Goal: Transaction & Acquisition: Download file/media

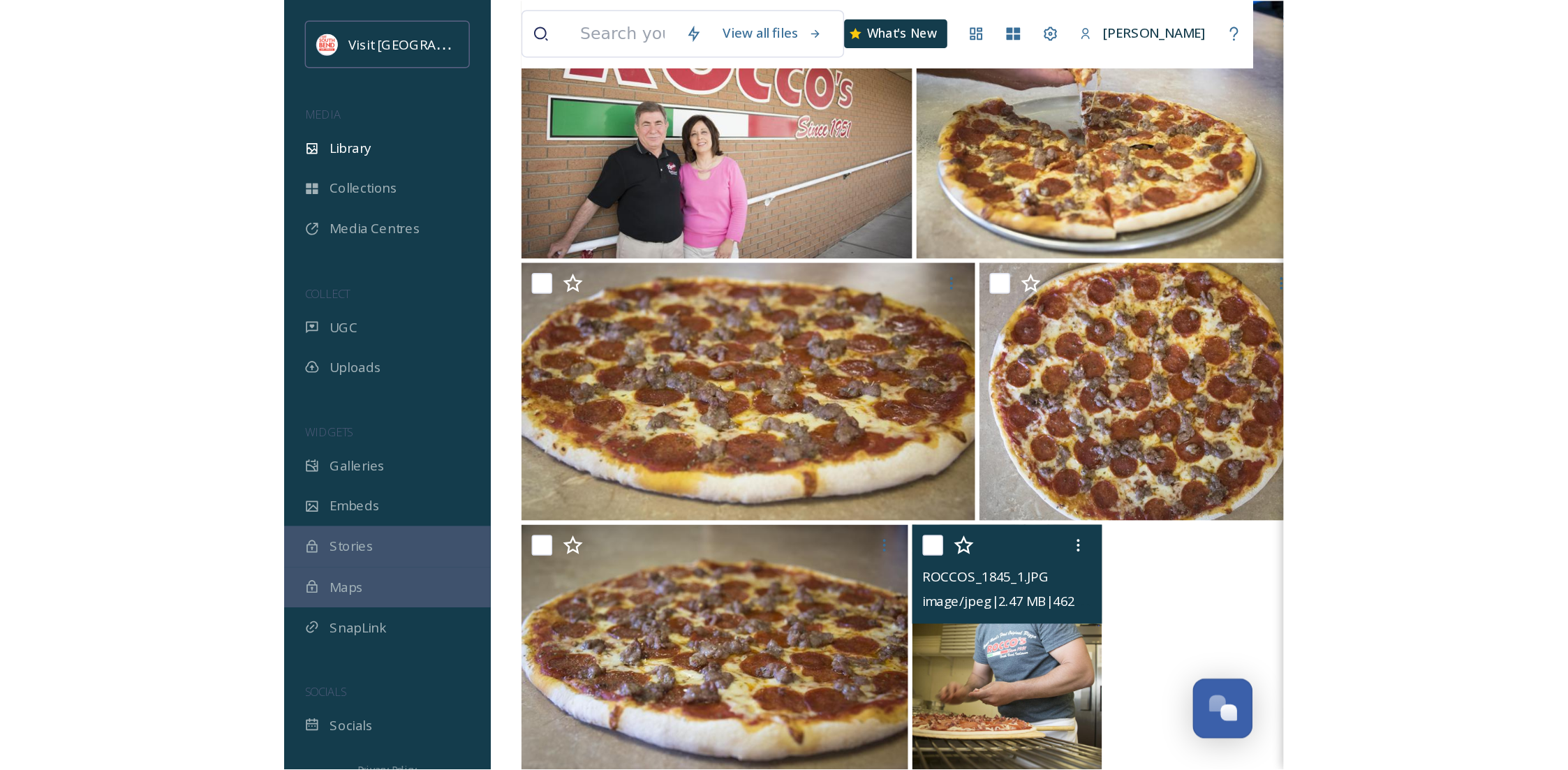
scroll to position [212, 0]
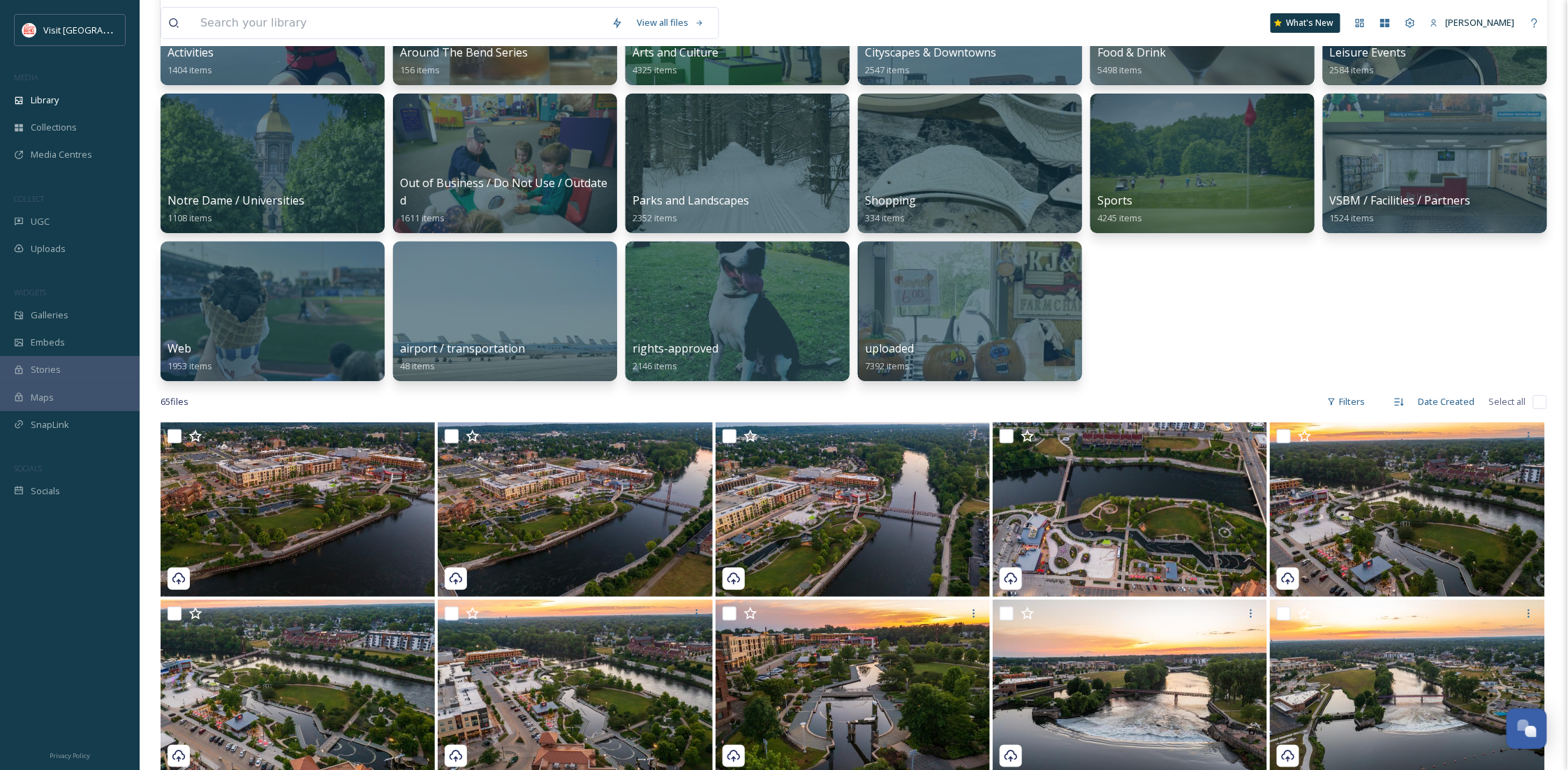
scroll to position [496, 0]
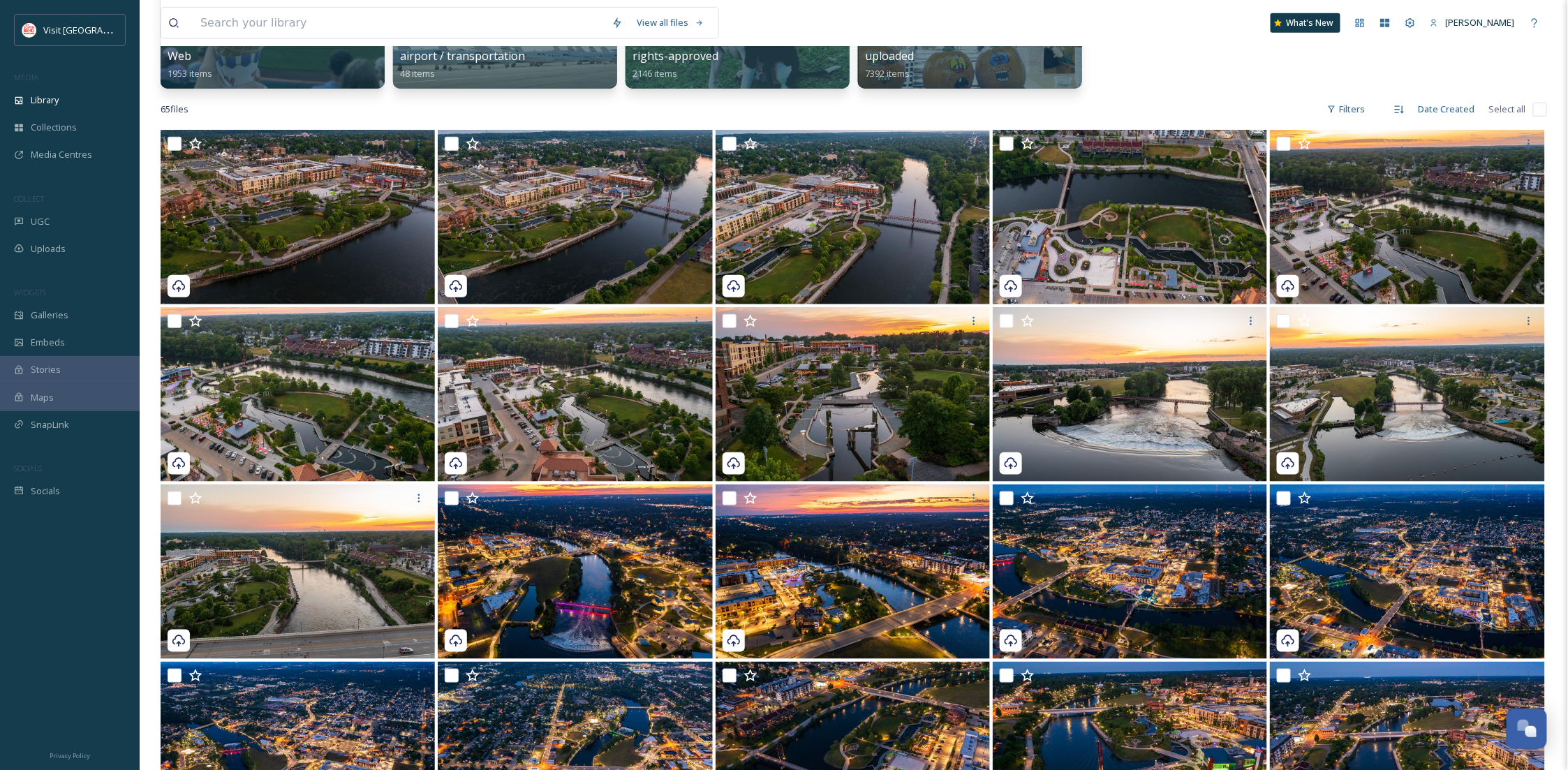
click at [1171, 112] on div "65 file s Filters Date Created Select all" at bounding box center [854, 109] width 1387 height 27
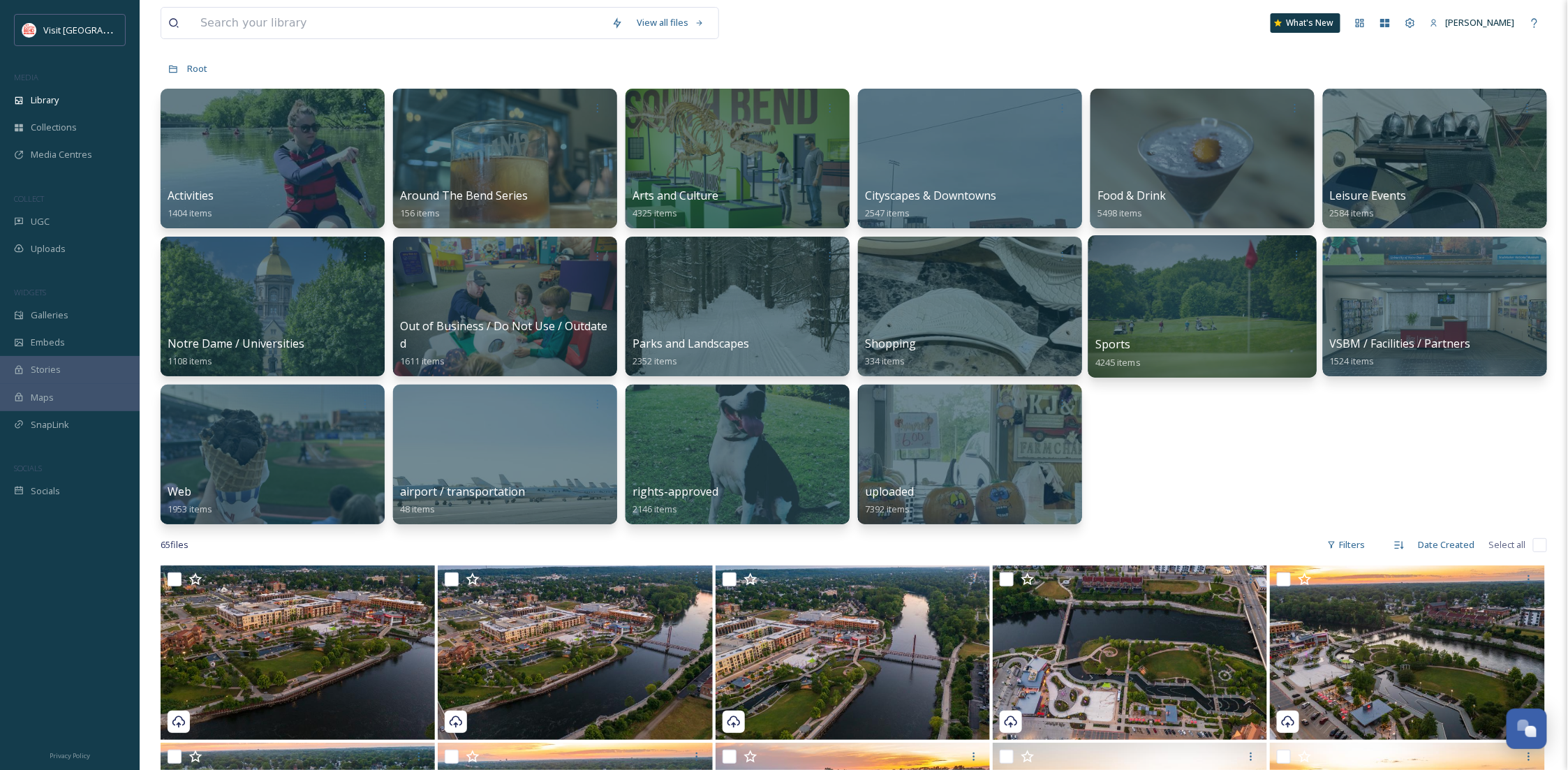
scroll to position [0, 0]
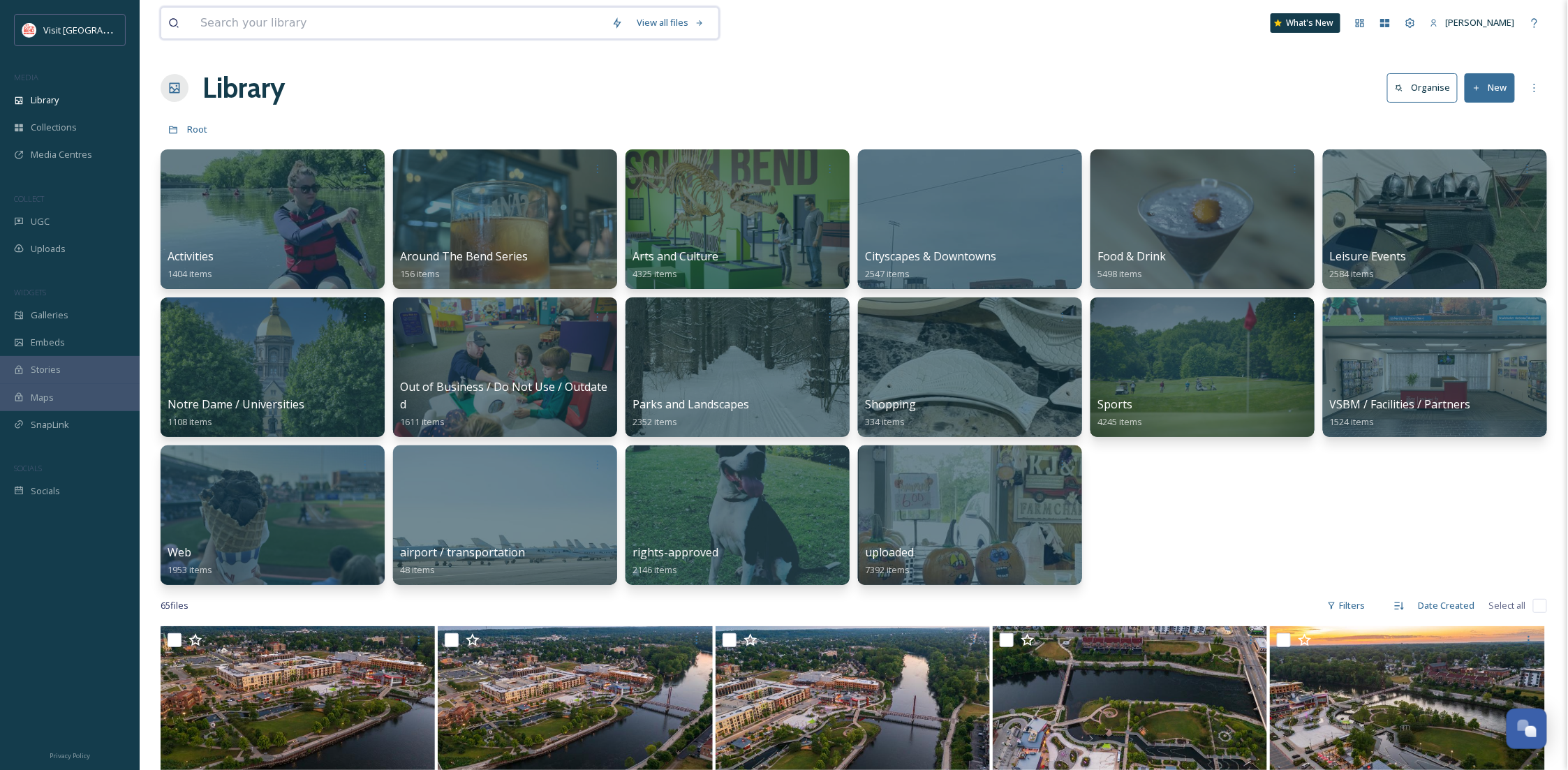
click at [397, 9] on input at bounding box center [399, 23] width 411 height 31
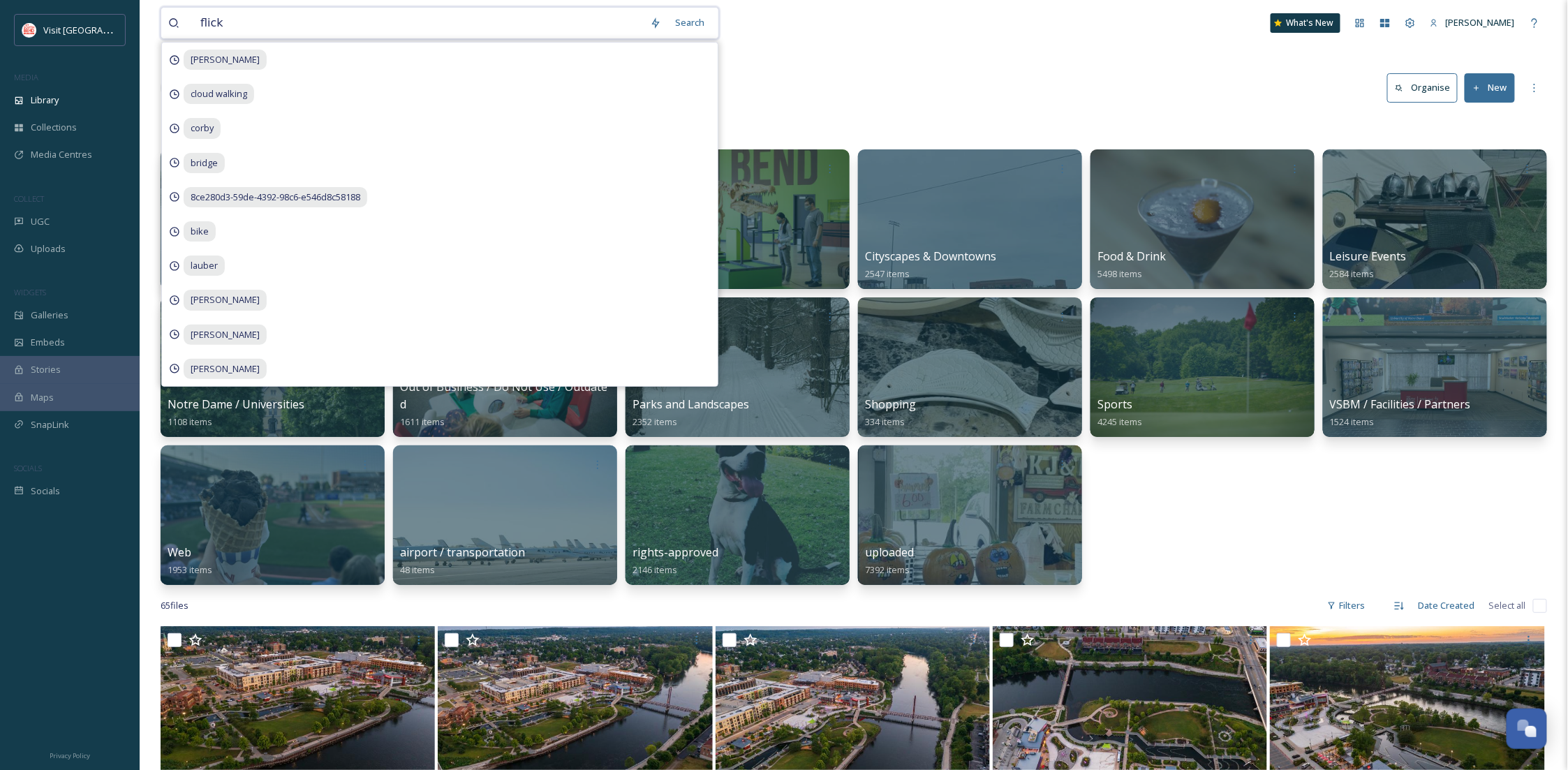
type input "flick"
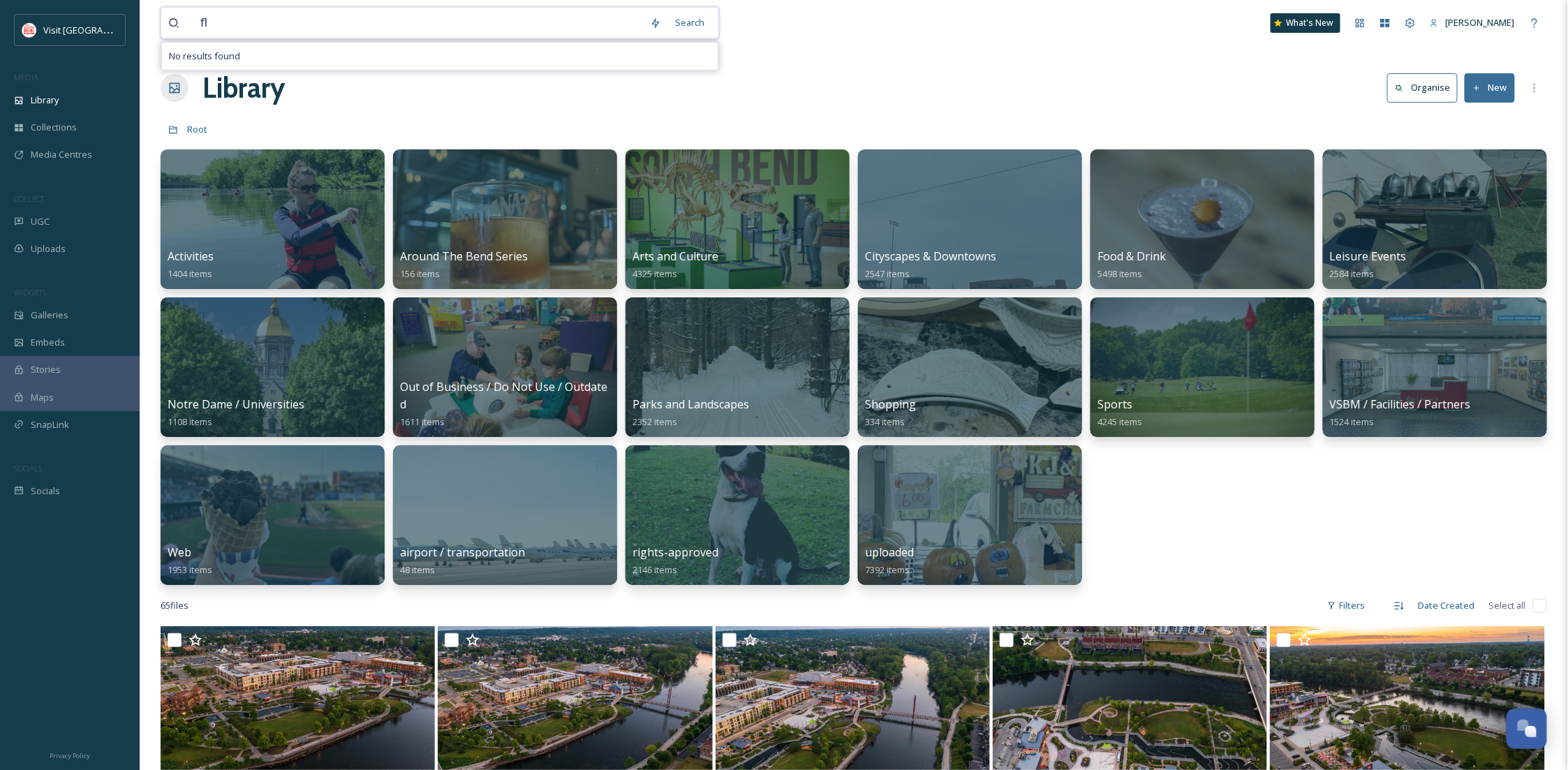
type input "f"
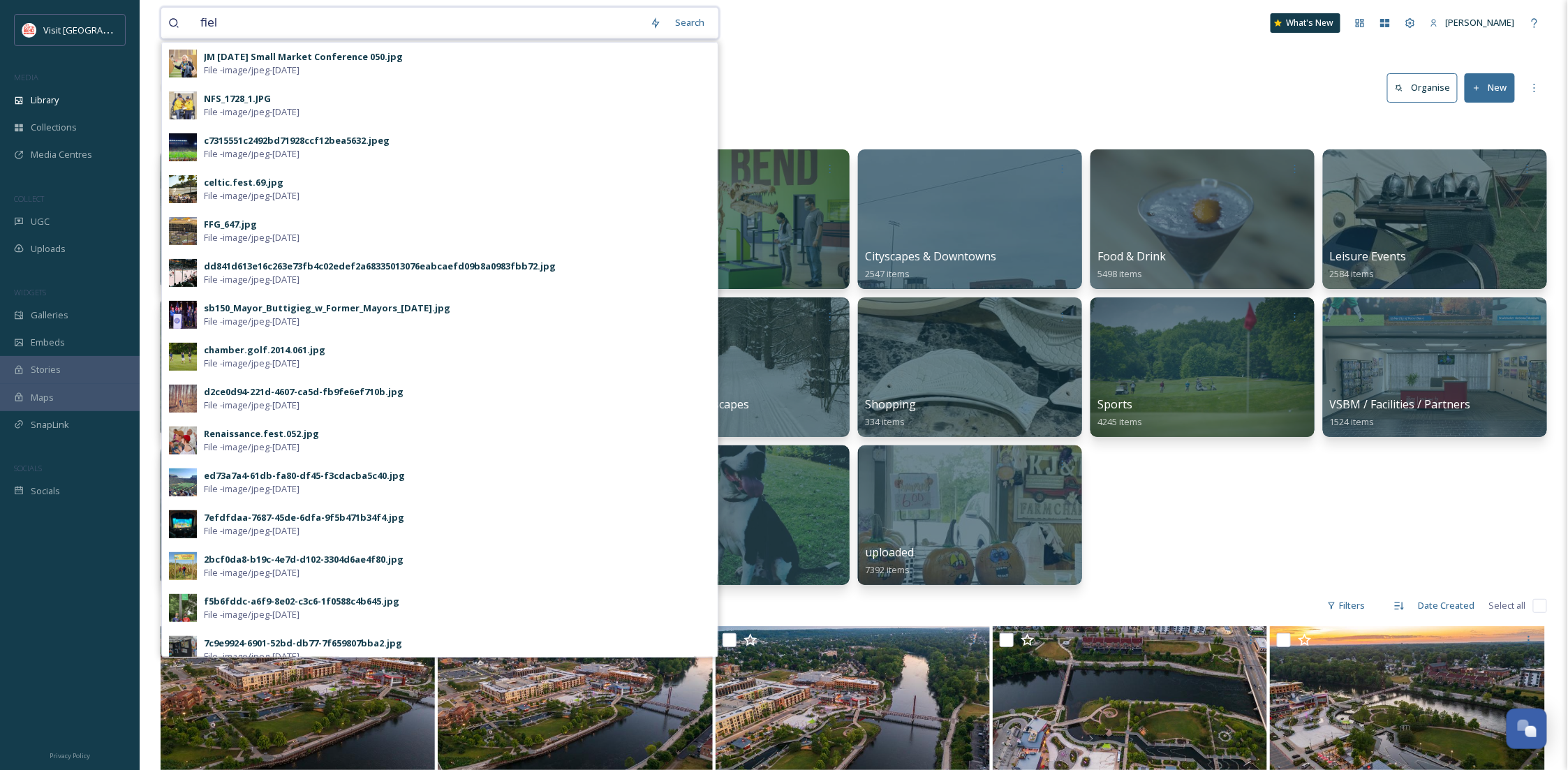
type input "field"
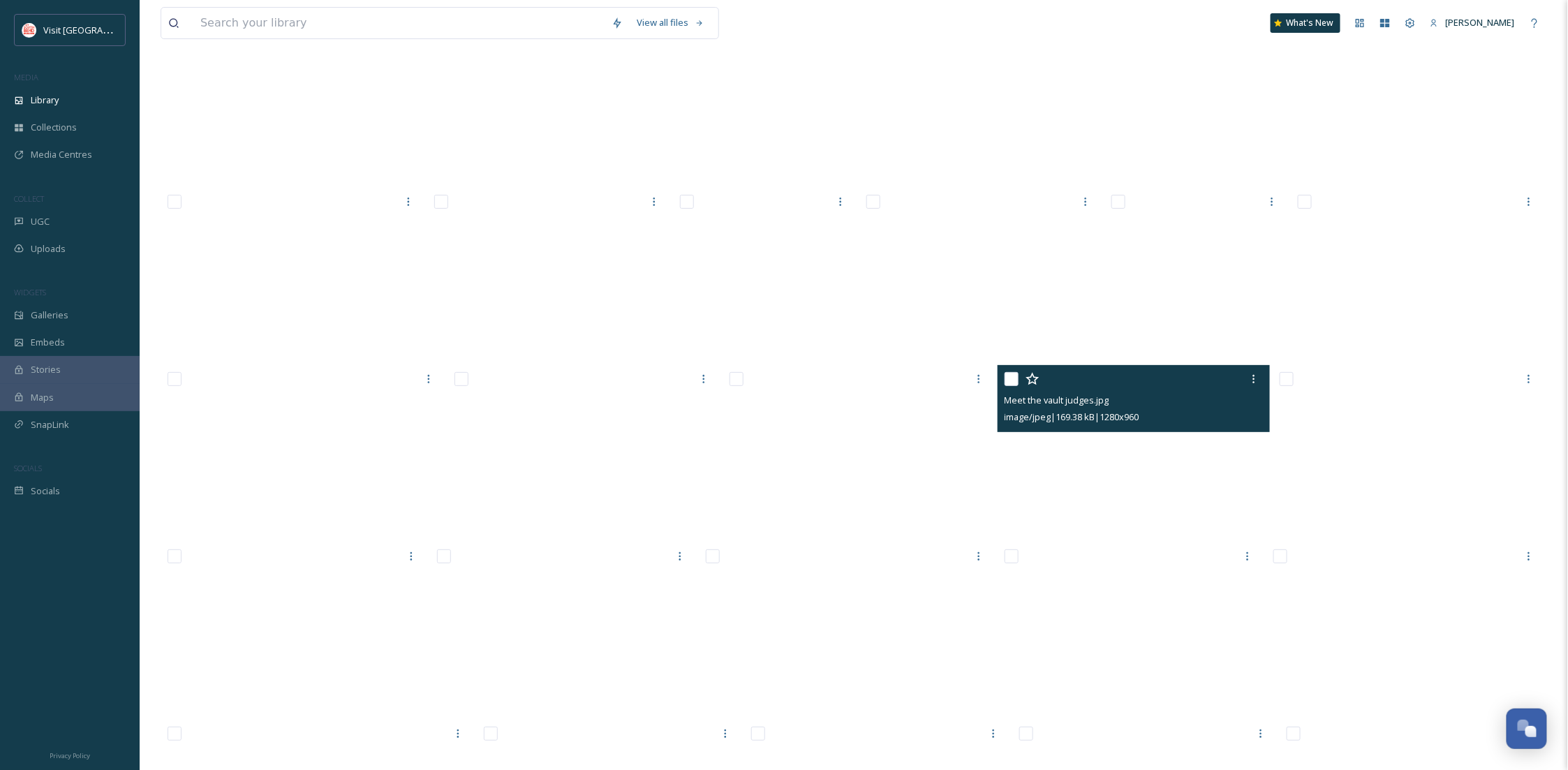
scroll to position [22946, 0]
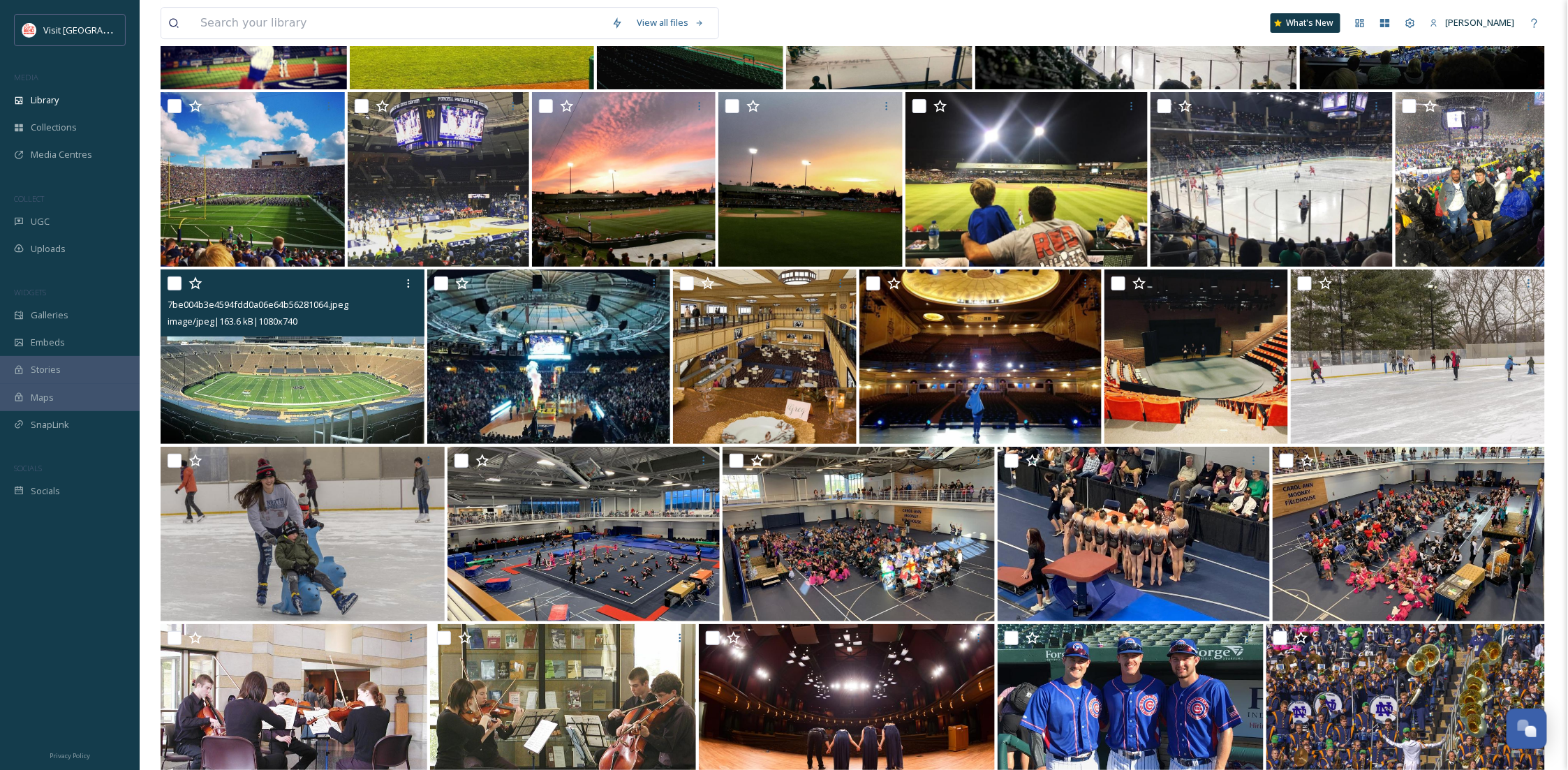
click at [280, 359] on img at bounding box center [292, 356] width 264 height 175
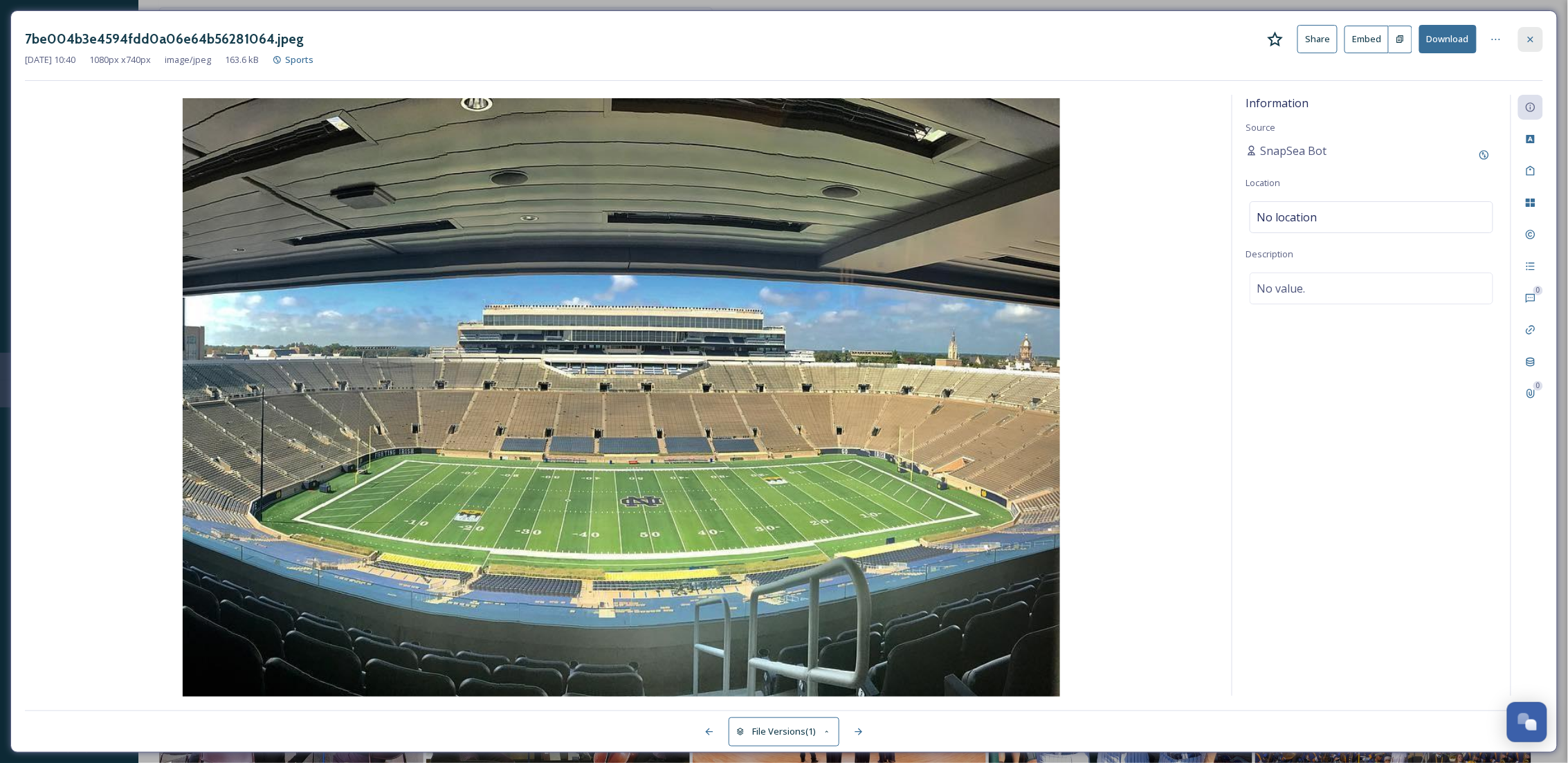
click at [1535, 41] on icon at bounding box center [1531, 40] width 11 height 11
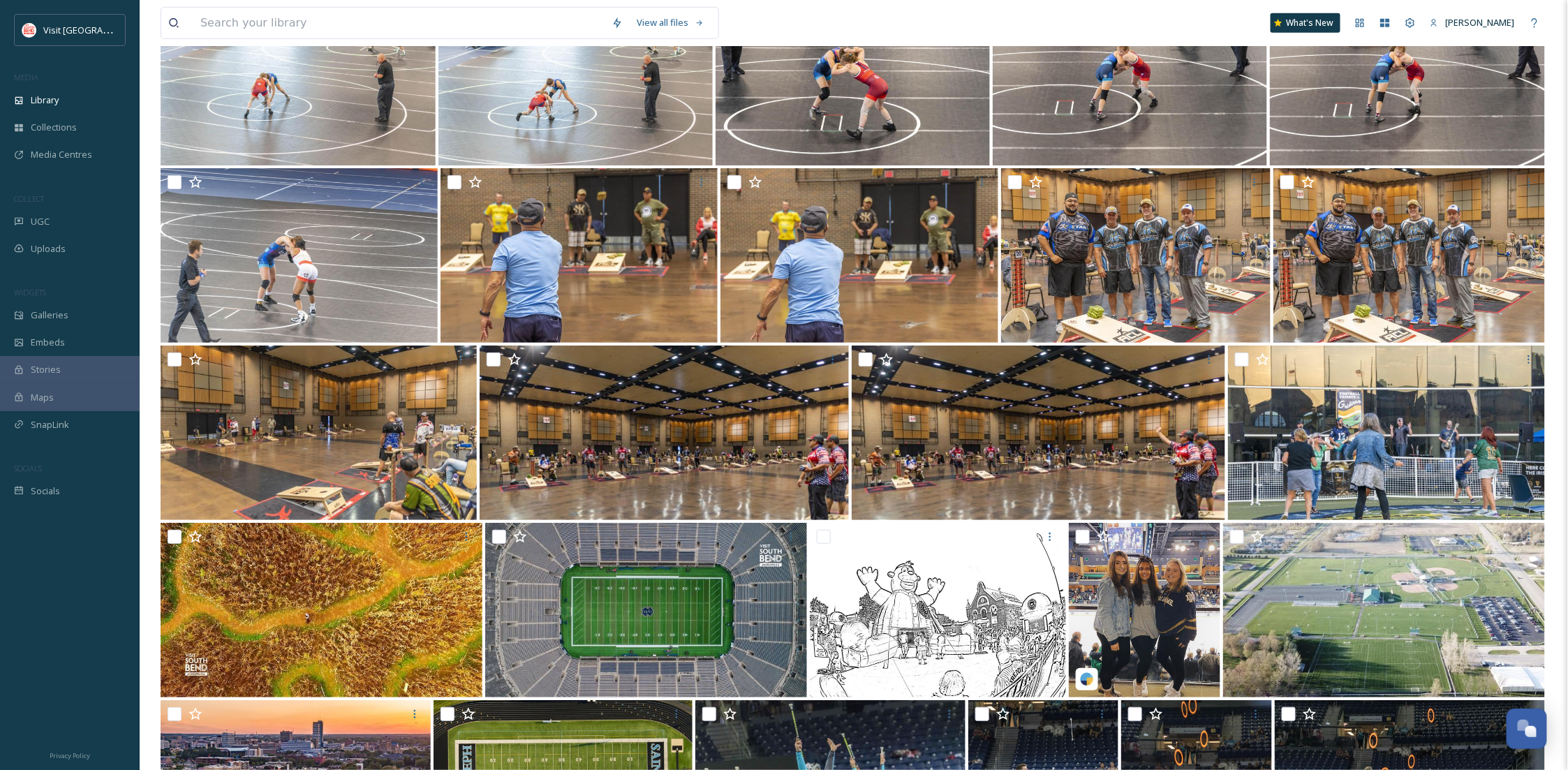
scroll to position [18584, 0]
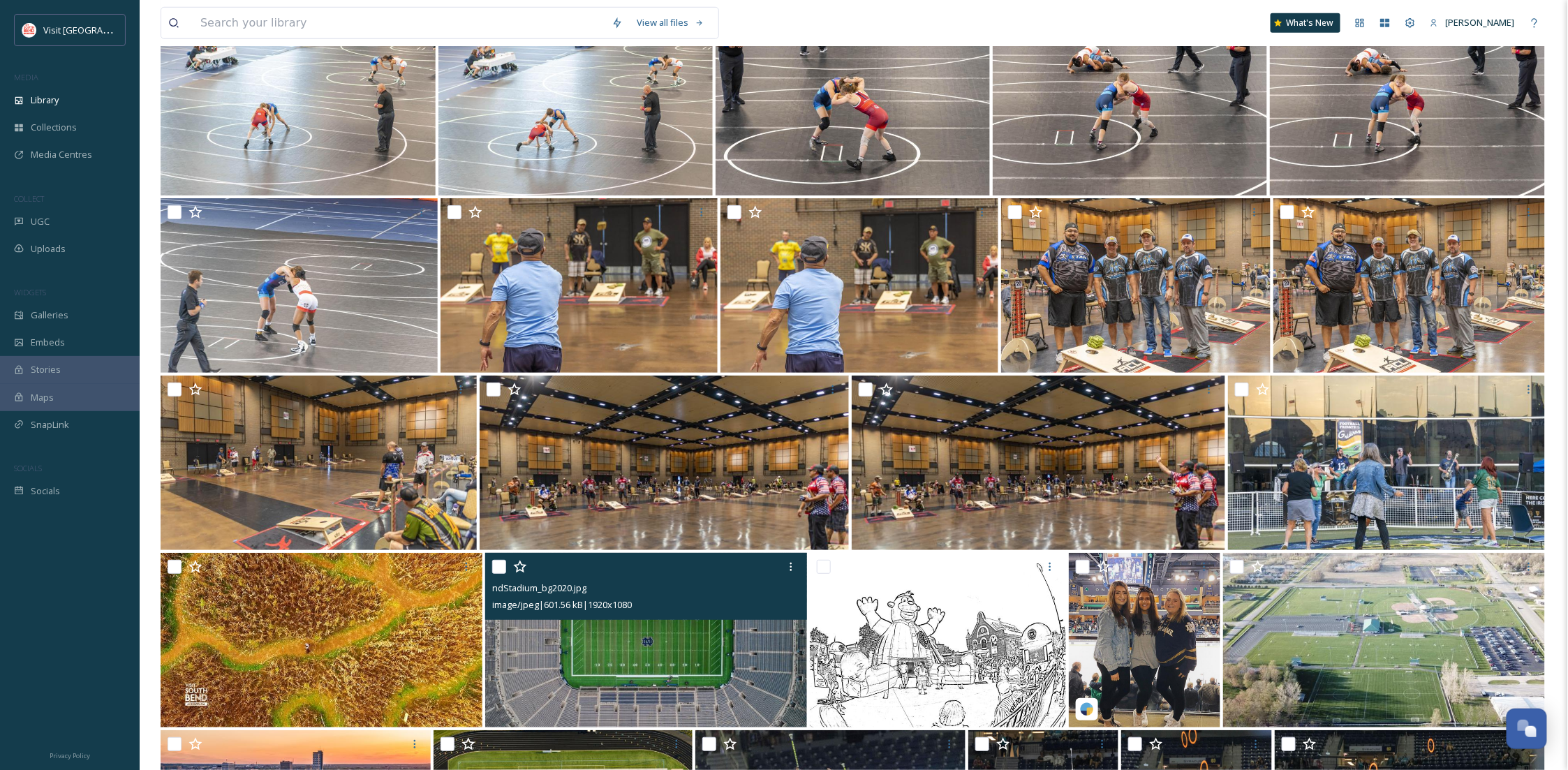
click at [754, 640] on img at bounding box center [646, 640] width 322 height 175
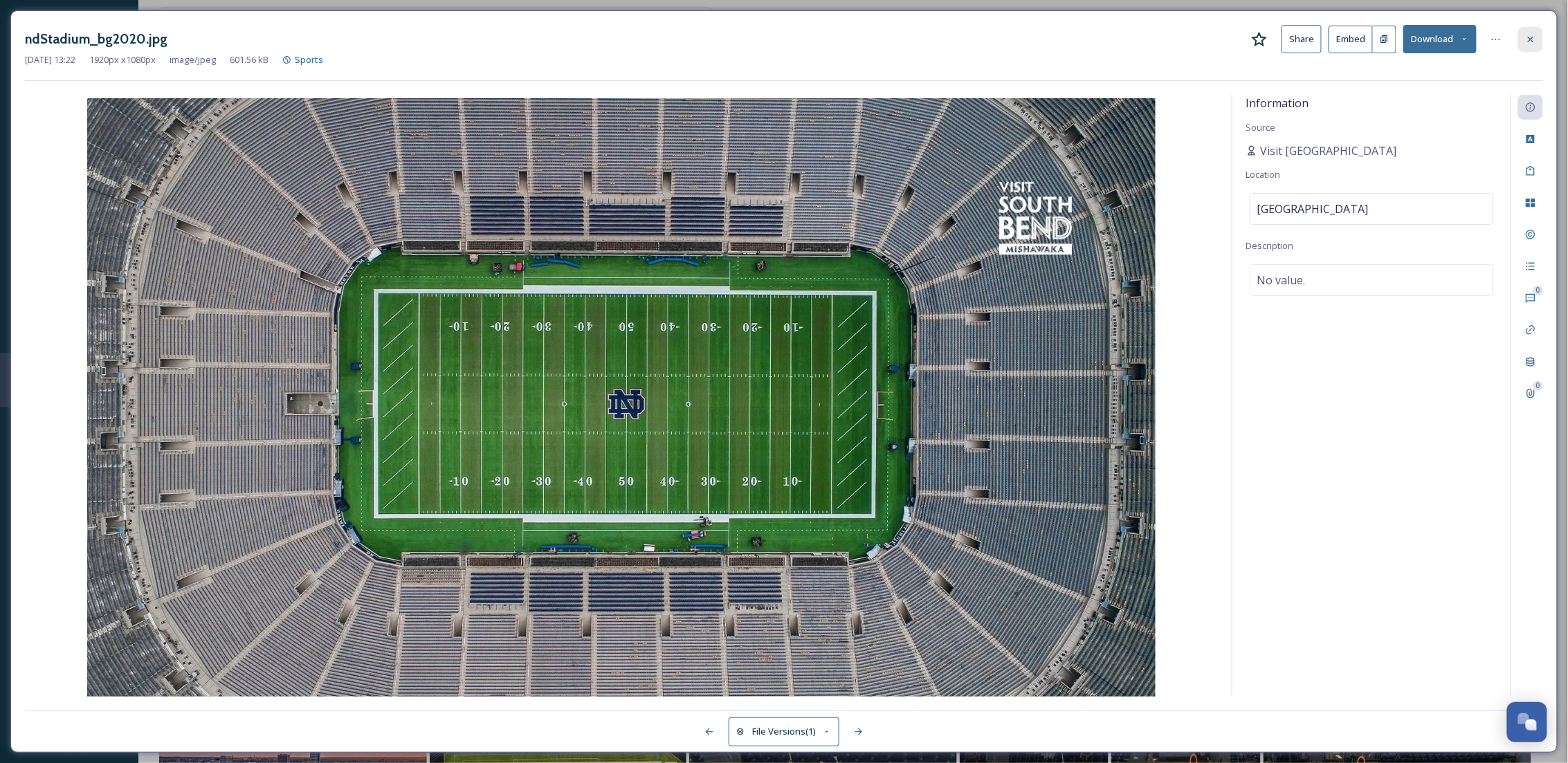
click at [1526, 41] on icon at bounding box center [1531, 40] width 11 height 11
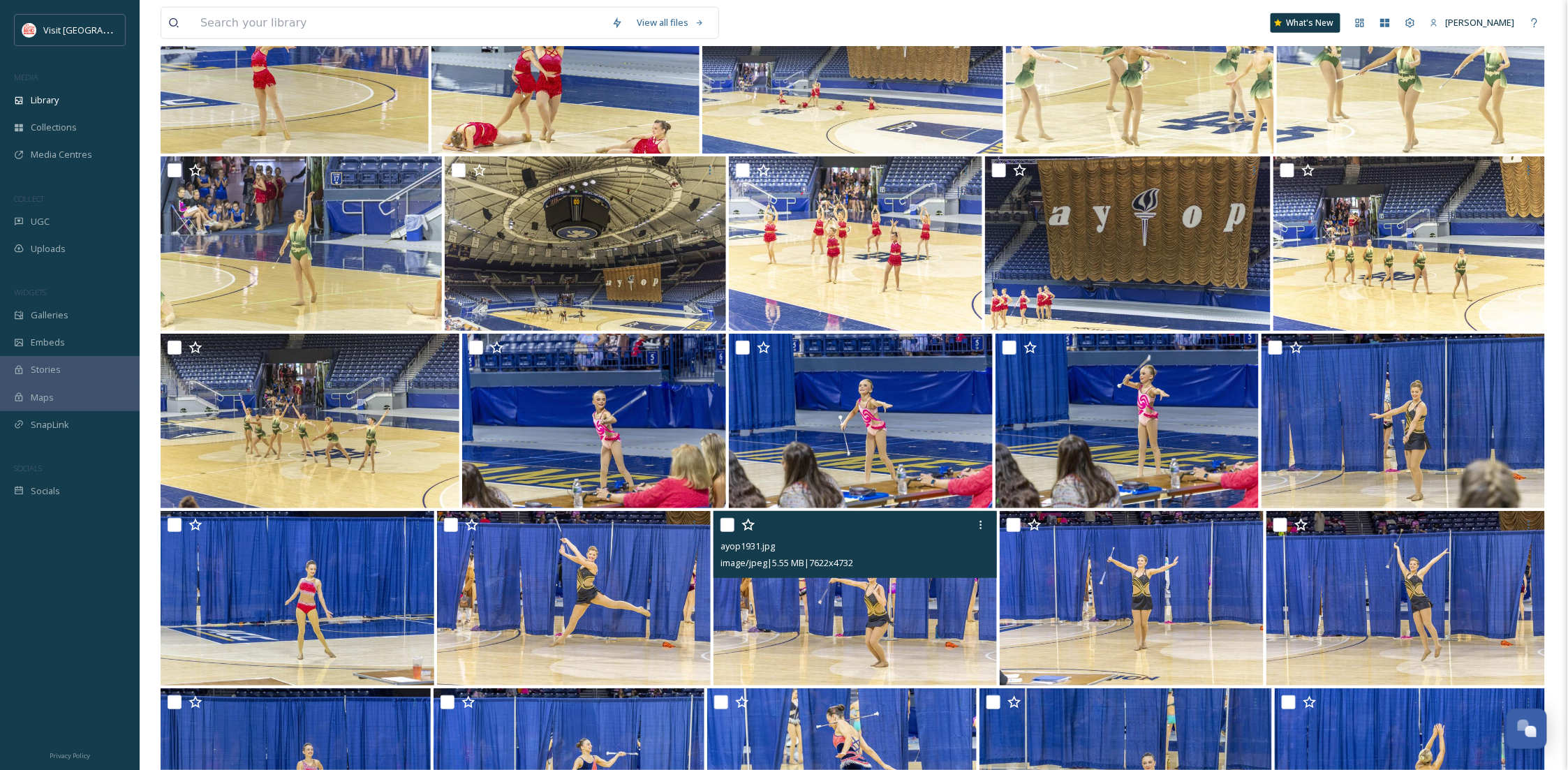
scroll to position [16226, 0]
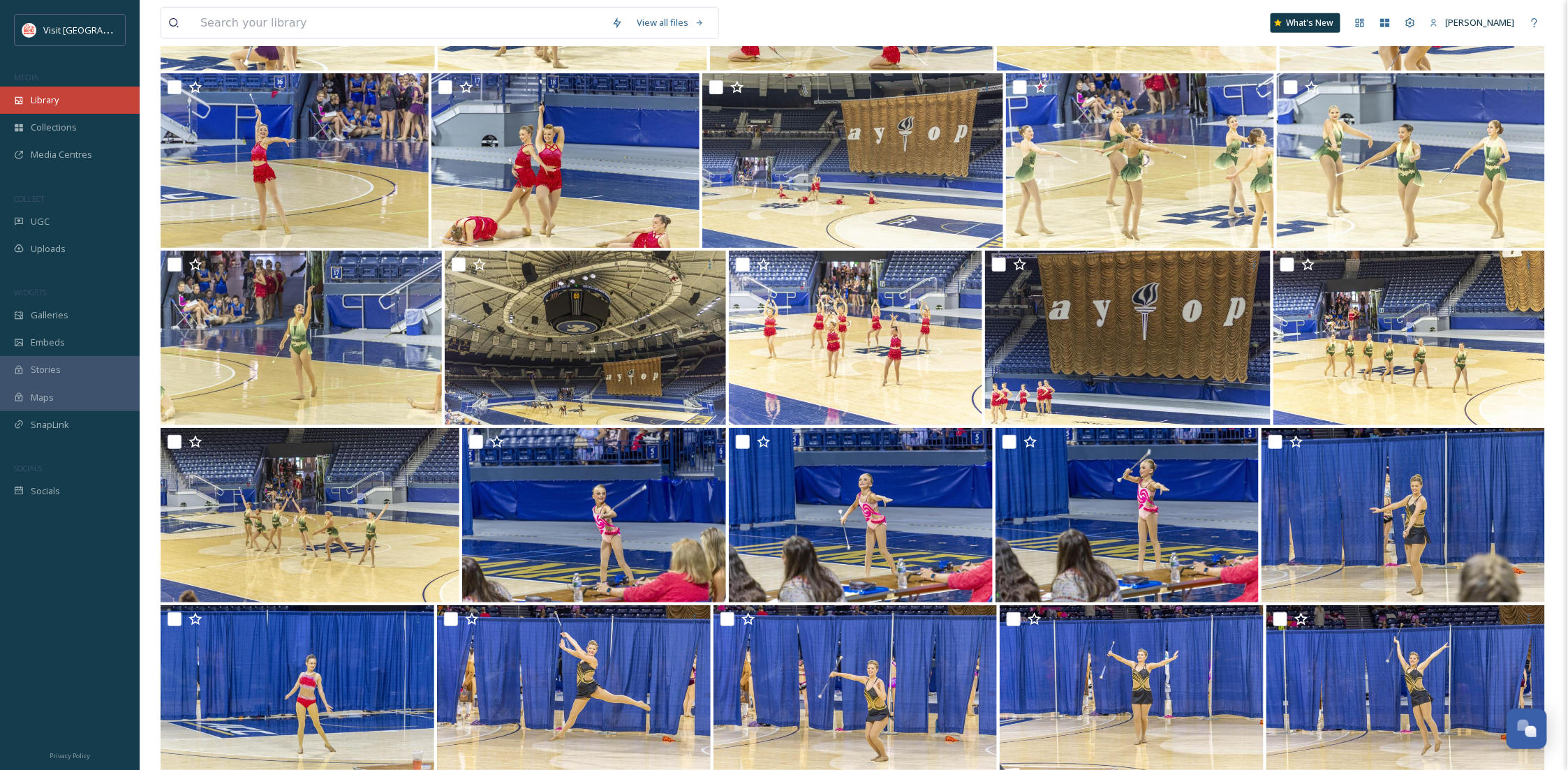
click at [85, 98] on div "Library" at bounding box center [70, 100] width 140 height 27
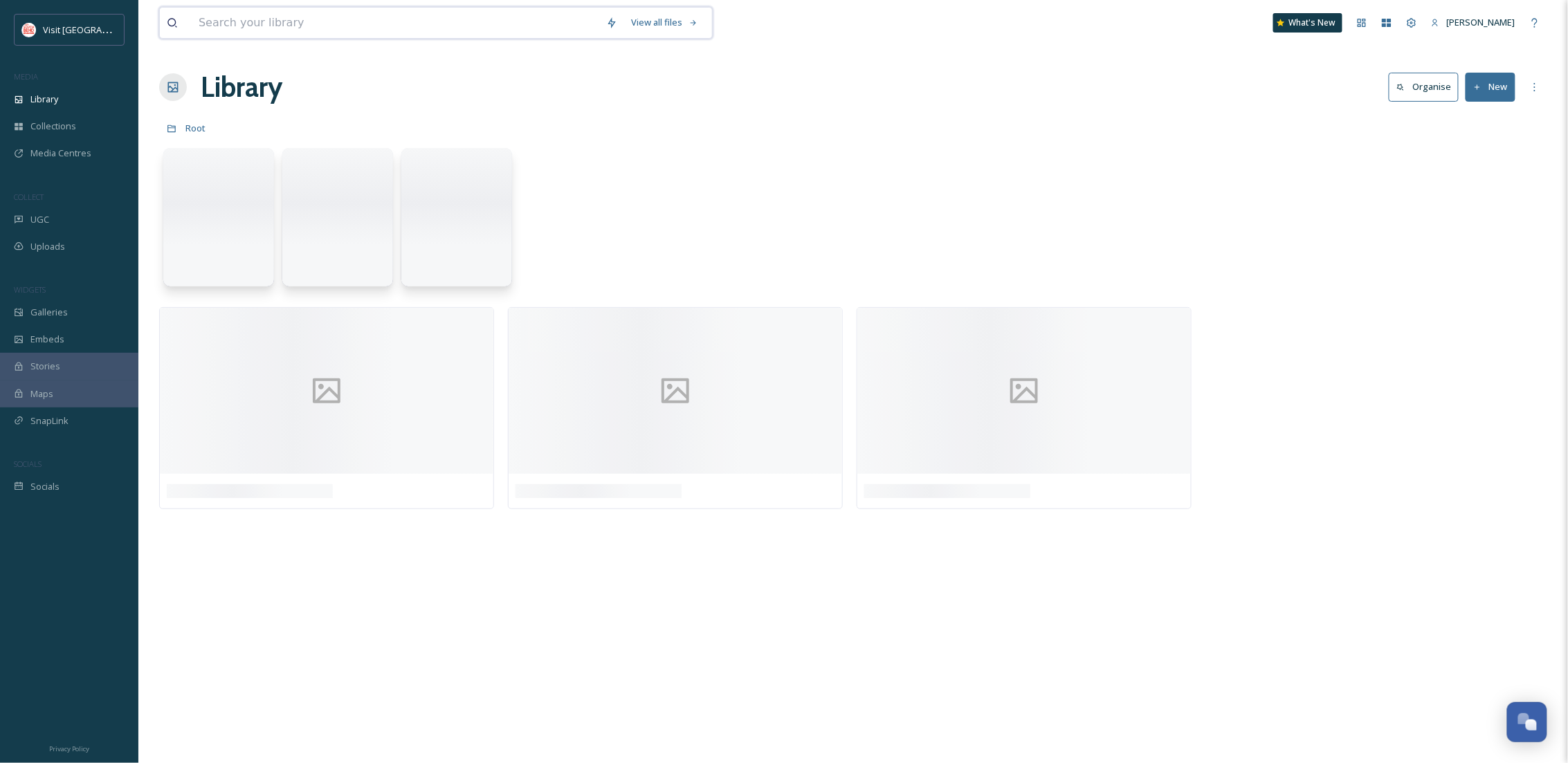
click at [286, 25] on input at bounding box center [395, 23] width 408 height 30
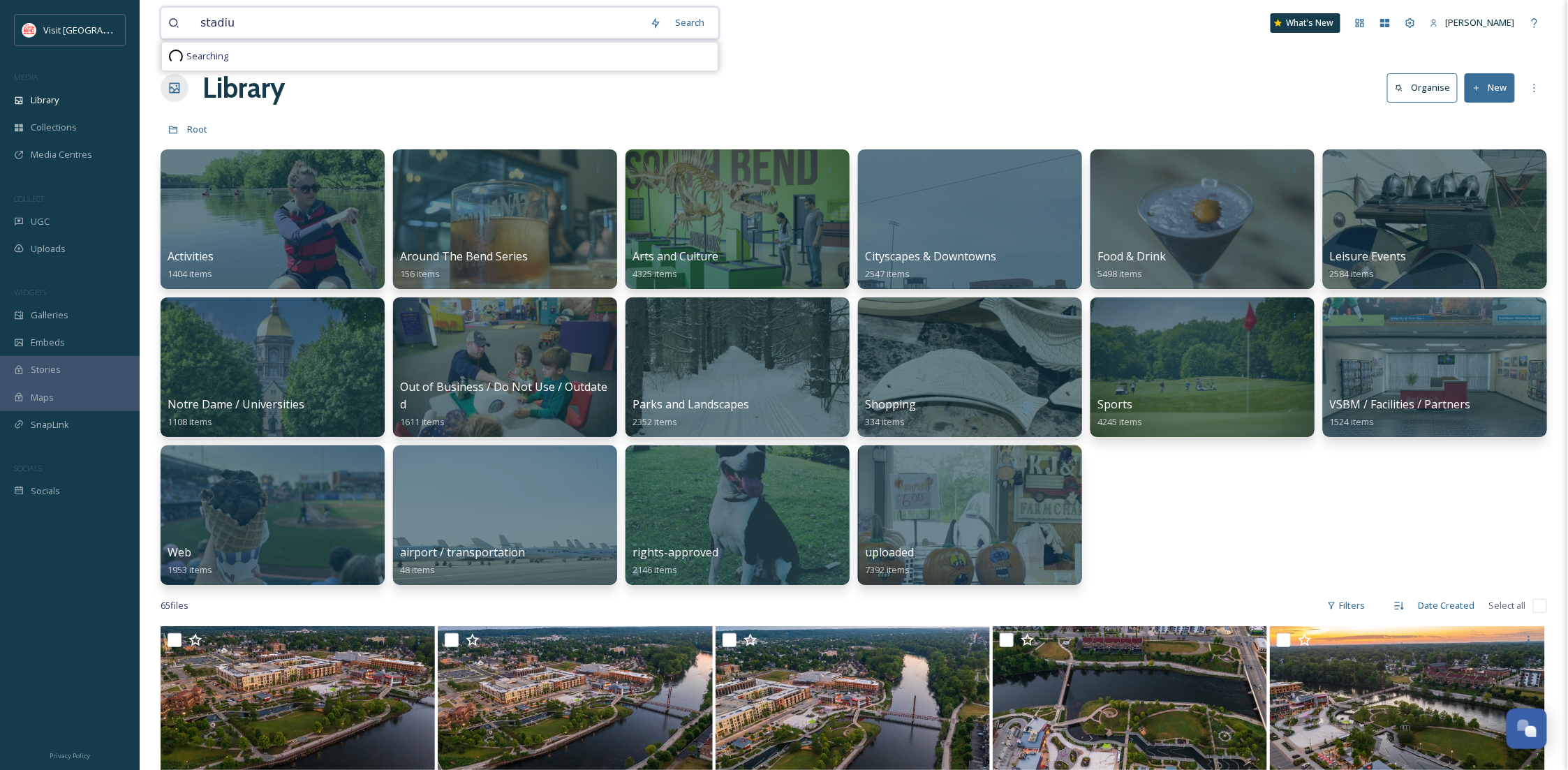
type input "stadium"
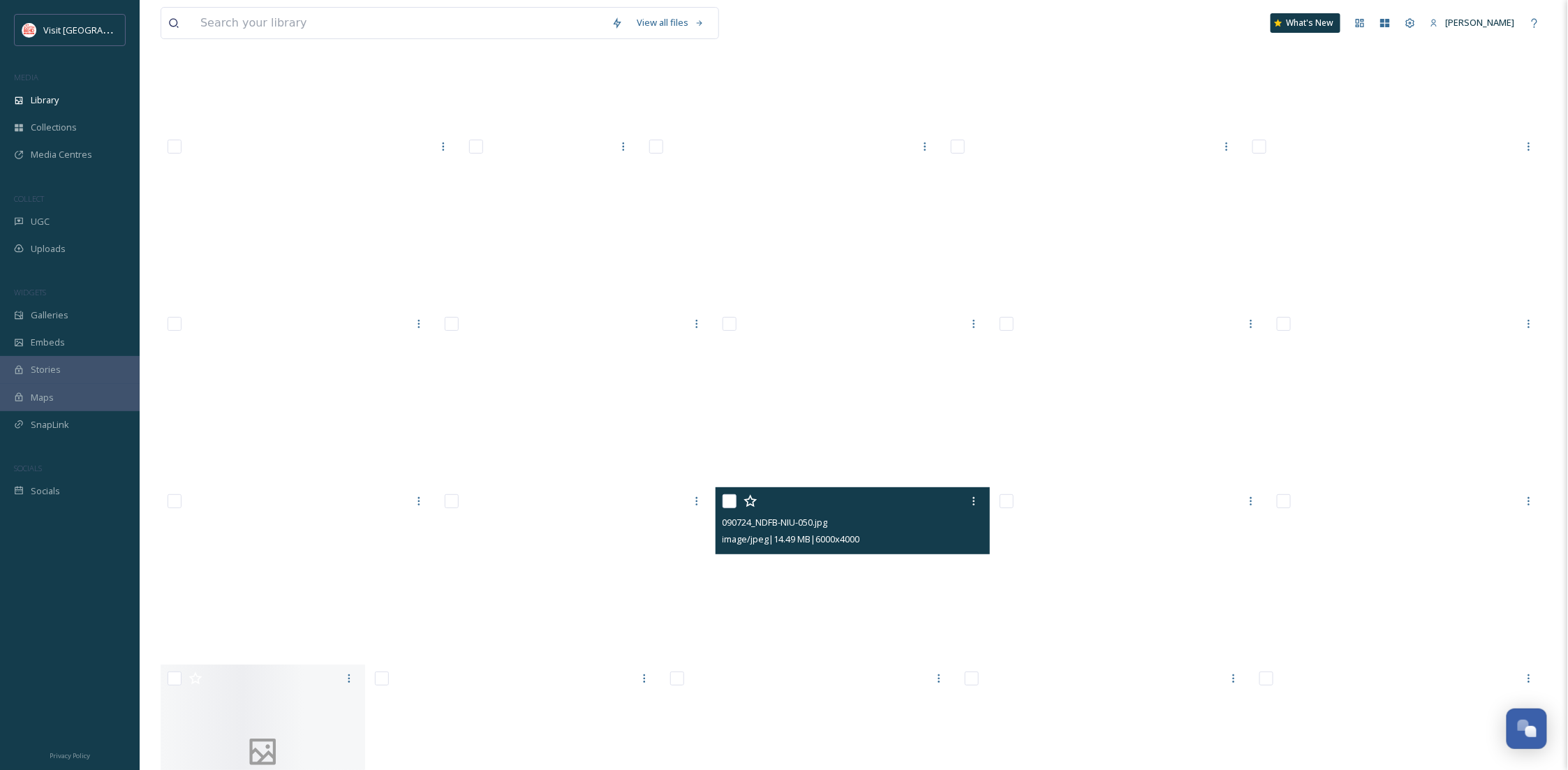
scroll to position [9394, 0]
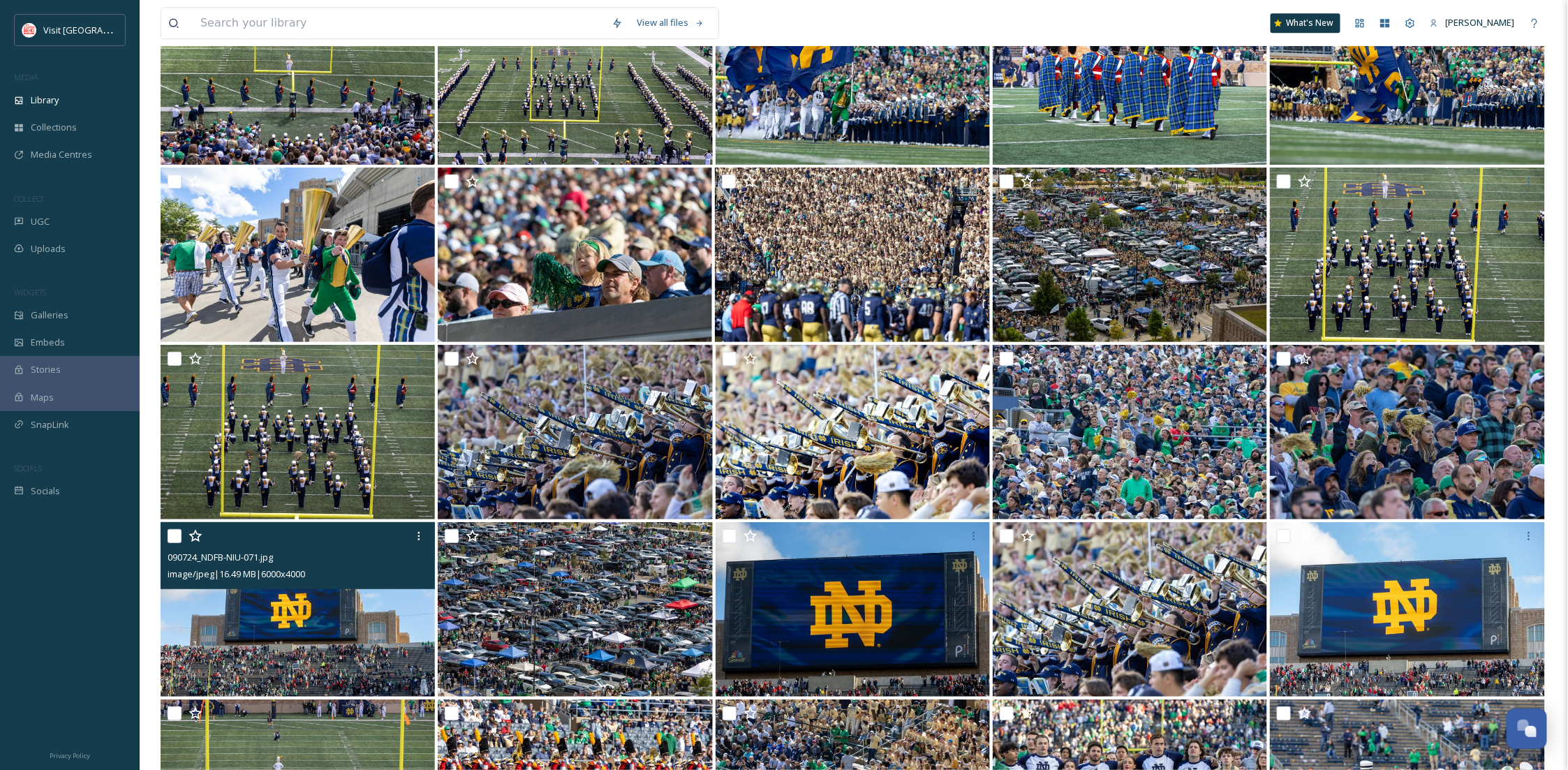
click at [329, 643] on img at bounding box center [297, 609] width 275 height 175
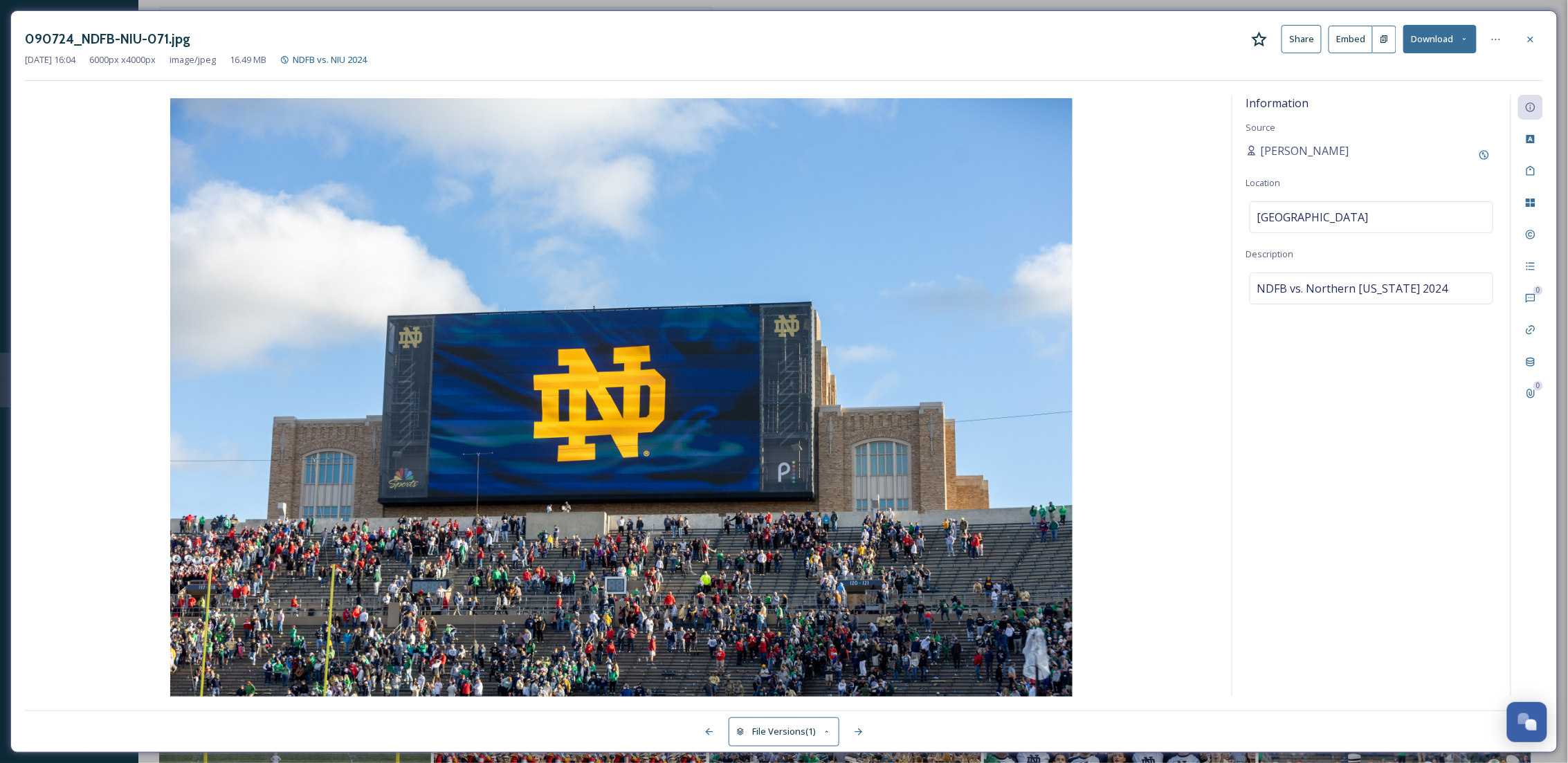
click at [1414, 35] on button "Download" at bounding box center [1440, 39] width 73 height 28
click at [1410, 71] on span "Download Original (6000 x 4000)" at bounding box center [1403, 71] width 131 height 13
click at [1523, 45] on div at bounding box center [1530, 39] width 25 height 25
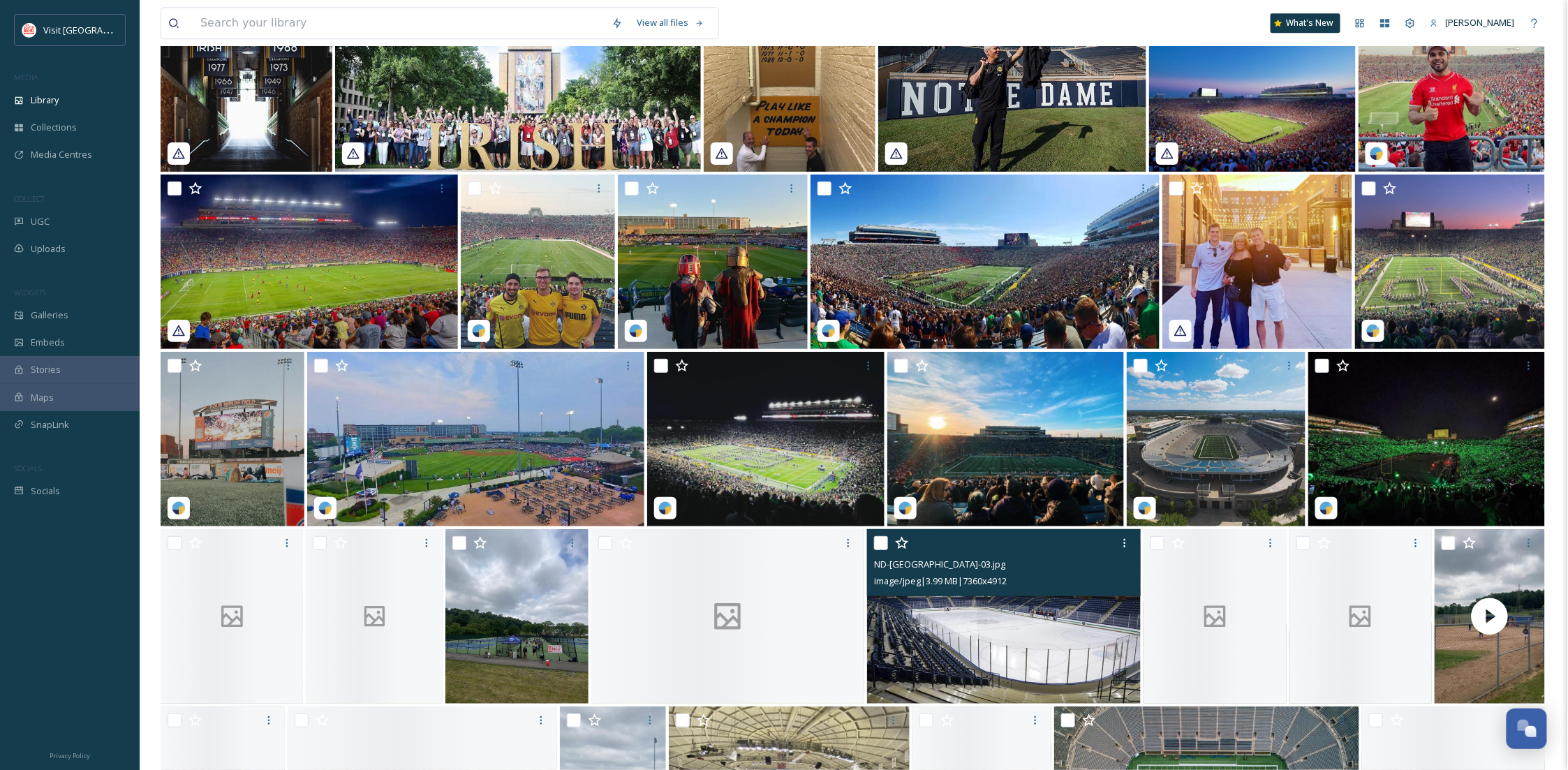
scroll to position [17406, 0]
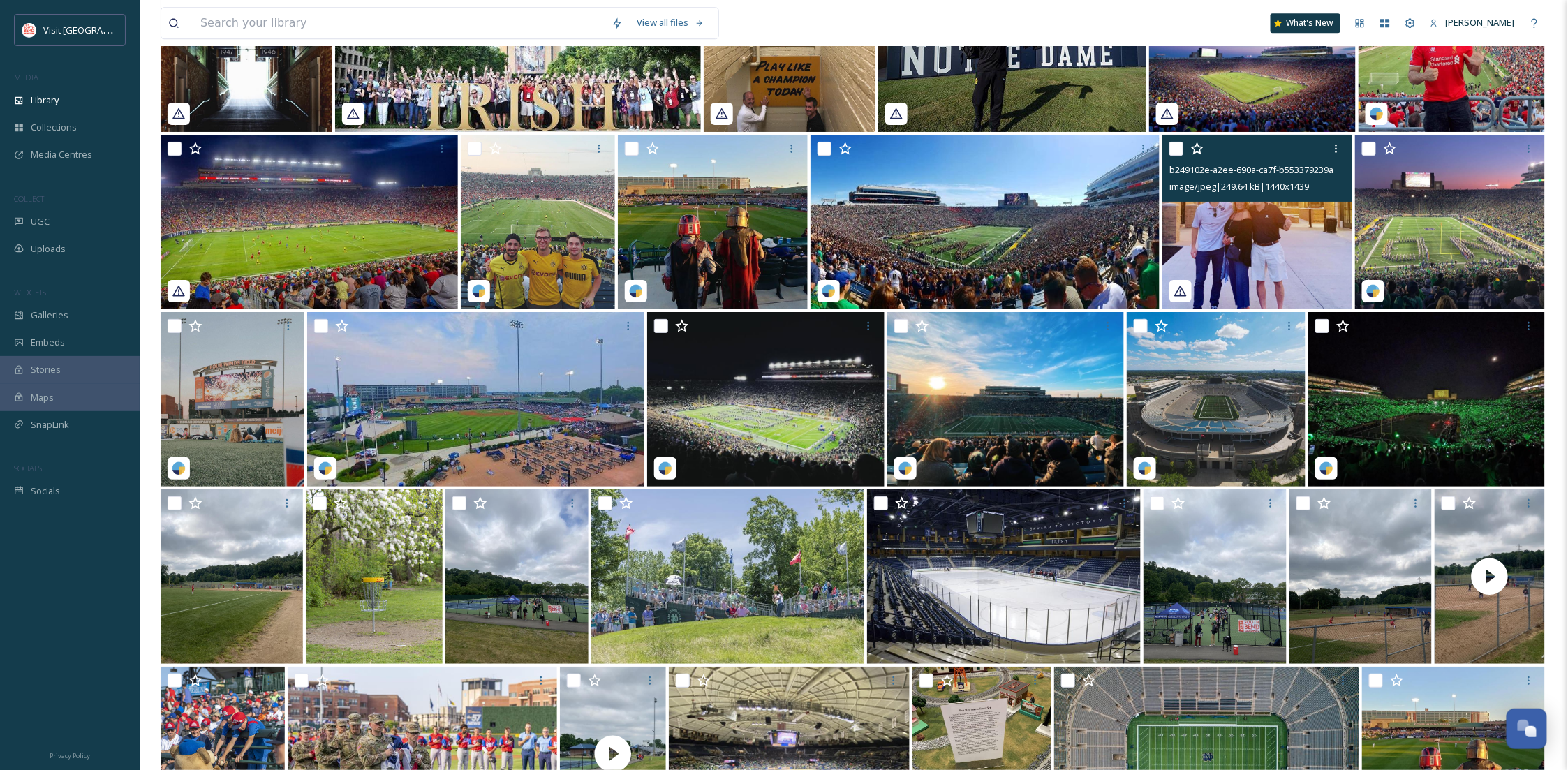
click at [1288, 235] on img at bounding box center [1257, 222] width 190 height 175
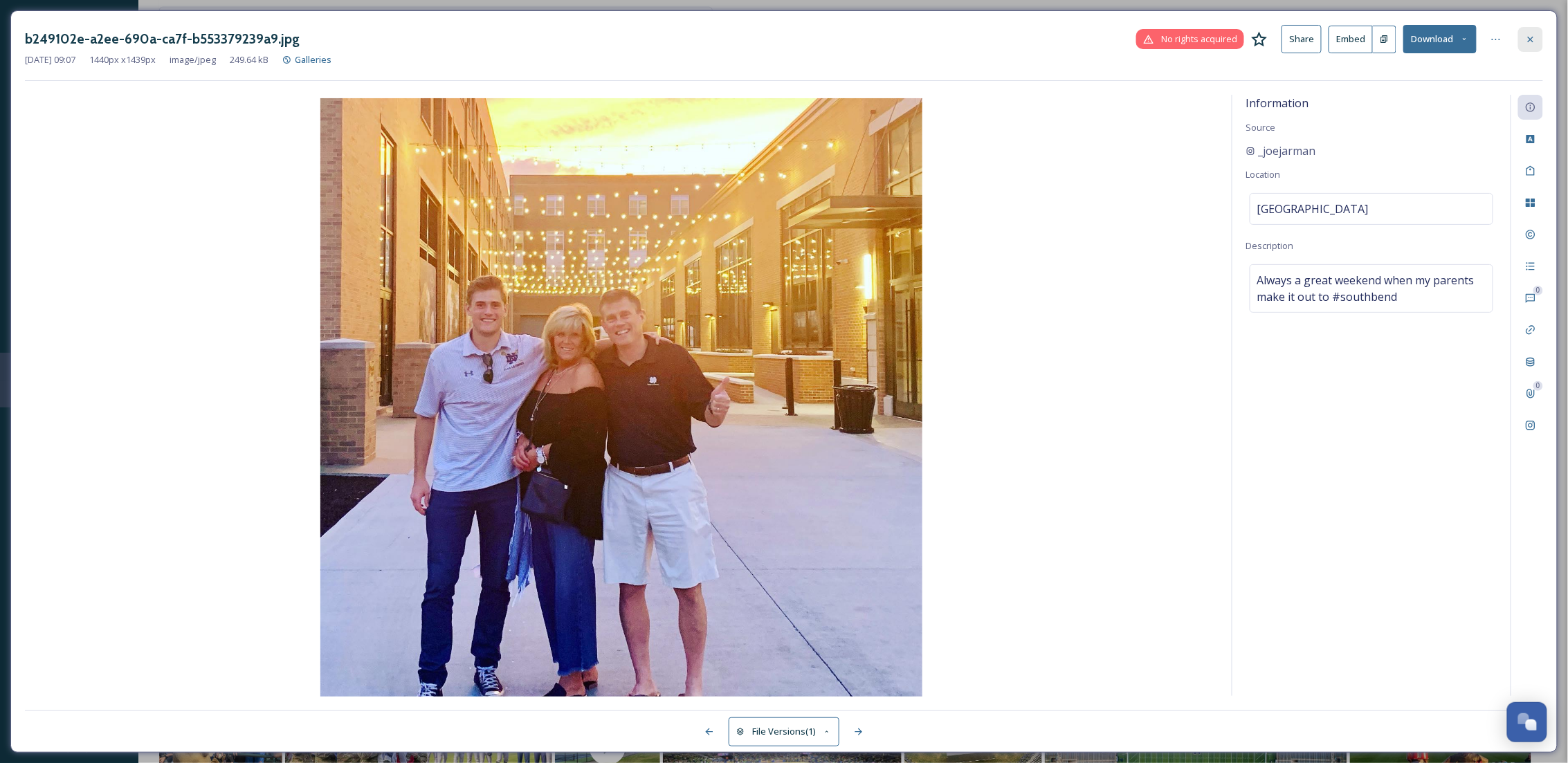
click at [1539, 44] on div at bounding box center [1530, 39] width 25 height 25
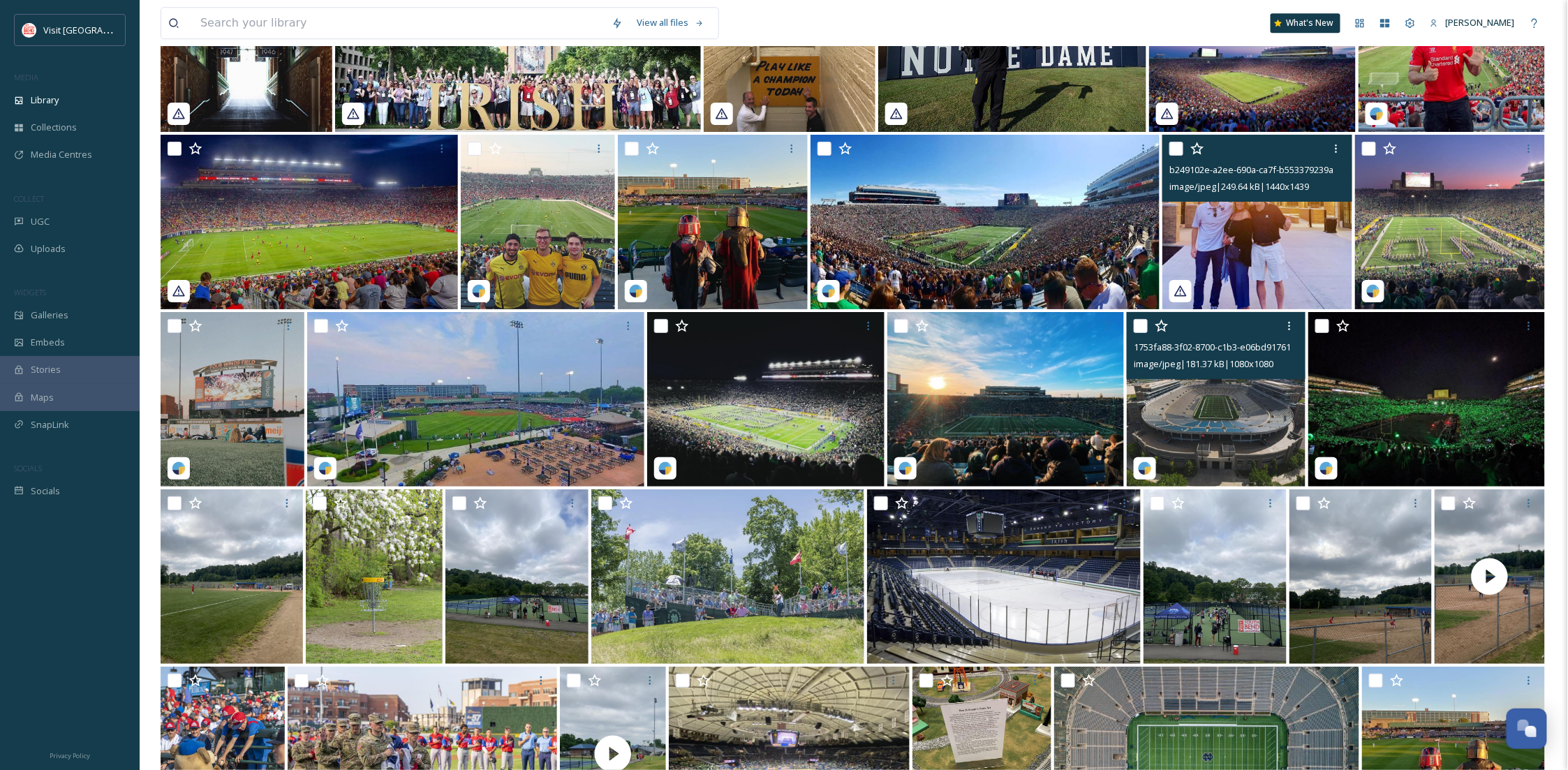
scroll to position [17530, 0]
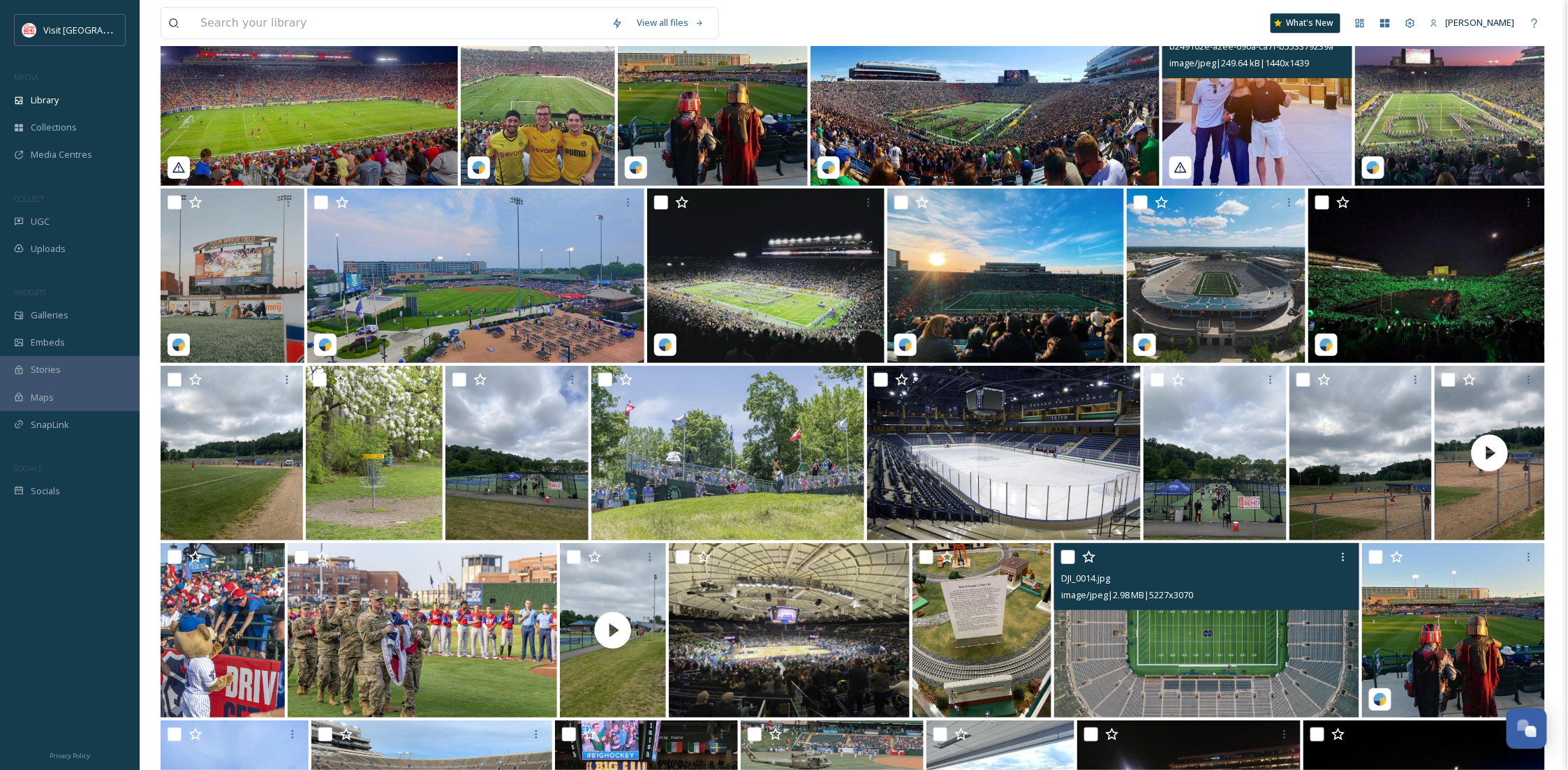
click at [1224, 674] on img at bounding box center [1207, 630] width 305 height 175
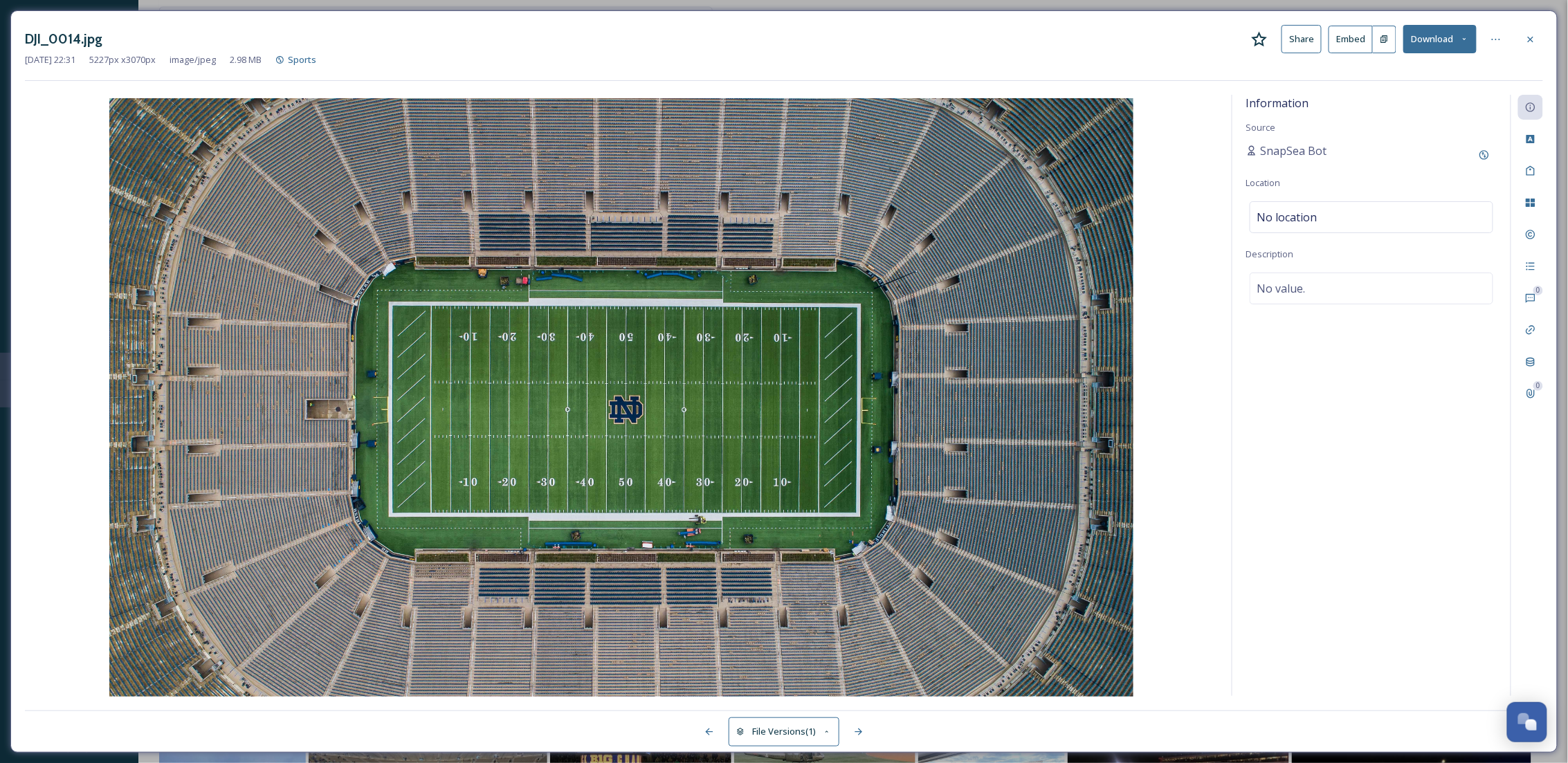
click at [1526, 52] on div "DJI_0014.jpg Share Embed Download" at bounding box center [784, 39] width 1518 height 28
click at [1531, 40] on icon at bounding box center [1531, 39] width 6 height 6
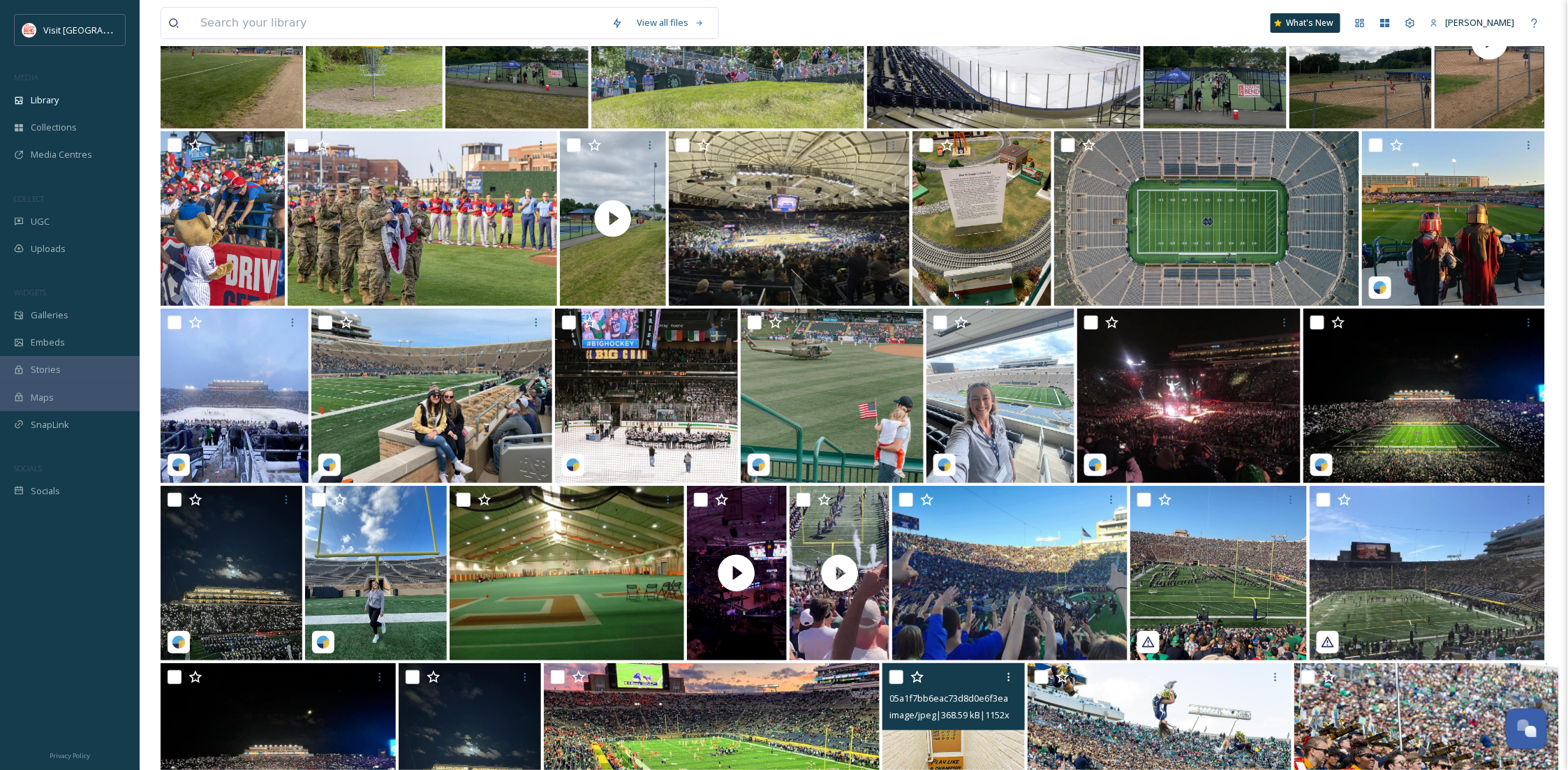
scroll to position [17902, 0]
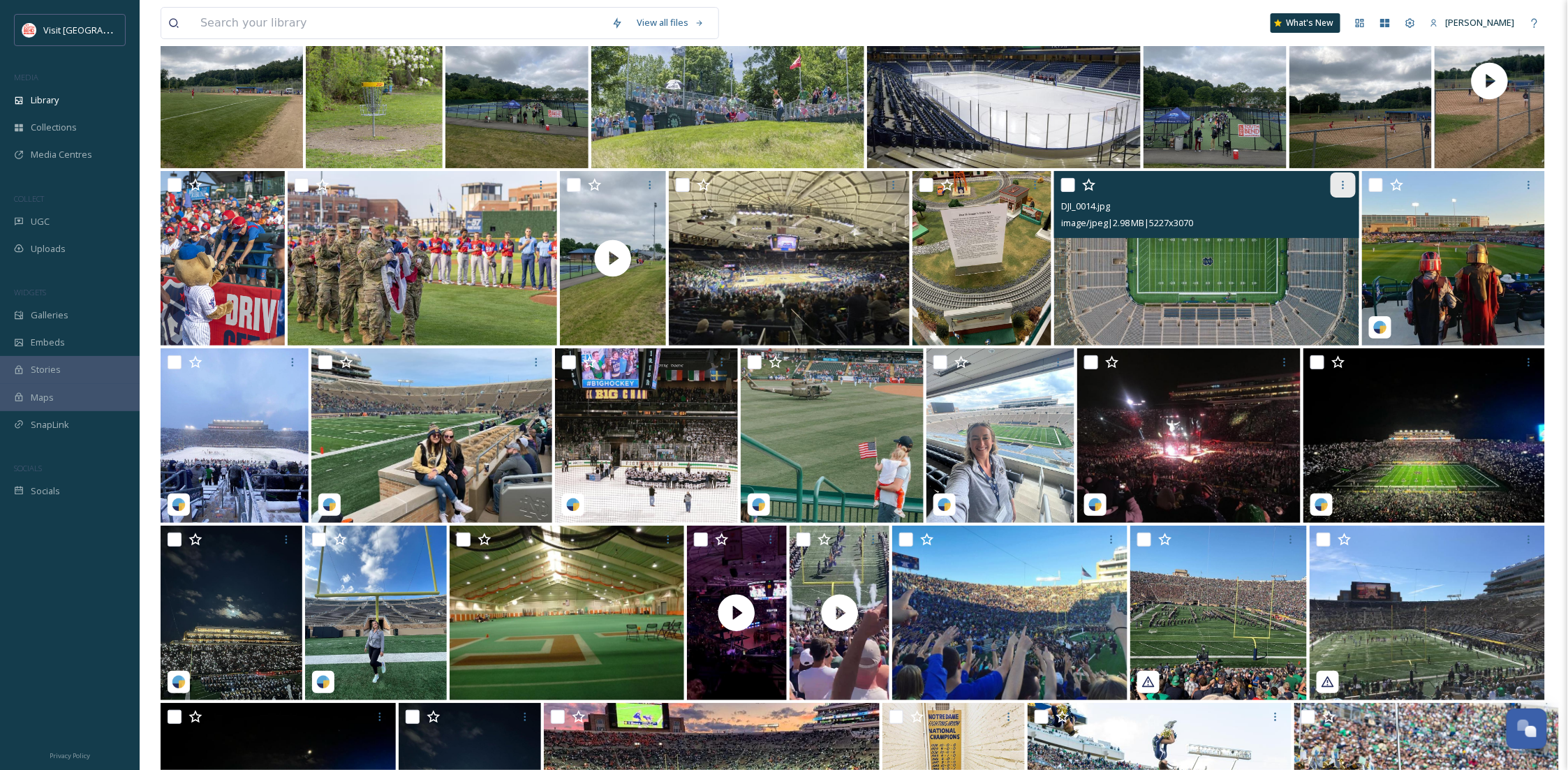
click at [1344, 184] on icon at bounding box center [1343, 185] width 11 height 11
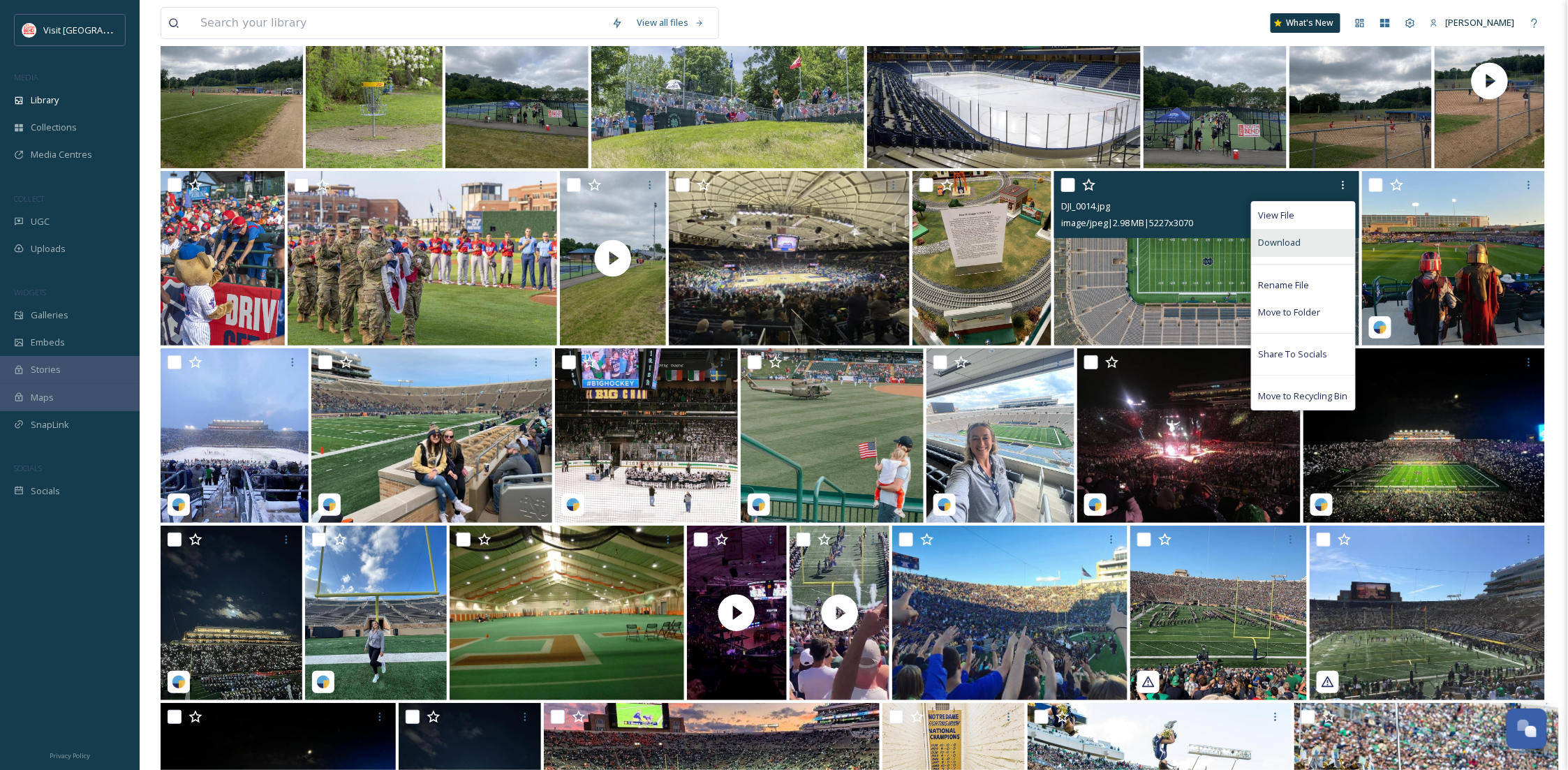
click at [1311, 237] on div "Download" at bounding box center [1303, 242] width 103 height 27
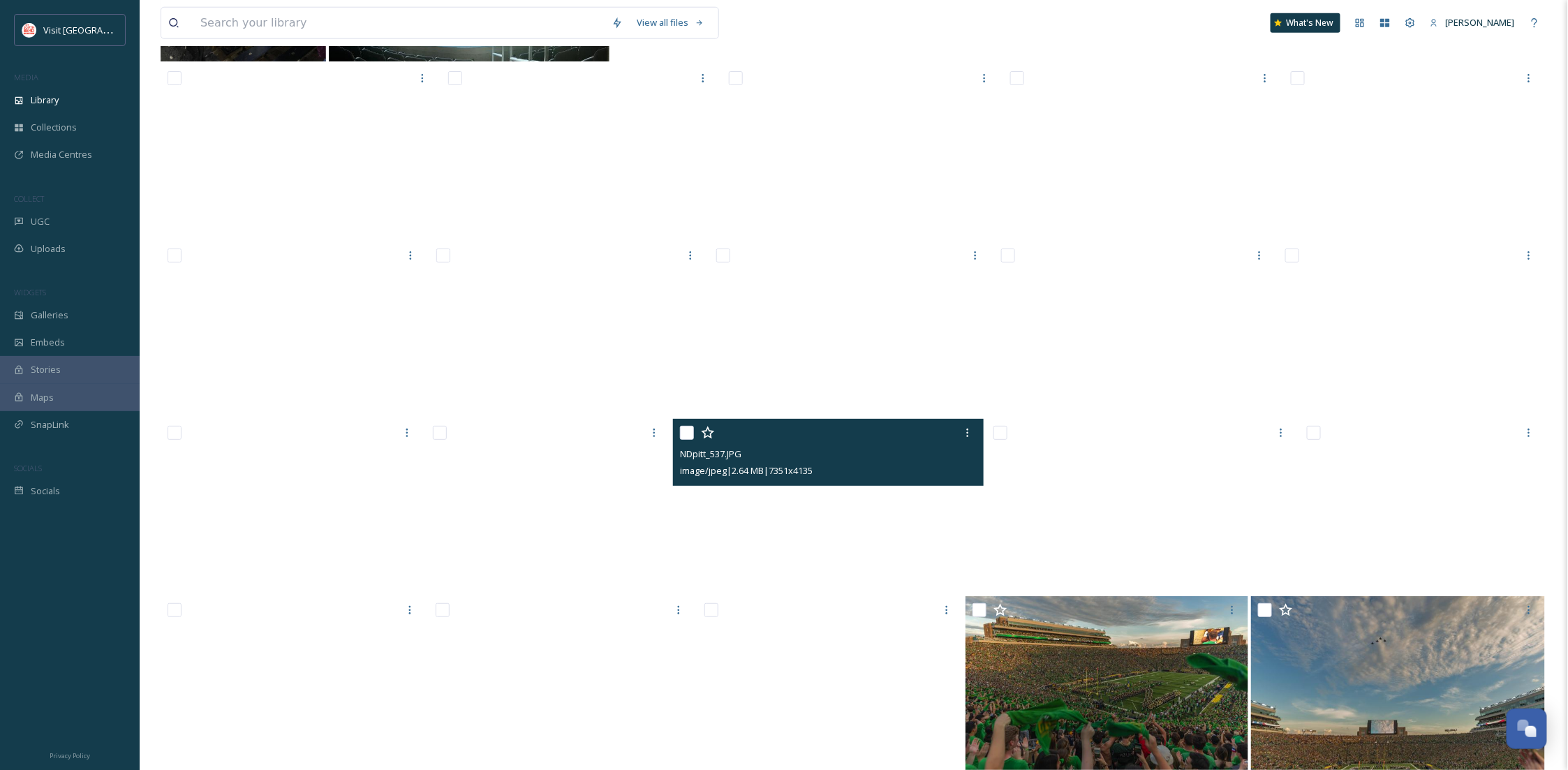
scroll to position [21874, 0]
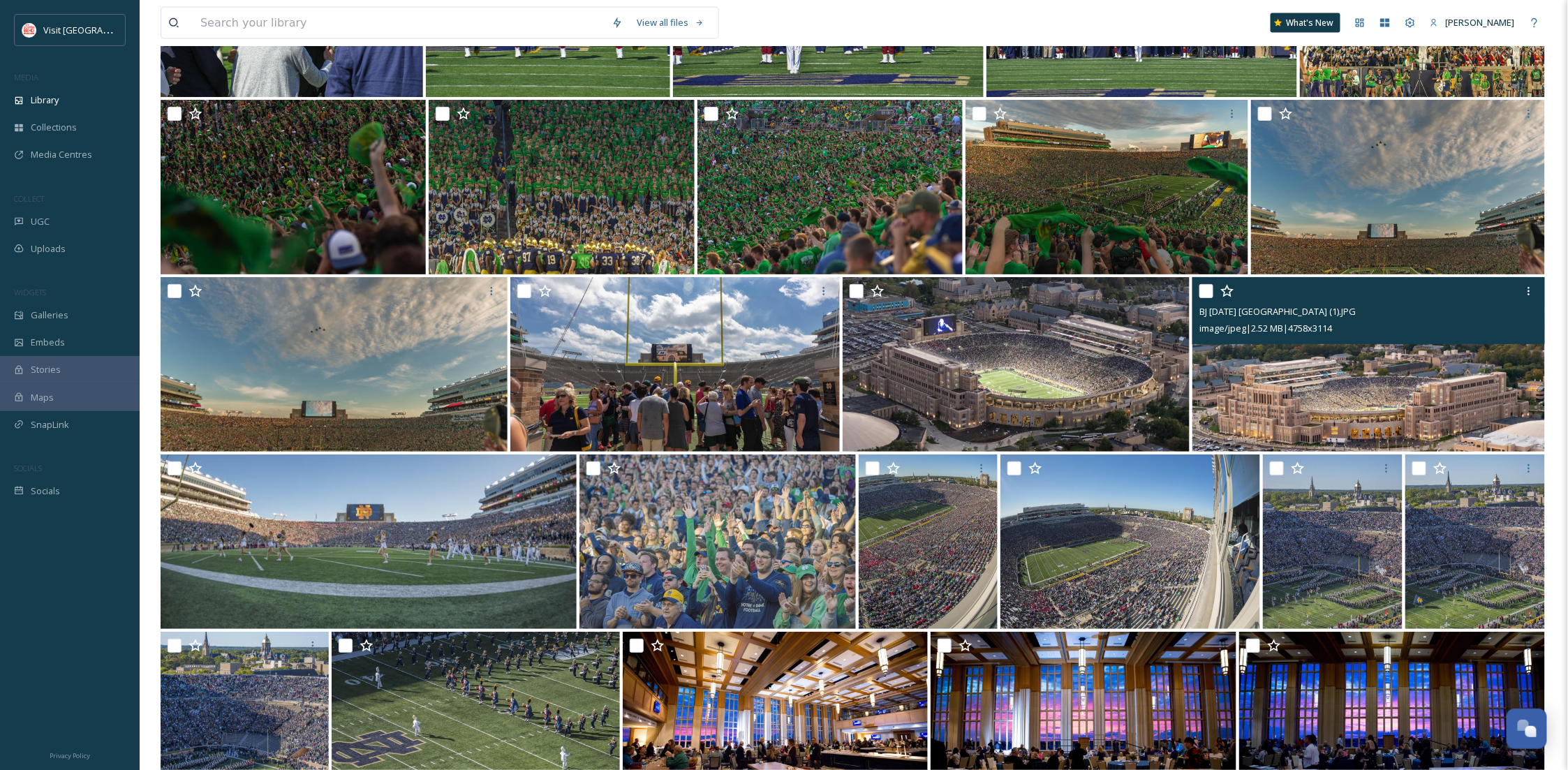
click at [1361, 388] on img at bounding box center [1368, 364] width 352 height 175
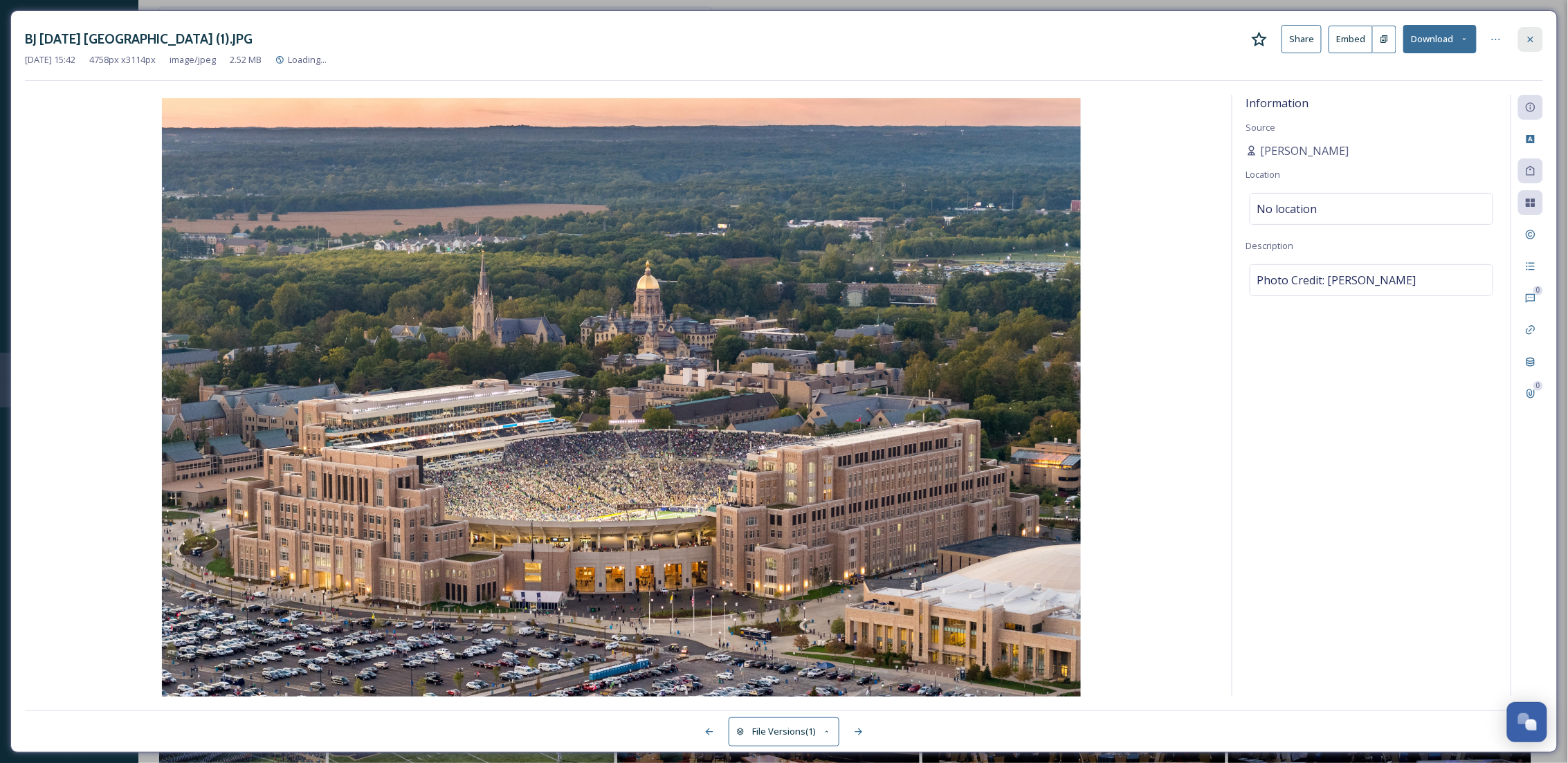
click at [1525, 41] on icon at bounding box center [1531, 40] width 11 height 11
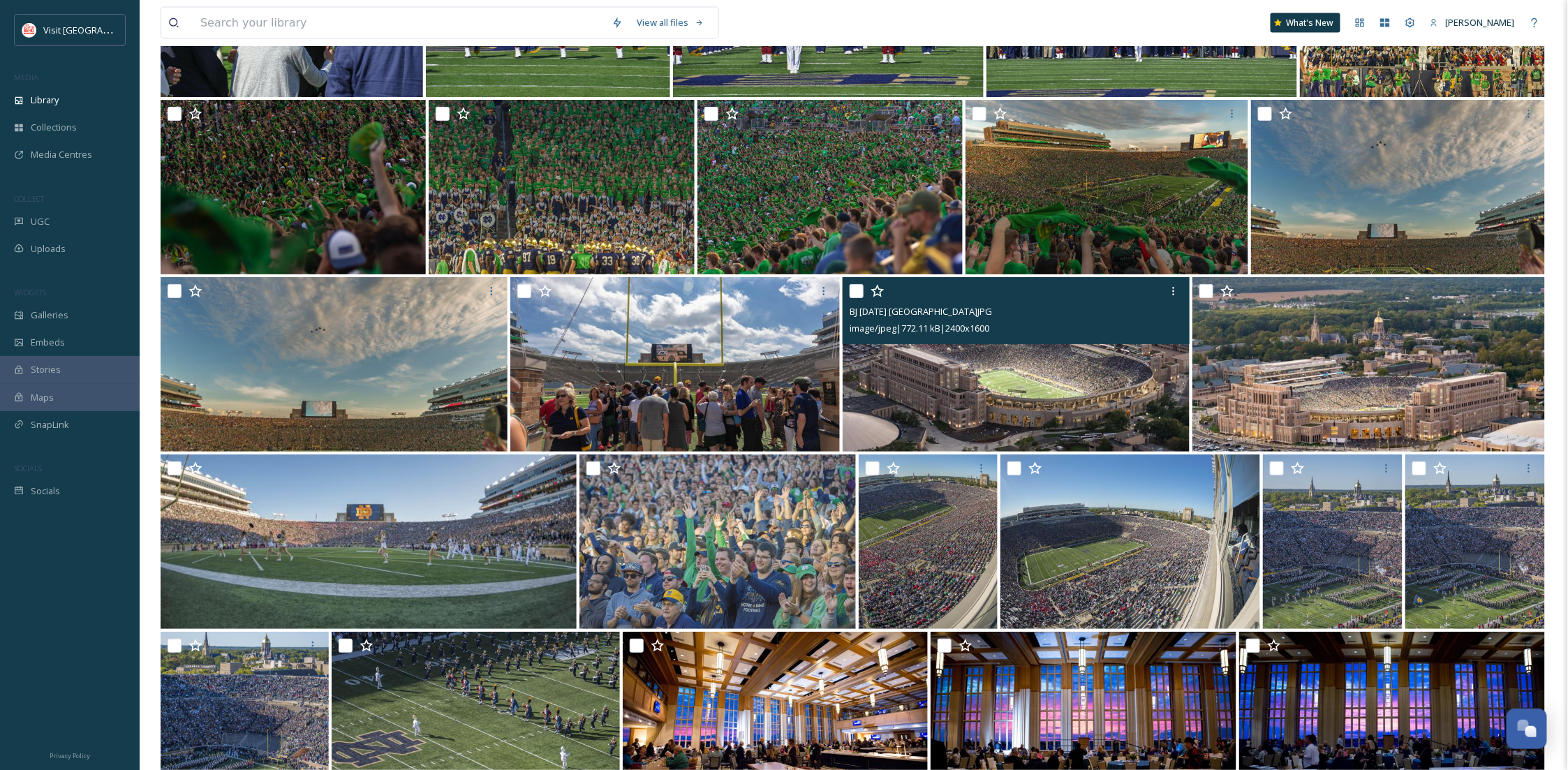
click at [1116, 384] on img at bounding box center [1016, 364] width 347 height 175
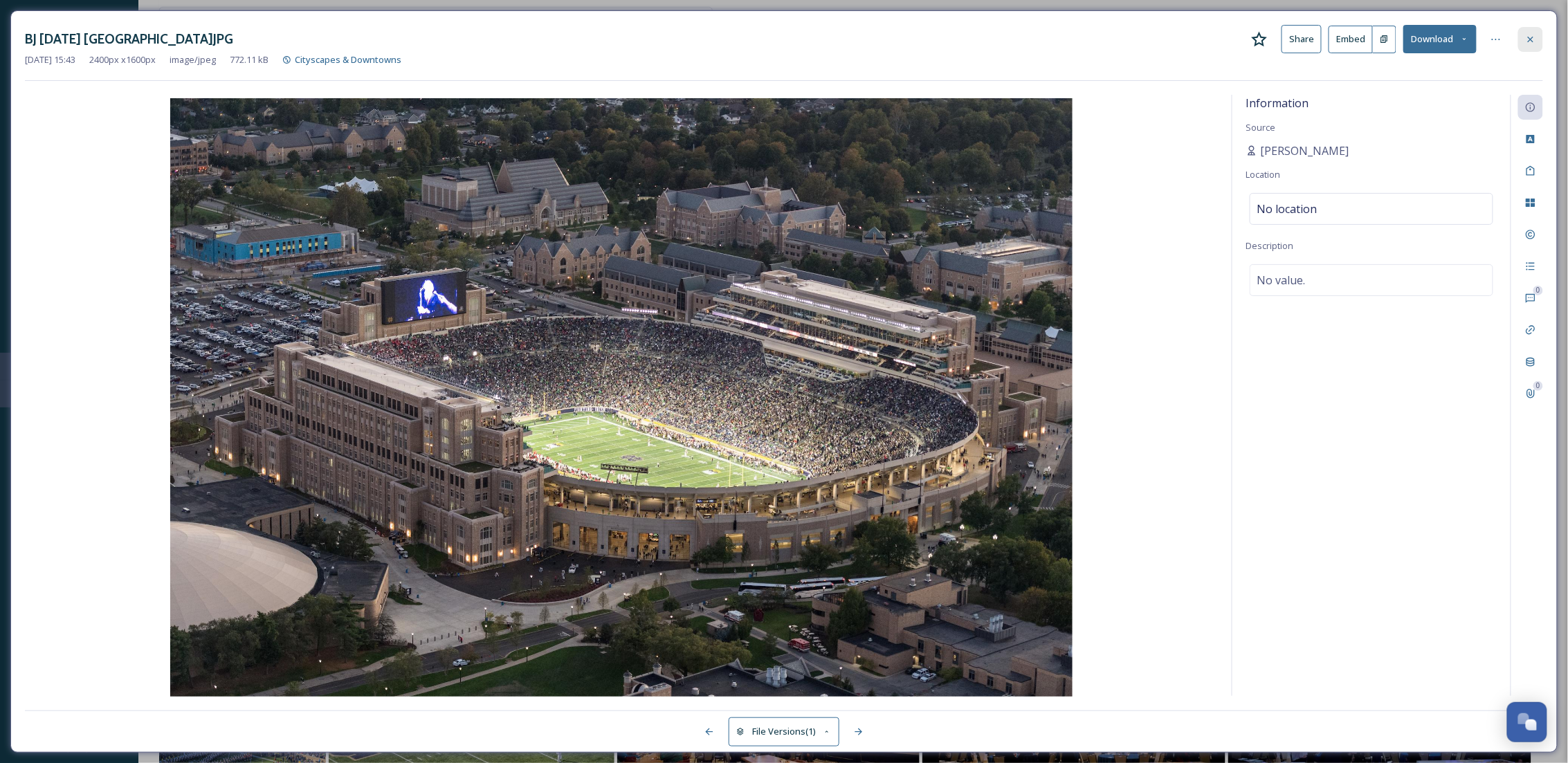
click at [1540, 33] on div at bounding box center [1530, 39] width 25 height 25
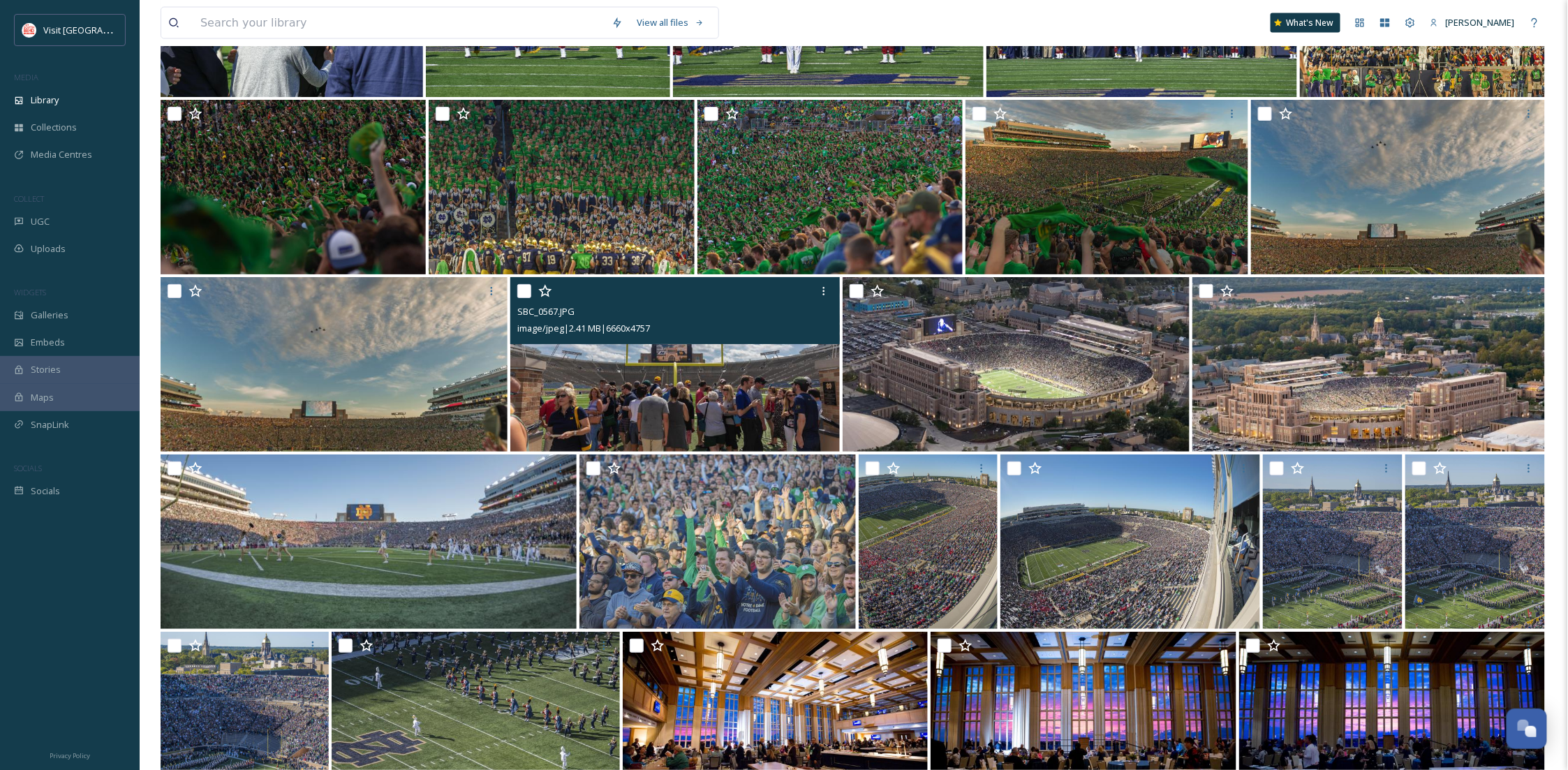
click at [799, 411] on img at bounding box center [675, 364] width 329 height 175
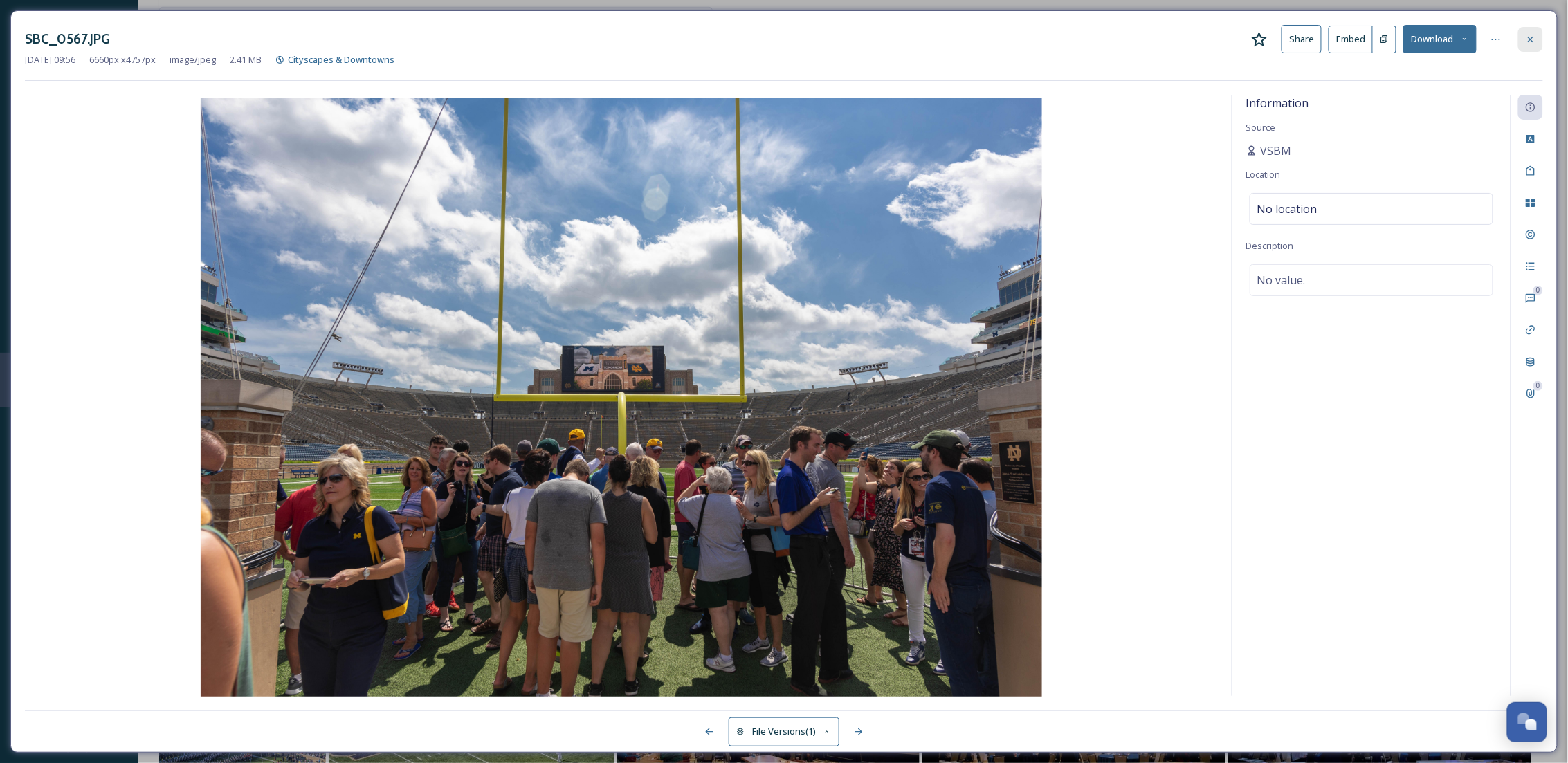
click at [1526, 42] on icon at bounding box center [1531, 40] width 11 height 11
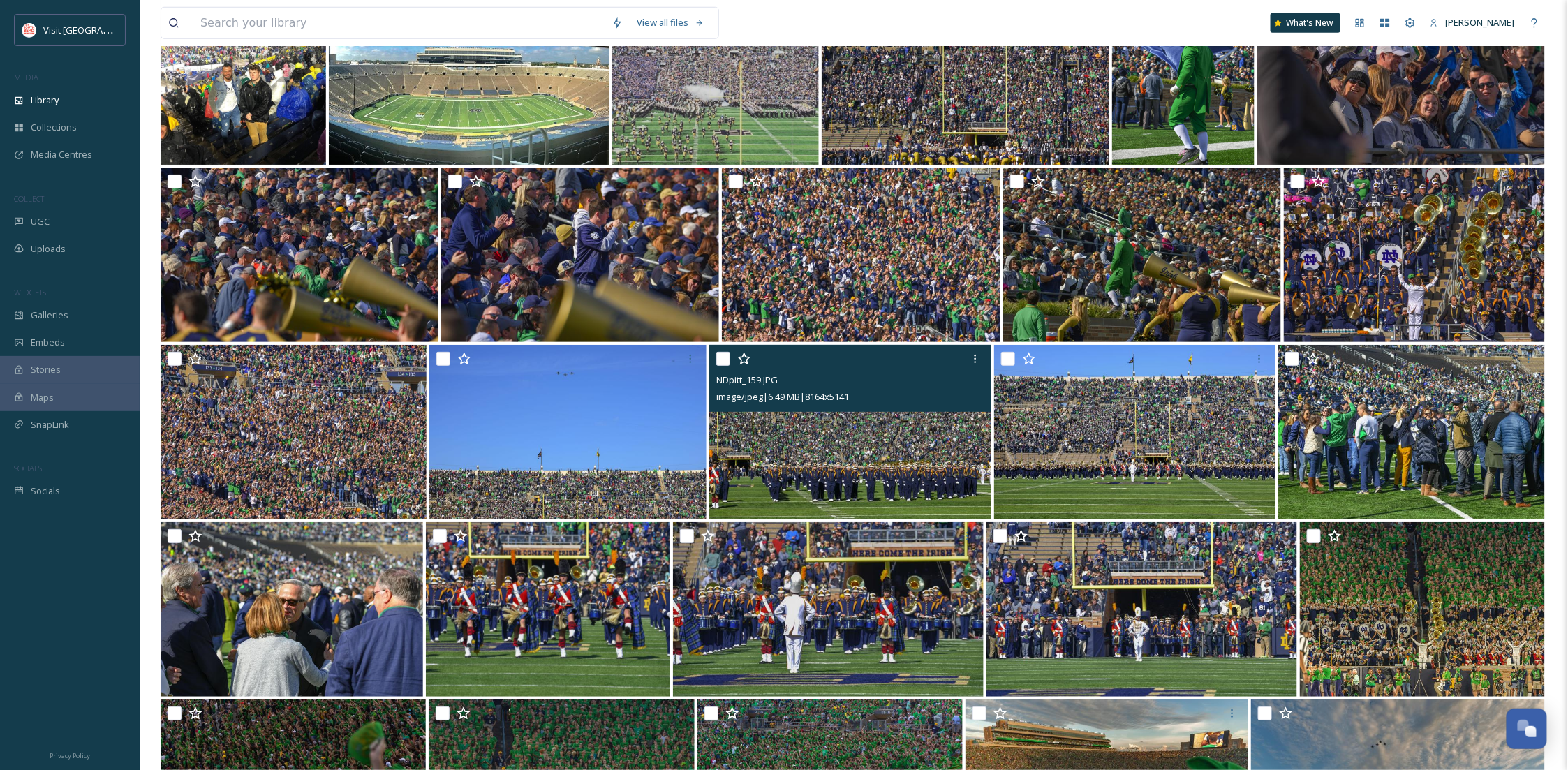
scroll to position [21218, 0]
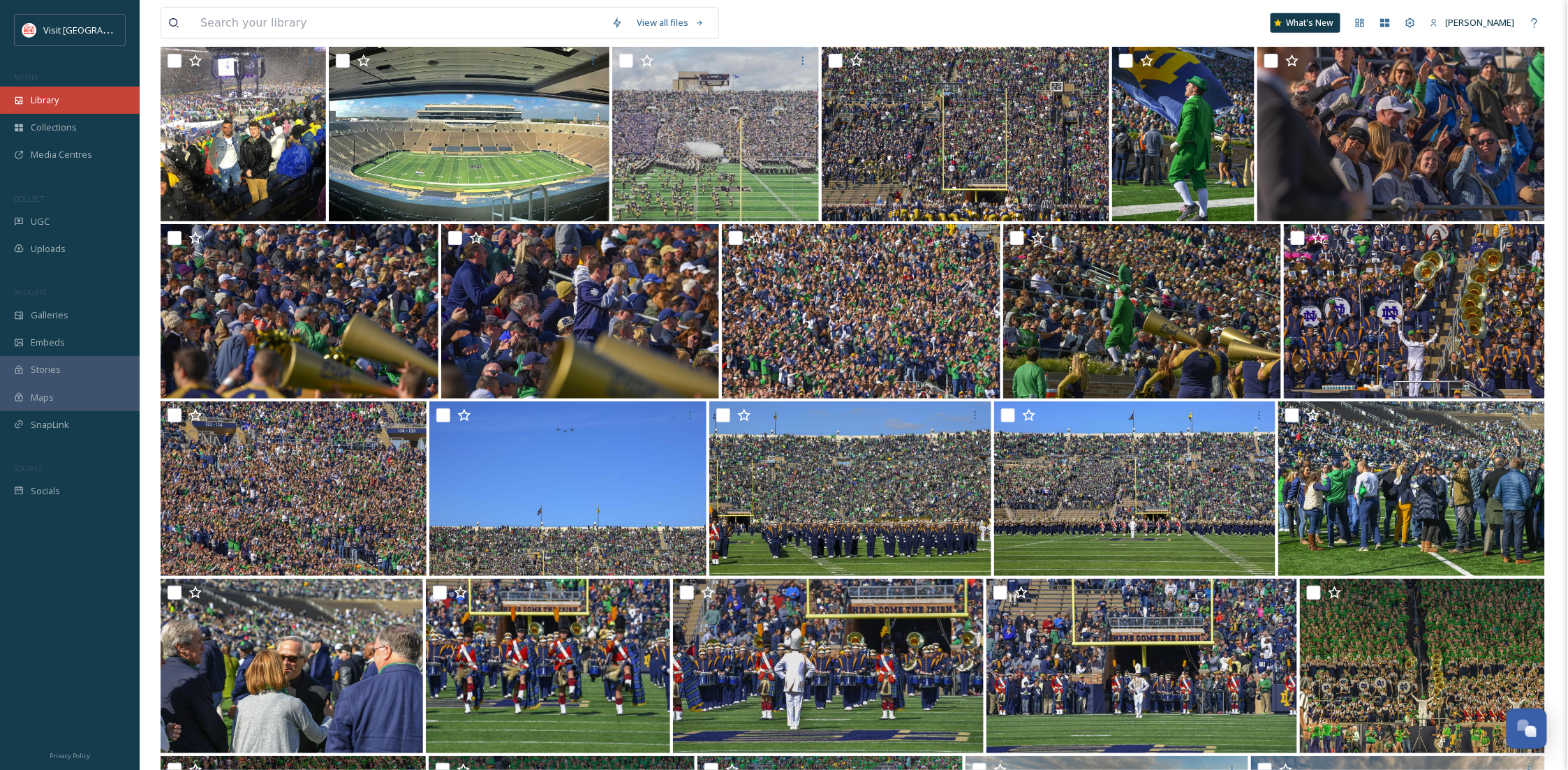
click at [64, 98] on div "Library" at bounding box center [70, 100] width 140 height 27
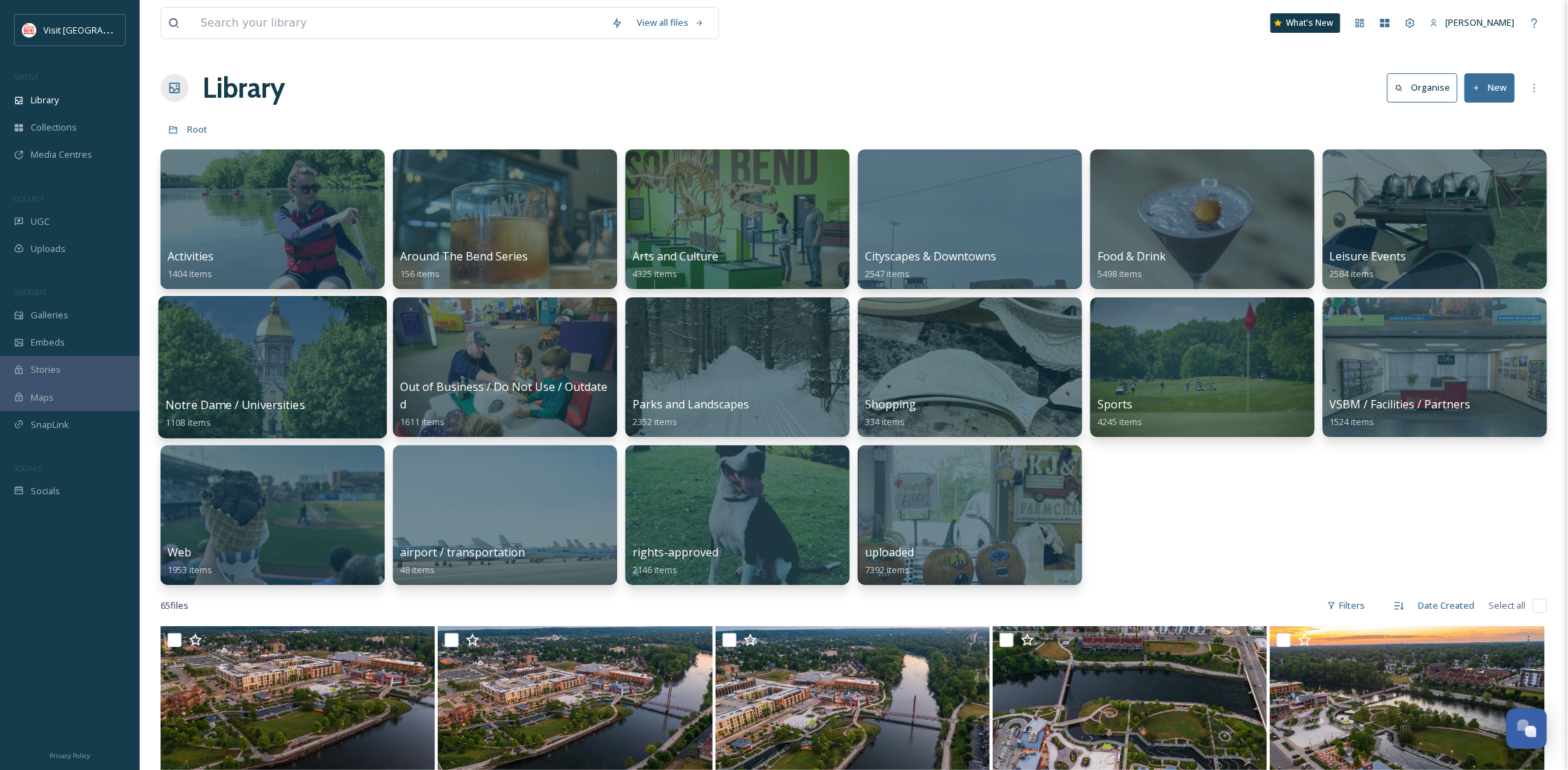
click at [259, 370] on div at bounding box center [272, 367] width 228 height 143
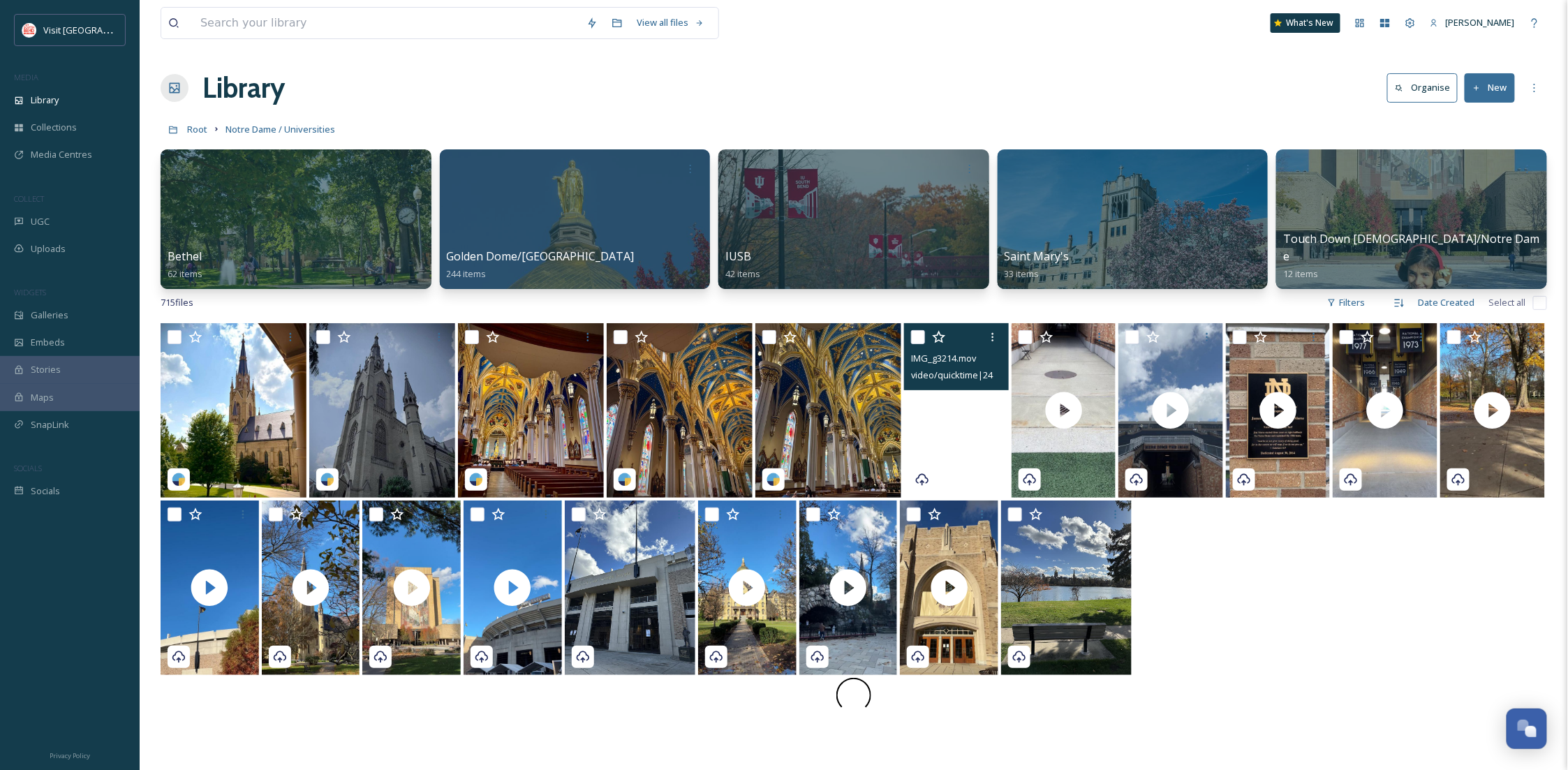
drag, startPoint x: 996, startPoint y: 419, endPoint x: 955, endPoint y: 409, distance: 42.2
click at [955, 409] on video "IMG_g3214.mov" at bounding box center [956, 410] width 105 height 175
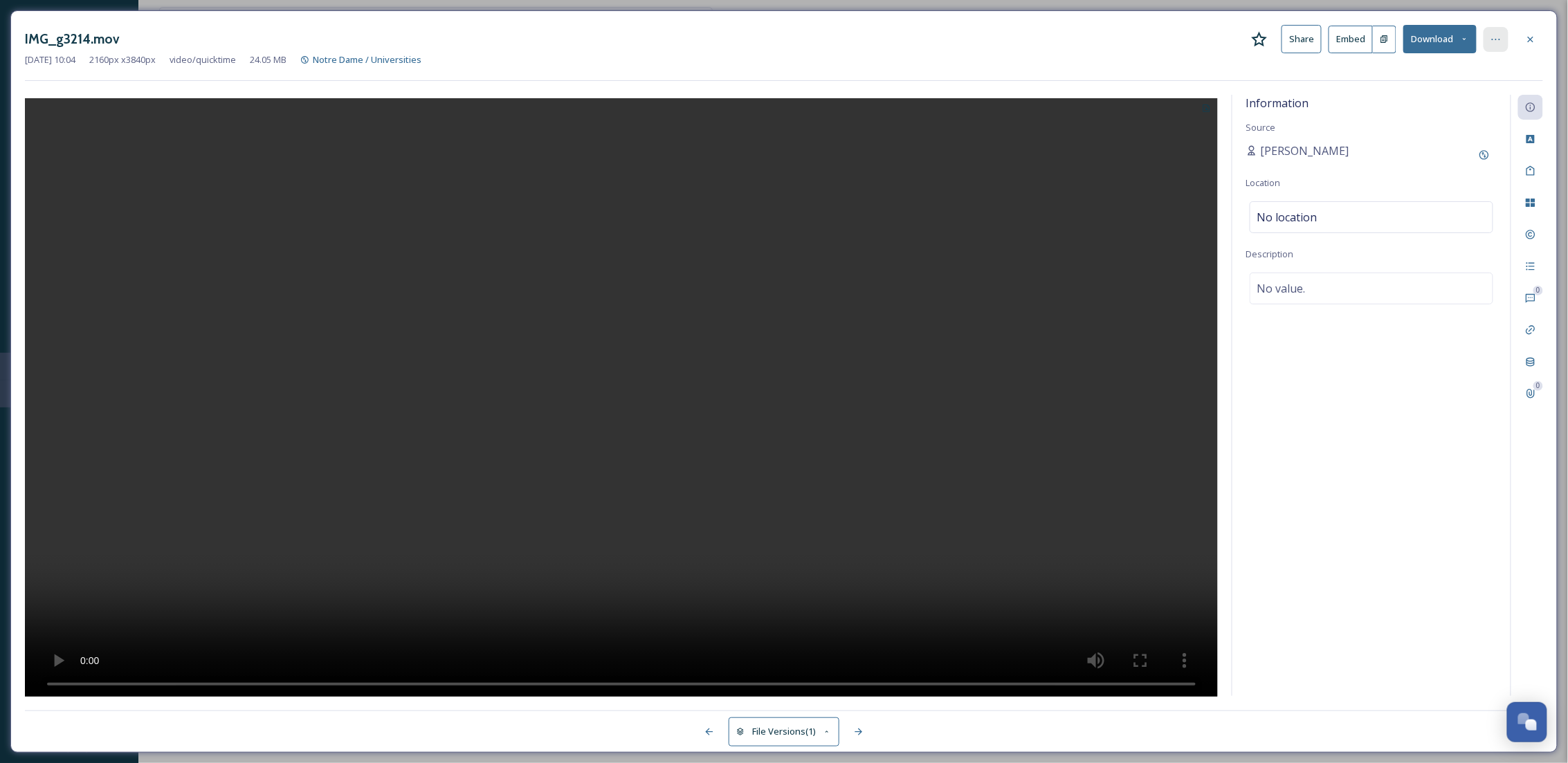
click at [1500, 31] on div at bounding box center [1495, 39] width 25 height 25
click at [1543, 40] on div at bounding box center [1530, 39] width 25 height 25
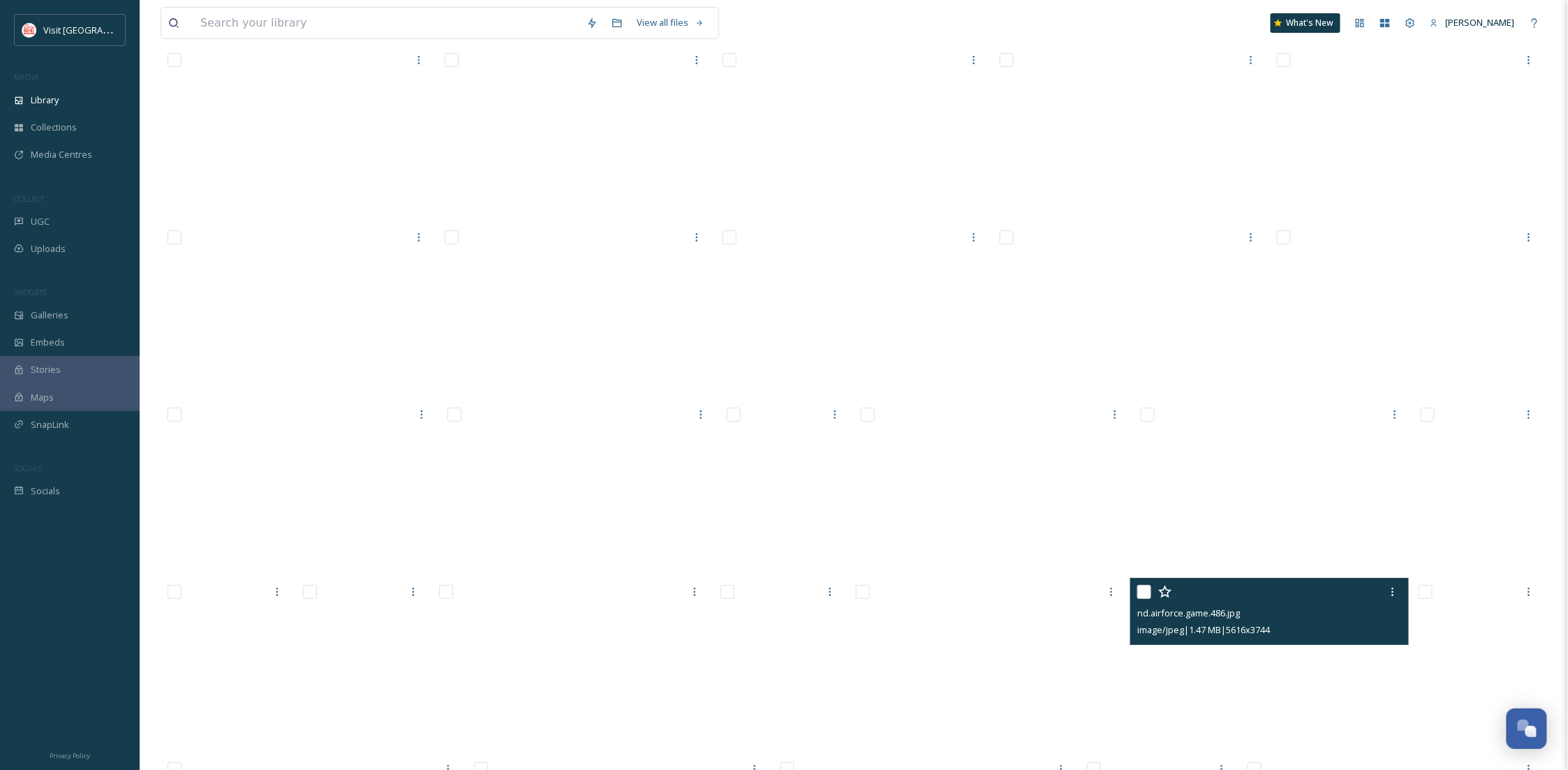
scroll to position [16271, 0]
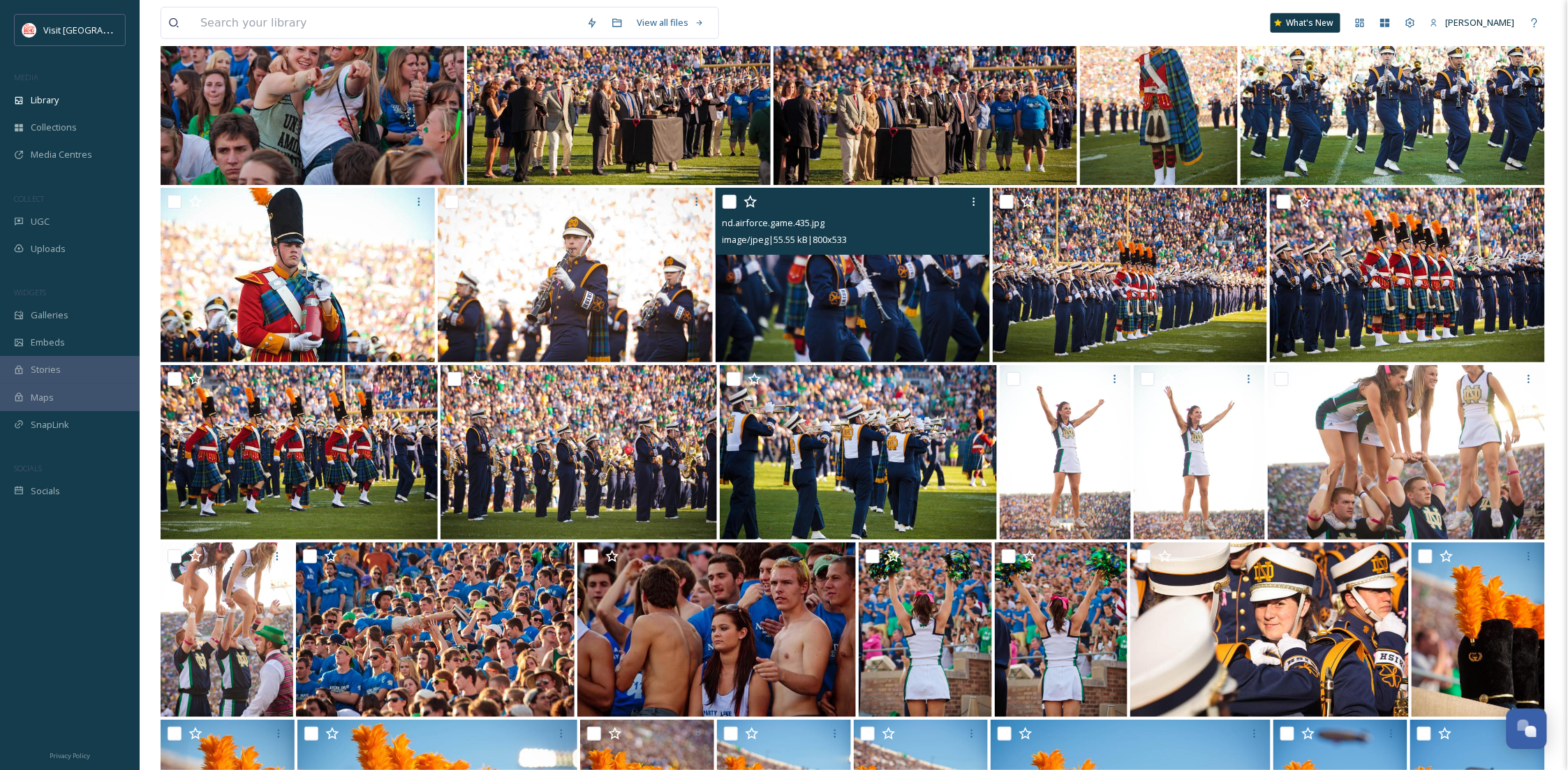
click at [876, 352] on img at bounding box center [853, 274] width 275 height 175
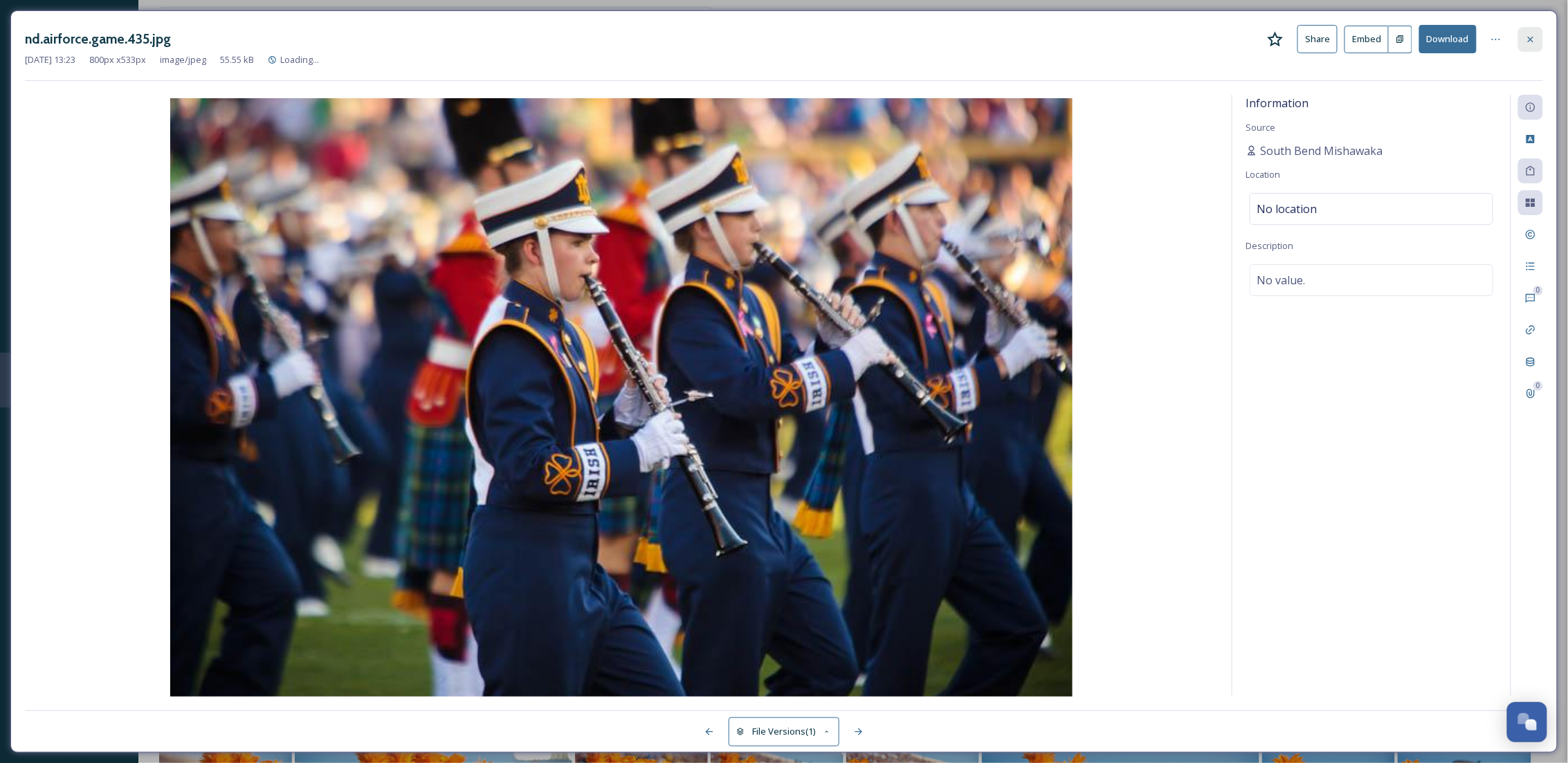
click at [1529, 47] on div at bounding box center [1530, 39] width 25 height 25
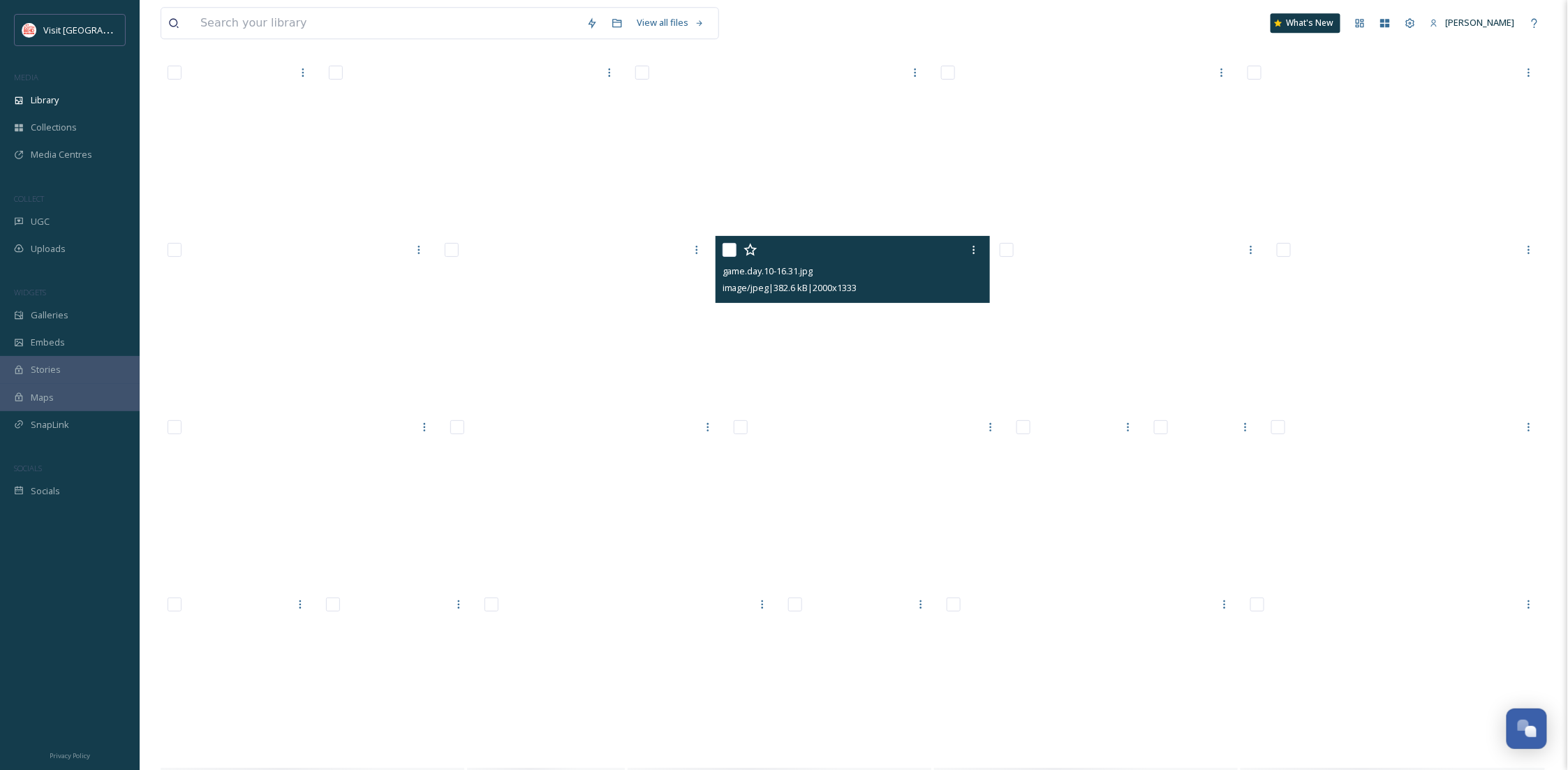
scroll to position [20136, 0]
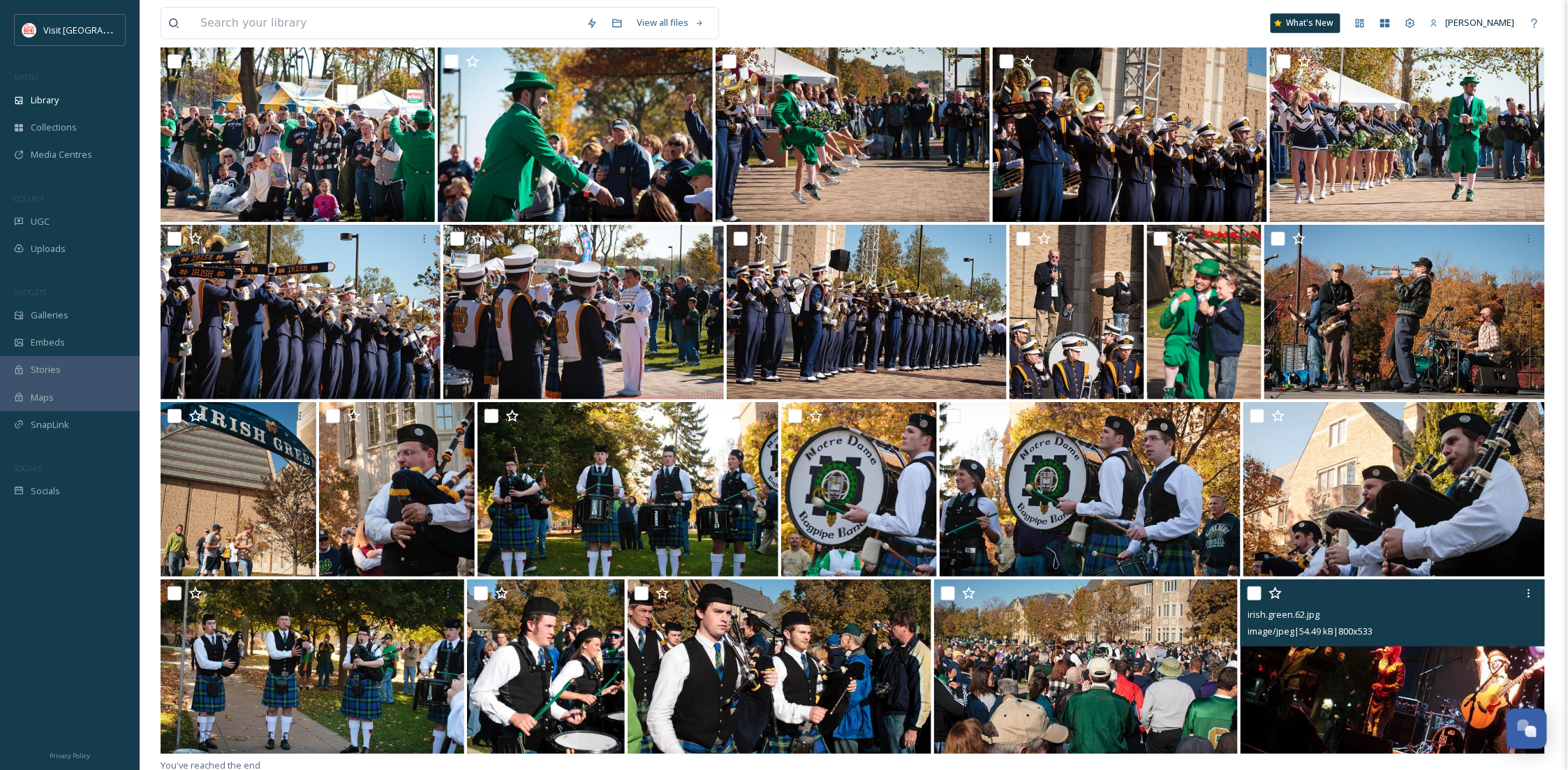
click at [1390, 627] on div "image/jpeg | 54.49 kB | 800 x 533" at bounding box center [1394, 630] width 293 height 16
click at [1398, 647] on img at bounding box center [1393, 667] width 304 height 175
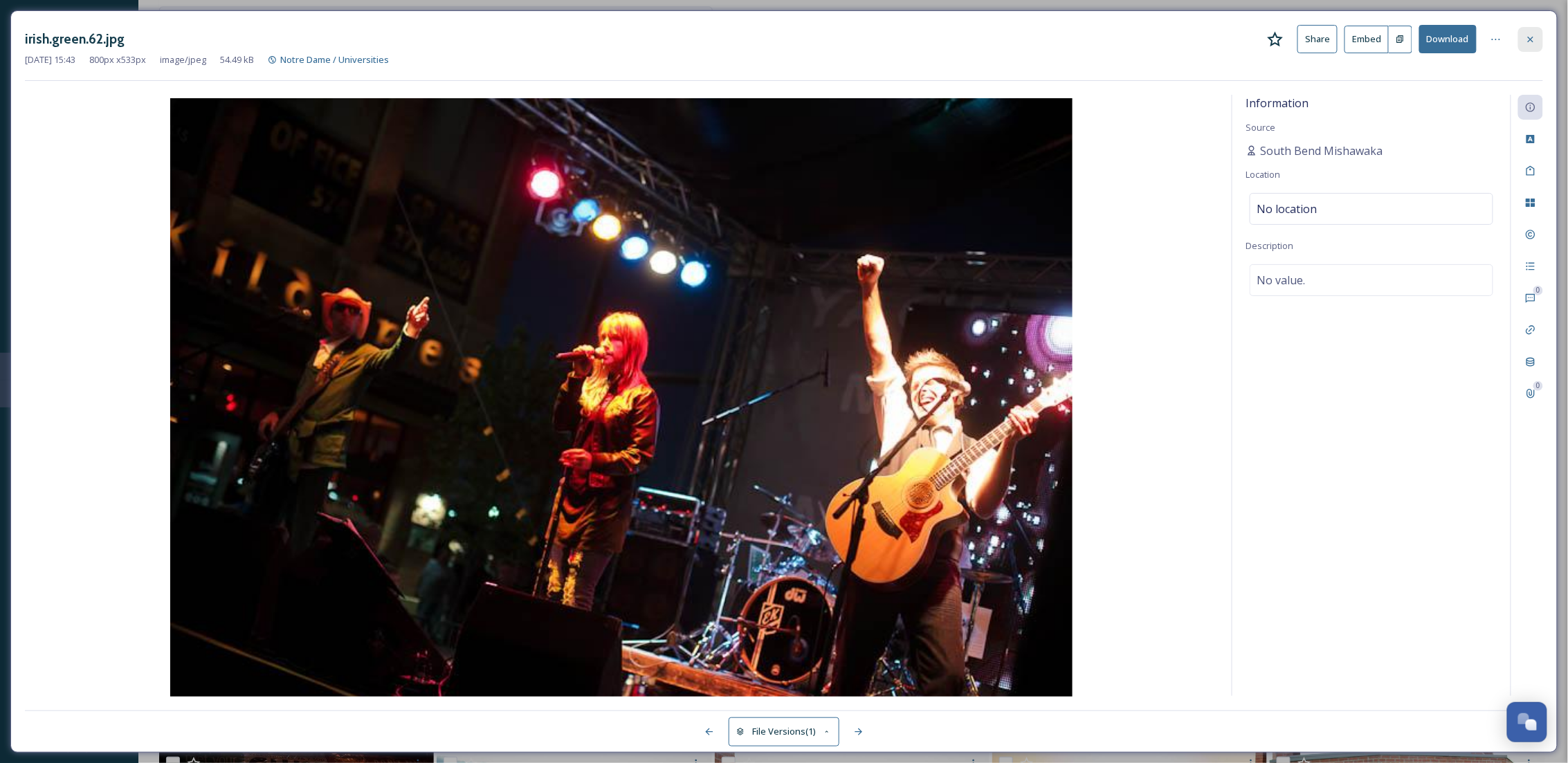
click at [1526, 42] on icon at bounding box center [1531, 40] width 11 height 11
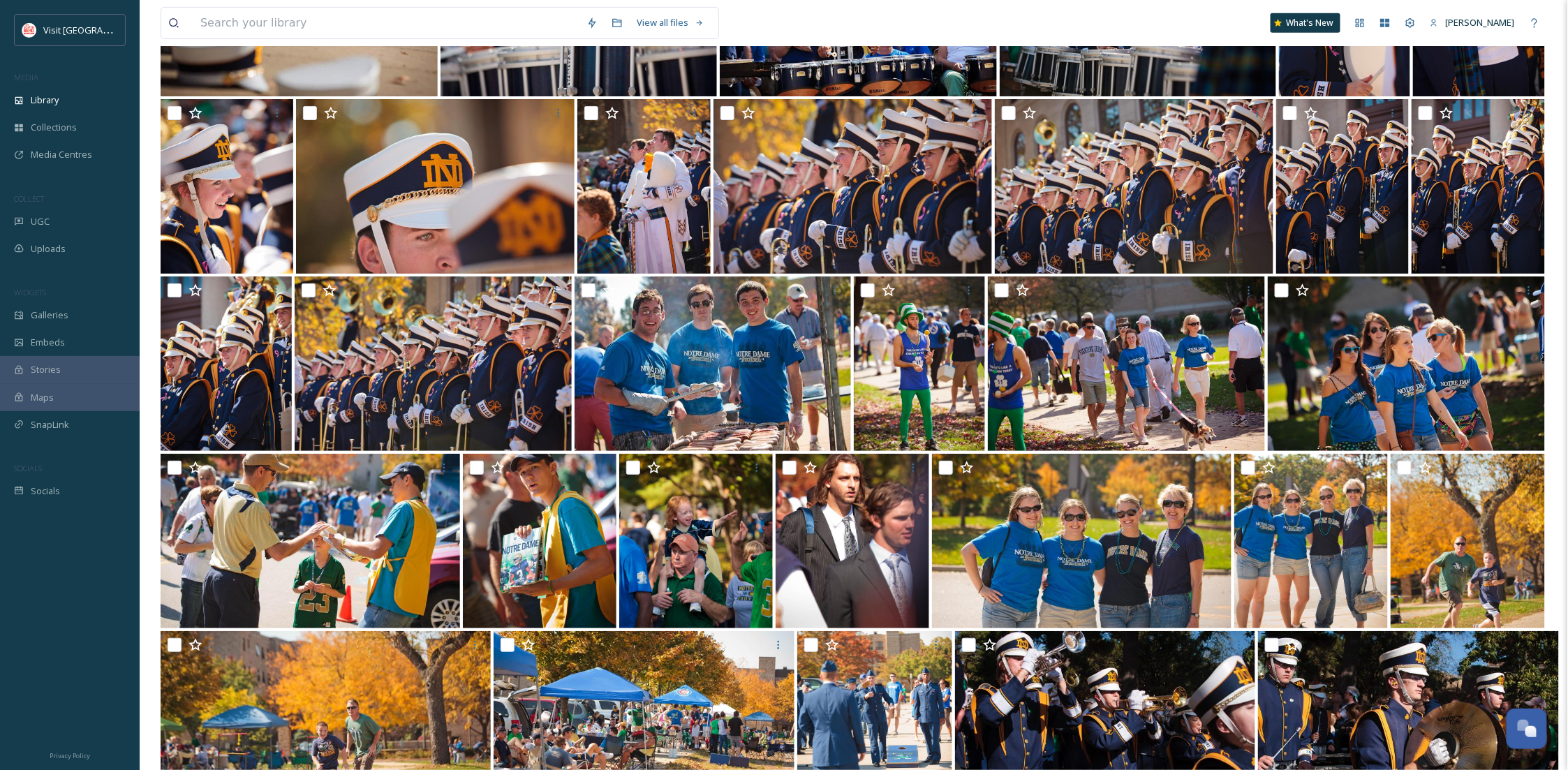
scroll to position [18511, 0]
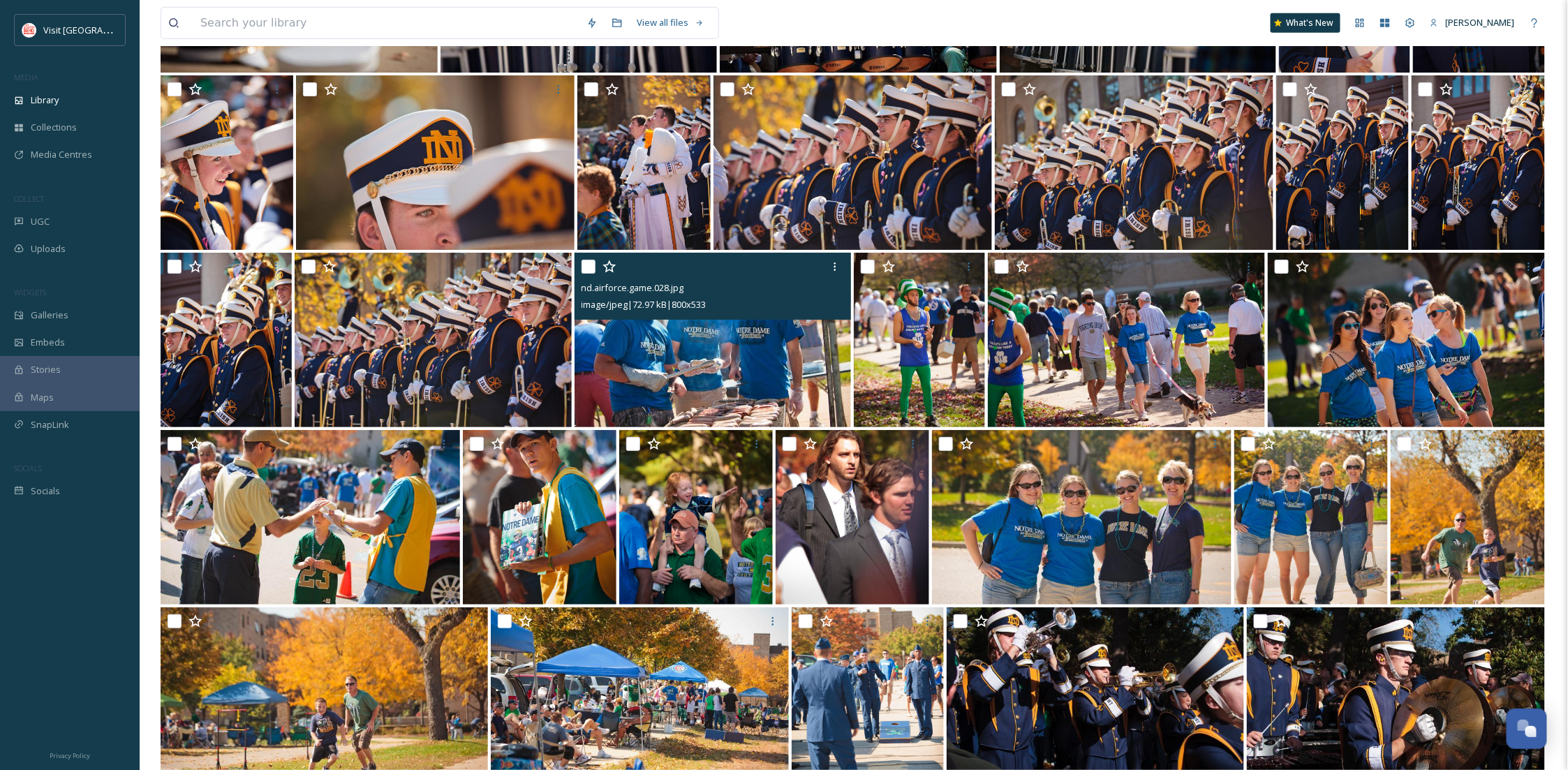
click at [743, 359] on img at bounding box center [713, 339] width 277 height 175
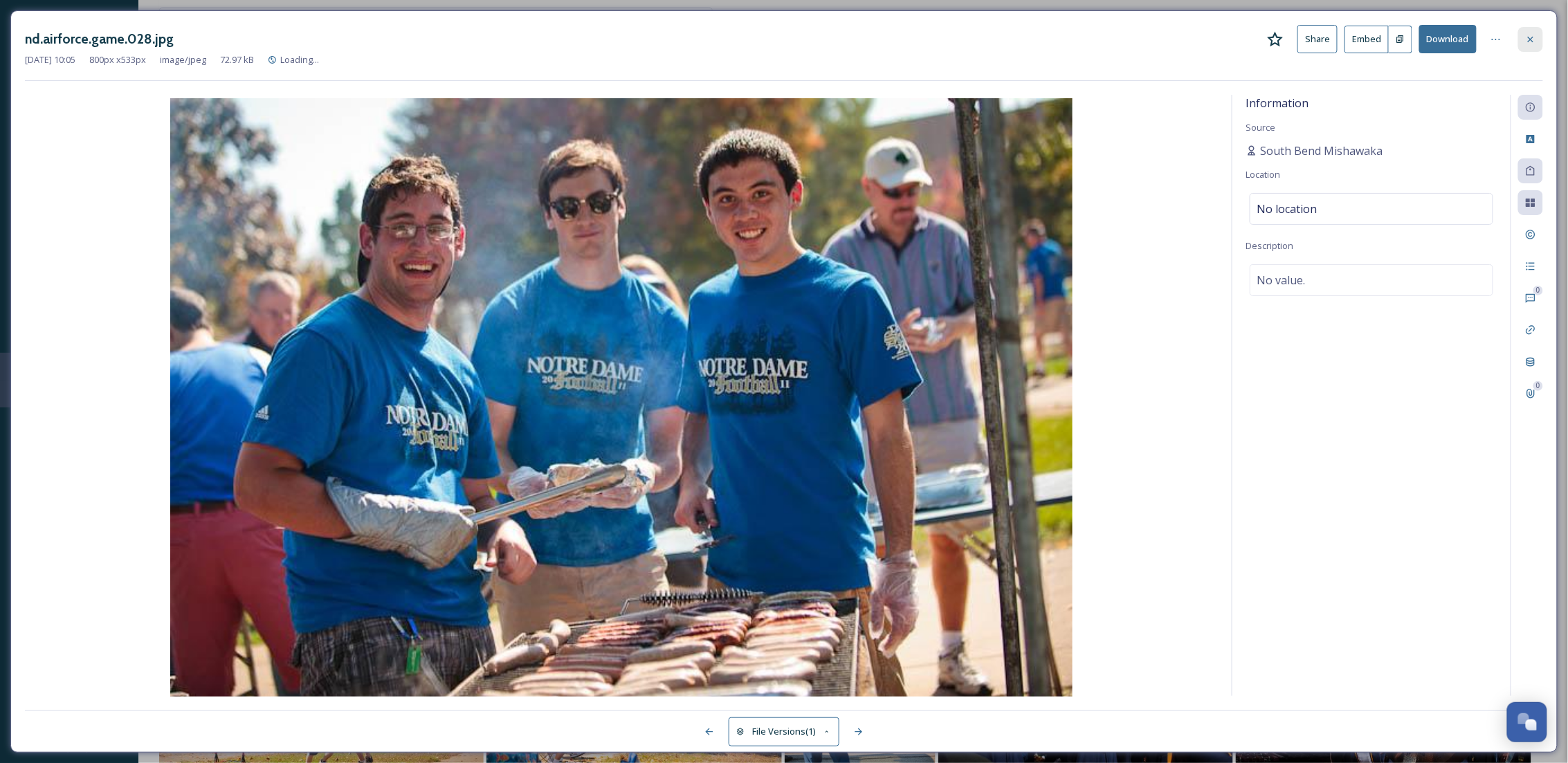
click at [1530, 38] on icon at bounding box center [1531, 39] width 6 height 6
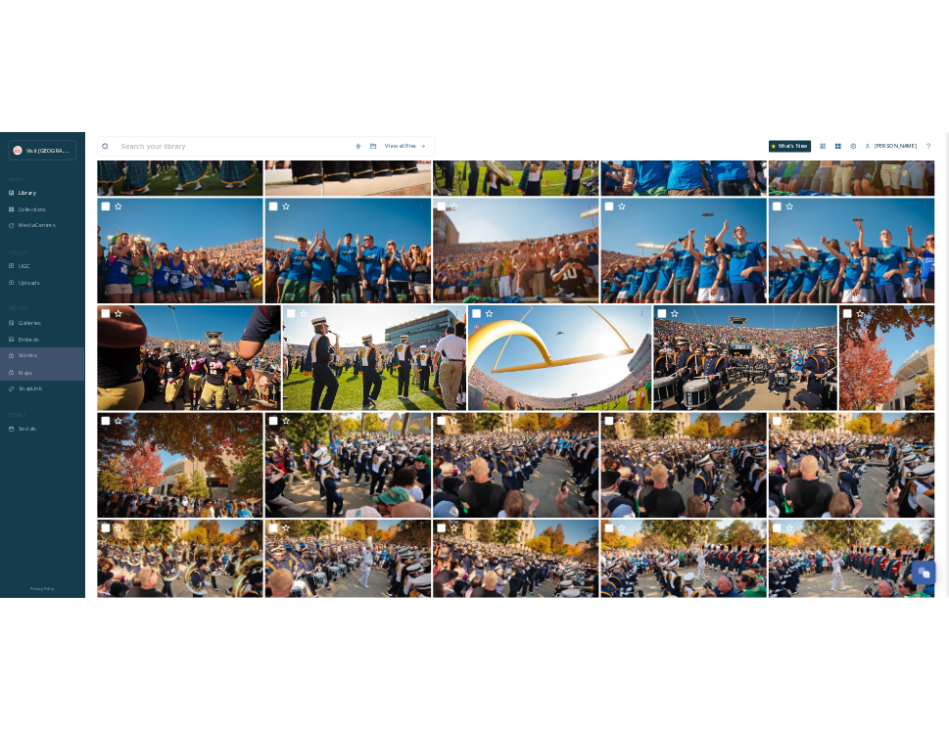
scroll to position [20046, 0]
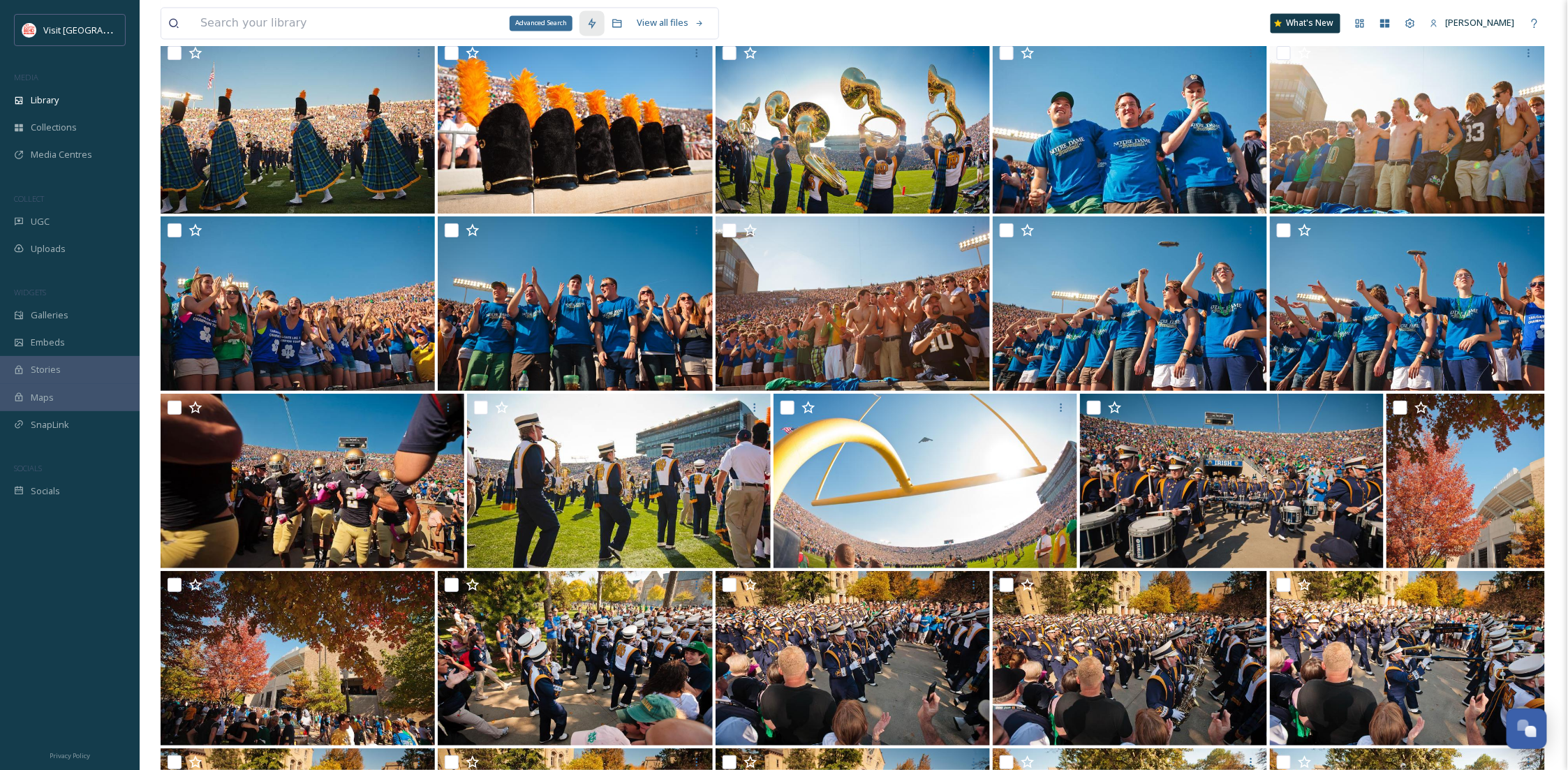
click at [580, 25] on div "Advanced Search" at bounding box center [592, 23] width 25 height 25
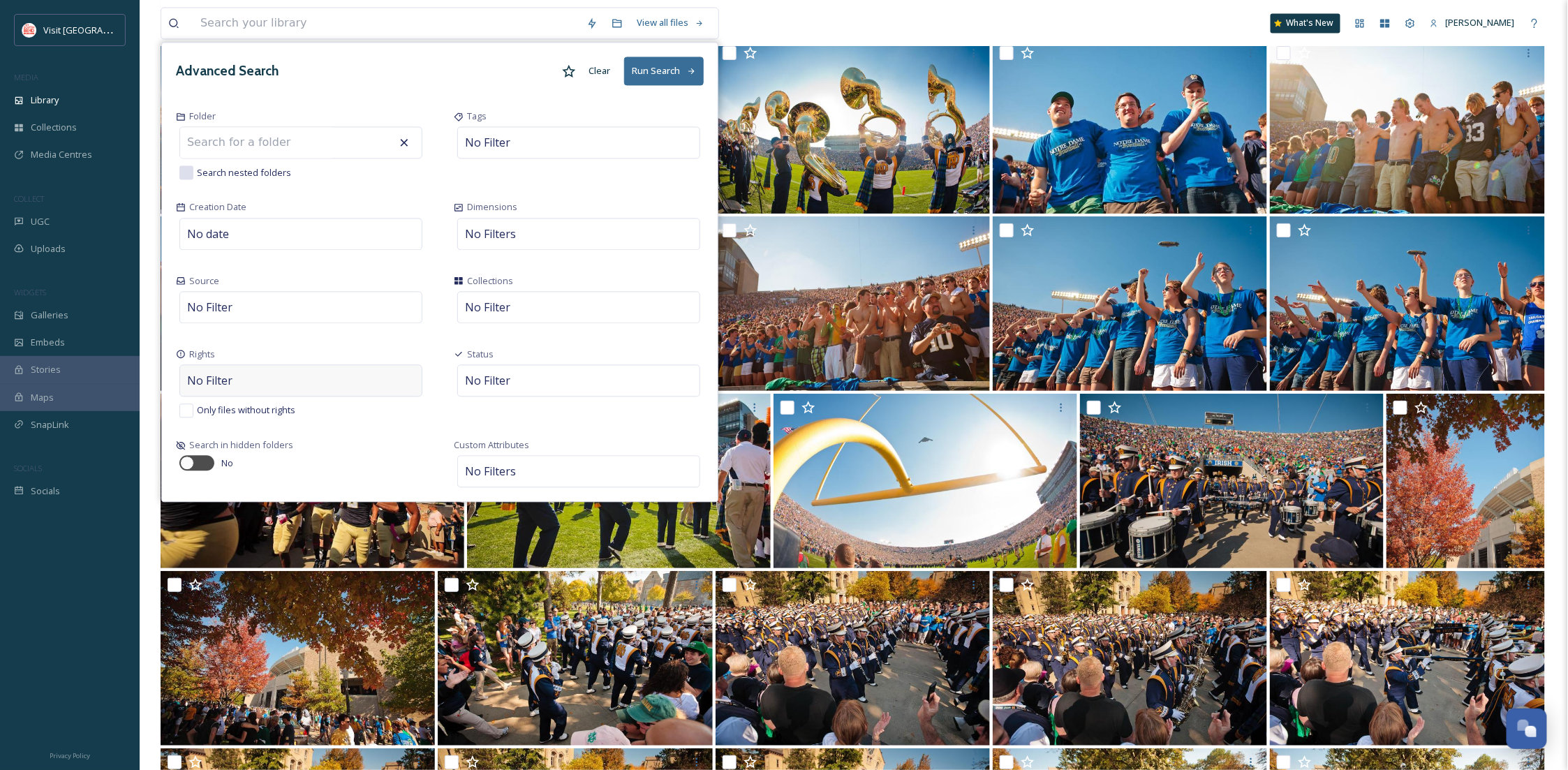
click at [315, 379] on div "No Filter" at bounding box center [301, 380] width 243 height 32
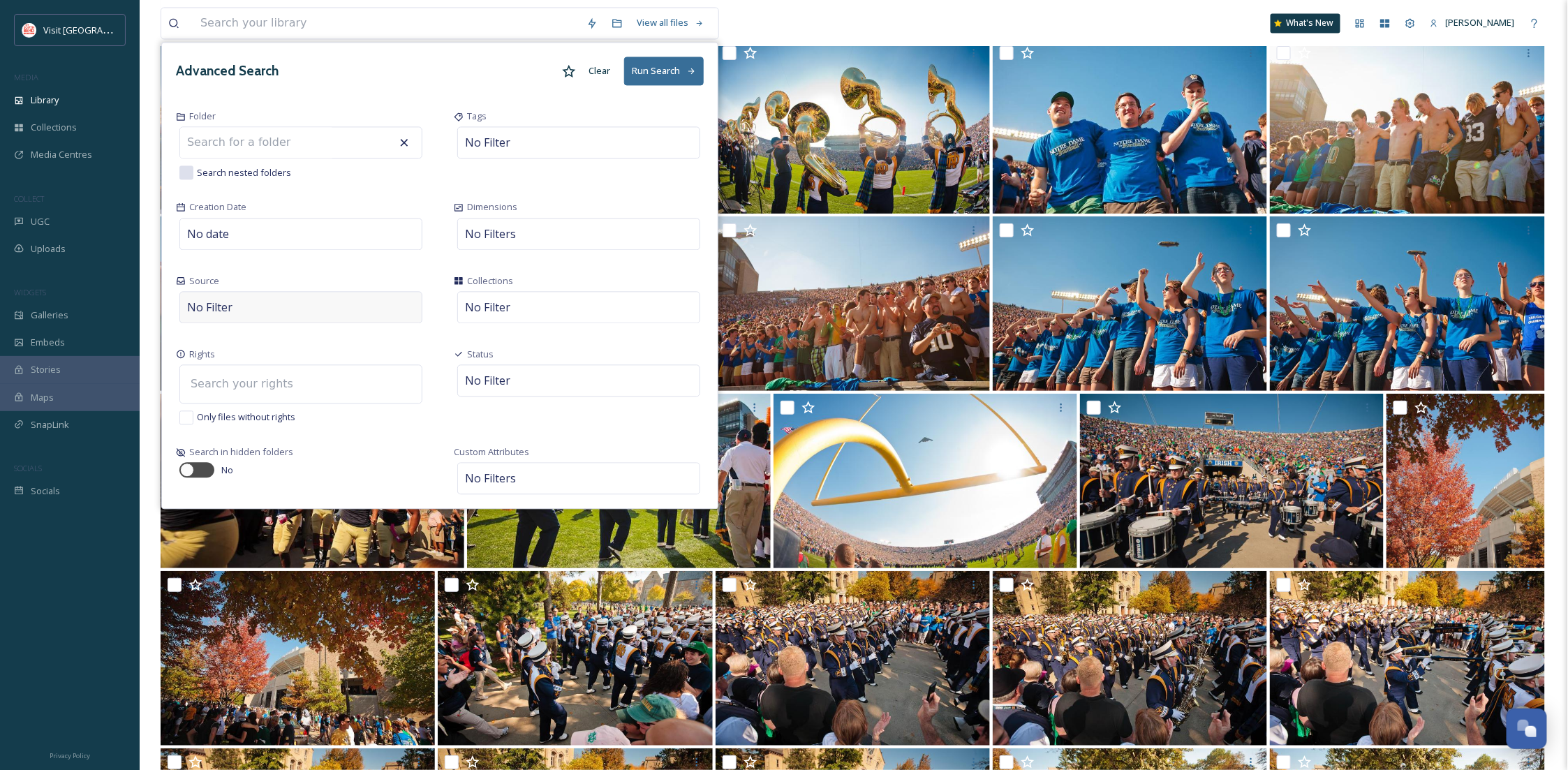
click at [314, 361] on div "Rights" at bounding box center [301, 354] width 250 height 14
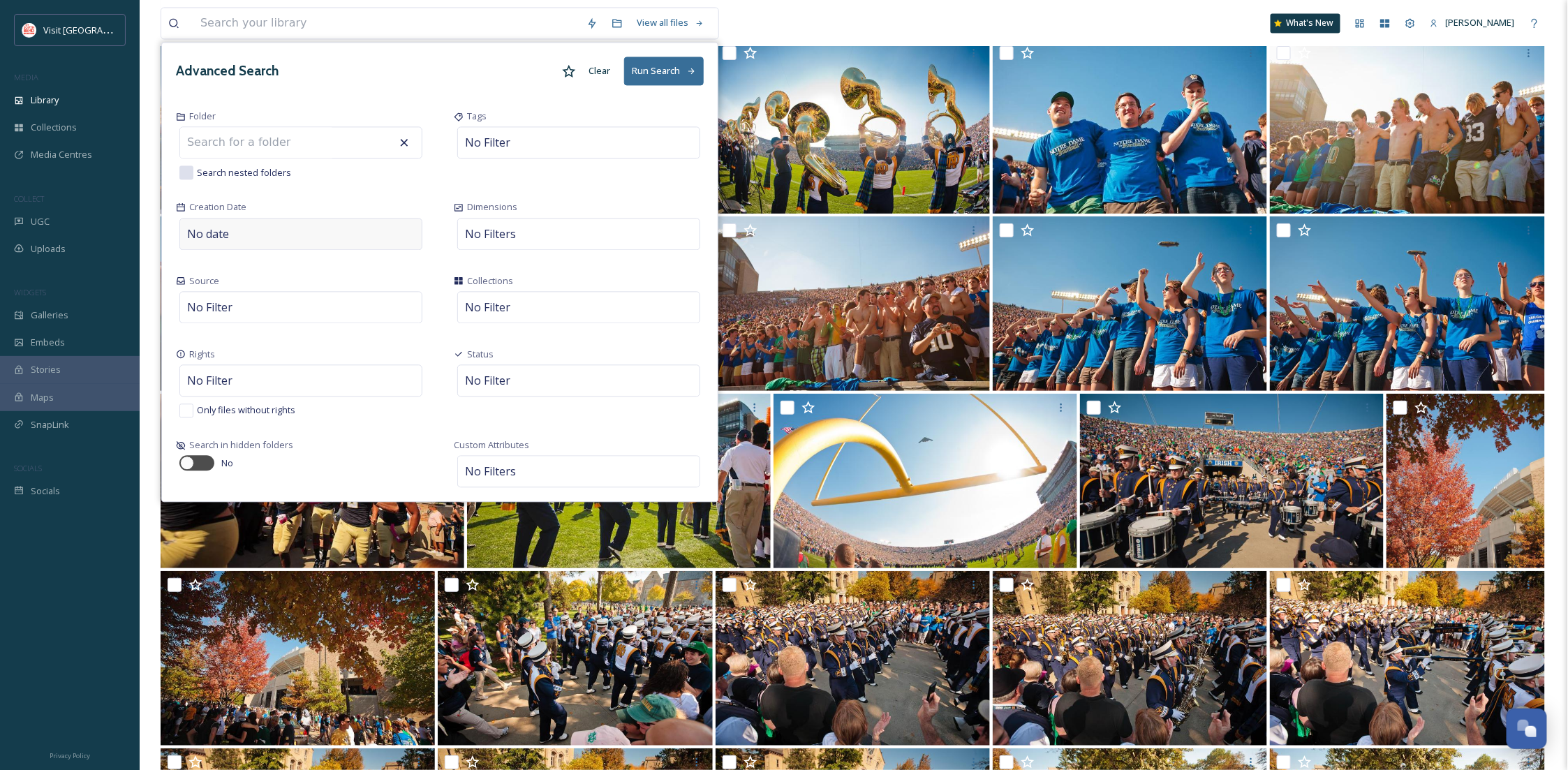
click at [265, 229] on div "No date" at bounding box center [301, 233] width 243 height 32
select select "7"
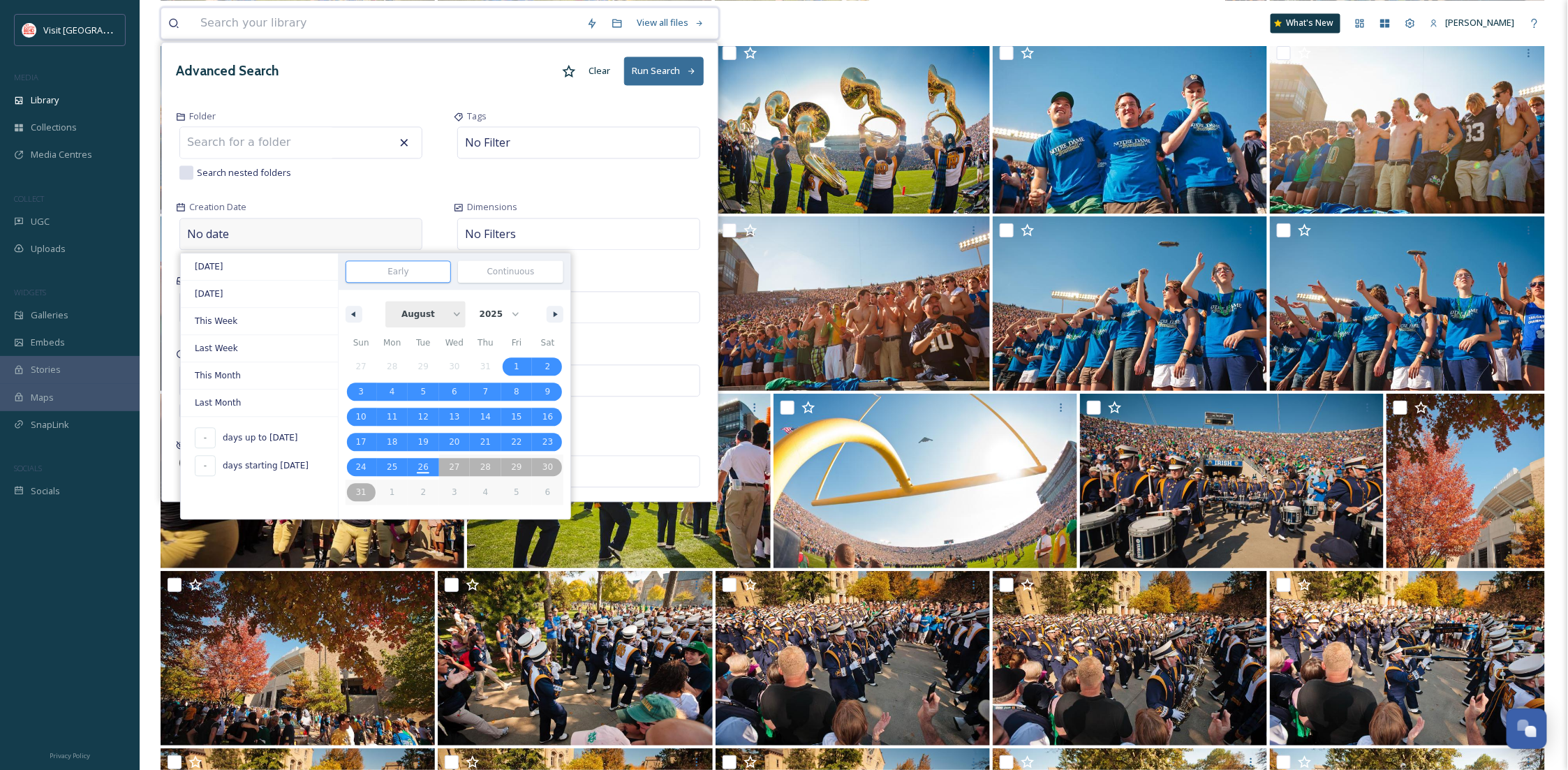
click at [427, 318] on select "January February March April May June July August September October November De…" at bounding box center [425, 314] width 81 height 26
click at [512, 312] on select "2025 2024 2023" at bounding box center [498, 314] width 51 height 26
click at [496, 319] on select "2025 2024 2023" at bounding box center [498, 314] width 51 height 26
click at [640, 195] on div "Dimensions No Filters" at bounding box center [579, 226] width 278 height 73
click at [823, 16] on div "View all files Advanced Search Clear Run Search Folder Search nested folders Ta…" at bounding box center [520, 23] width 719 height 32
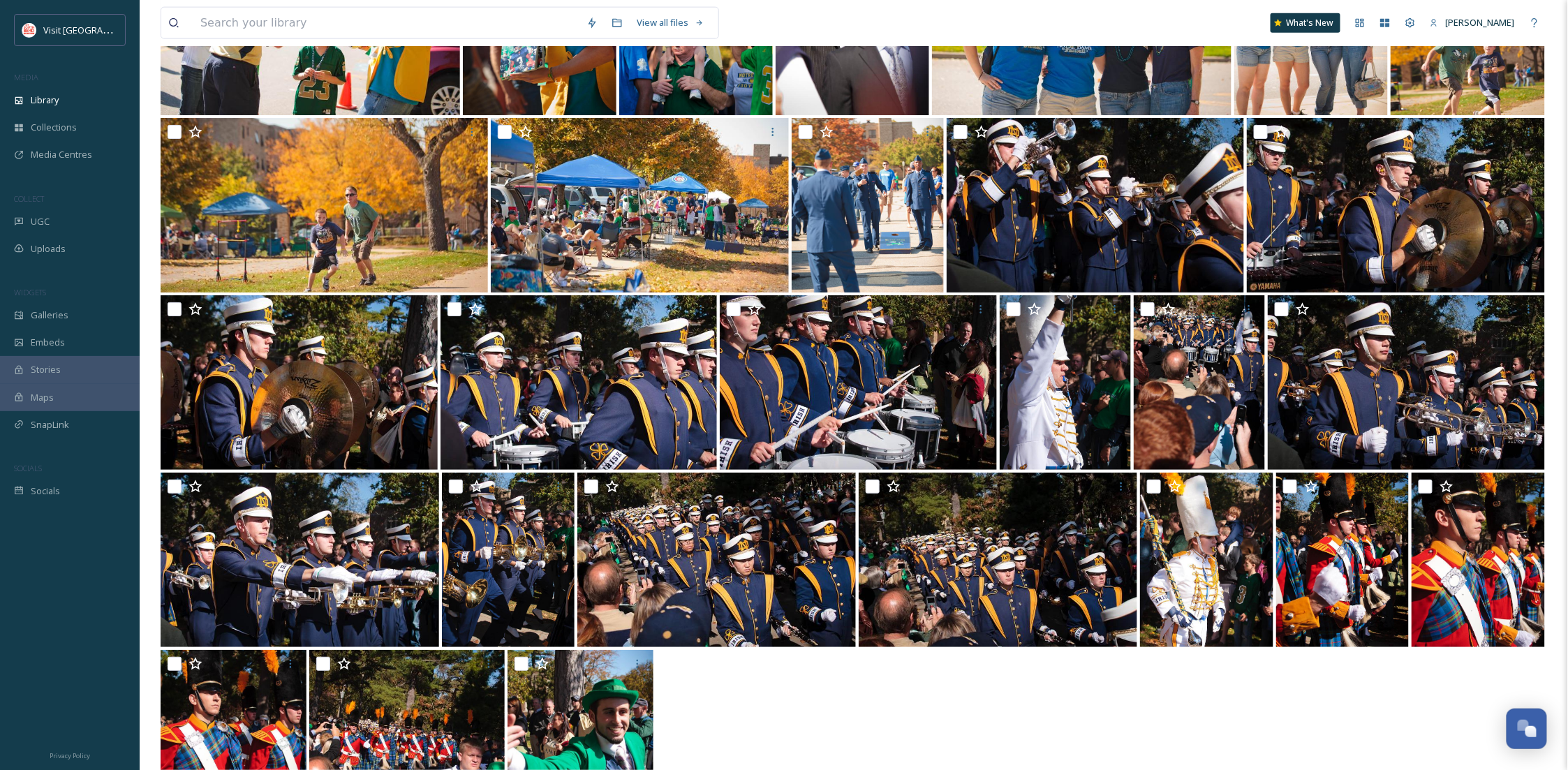
scroll to position [18752, 0]
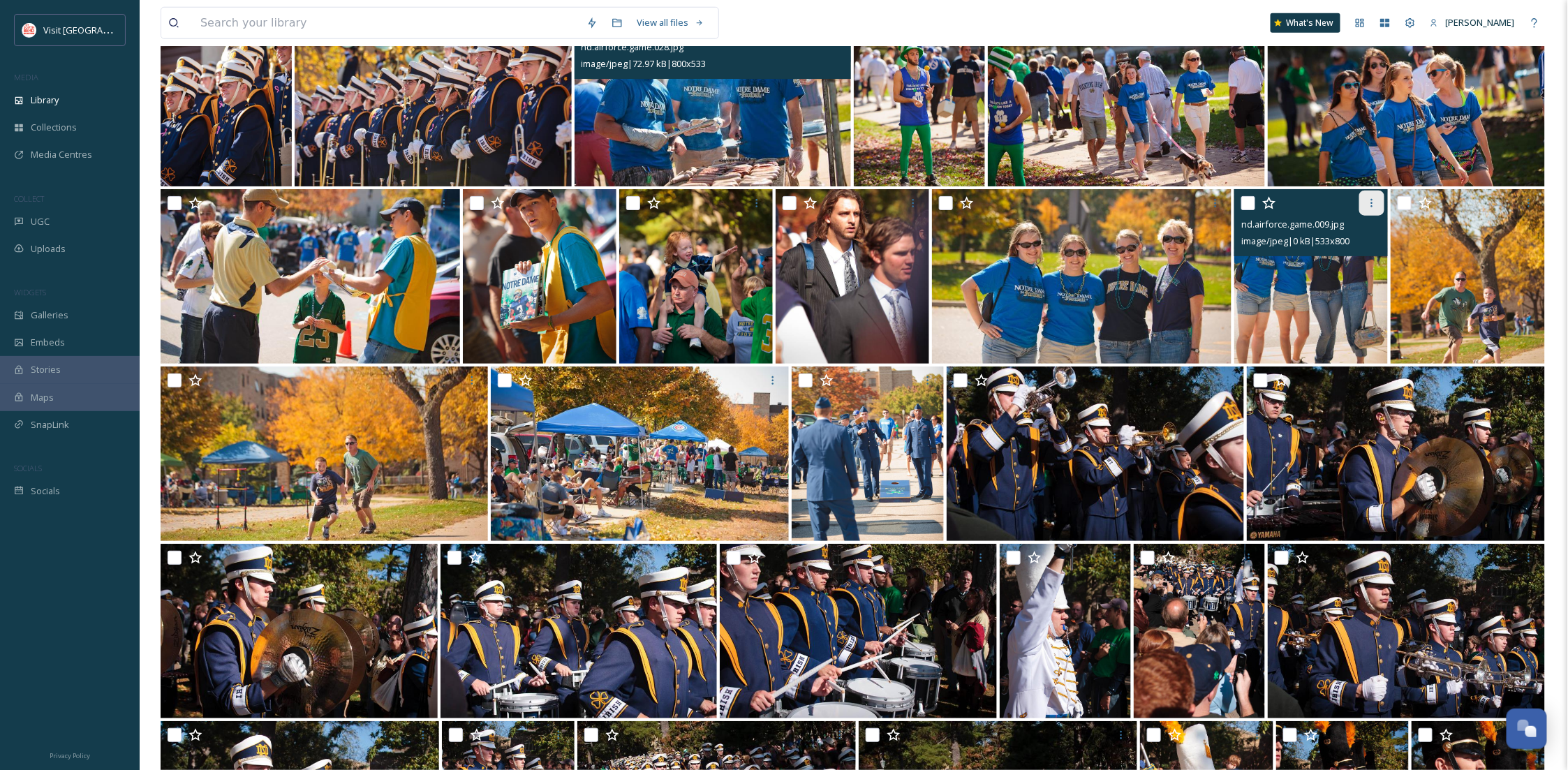
click at [1372, 206] on div at bounding box center [1371, 202] width 25 height 25
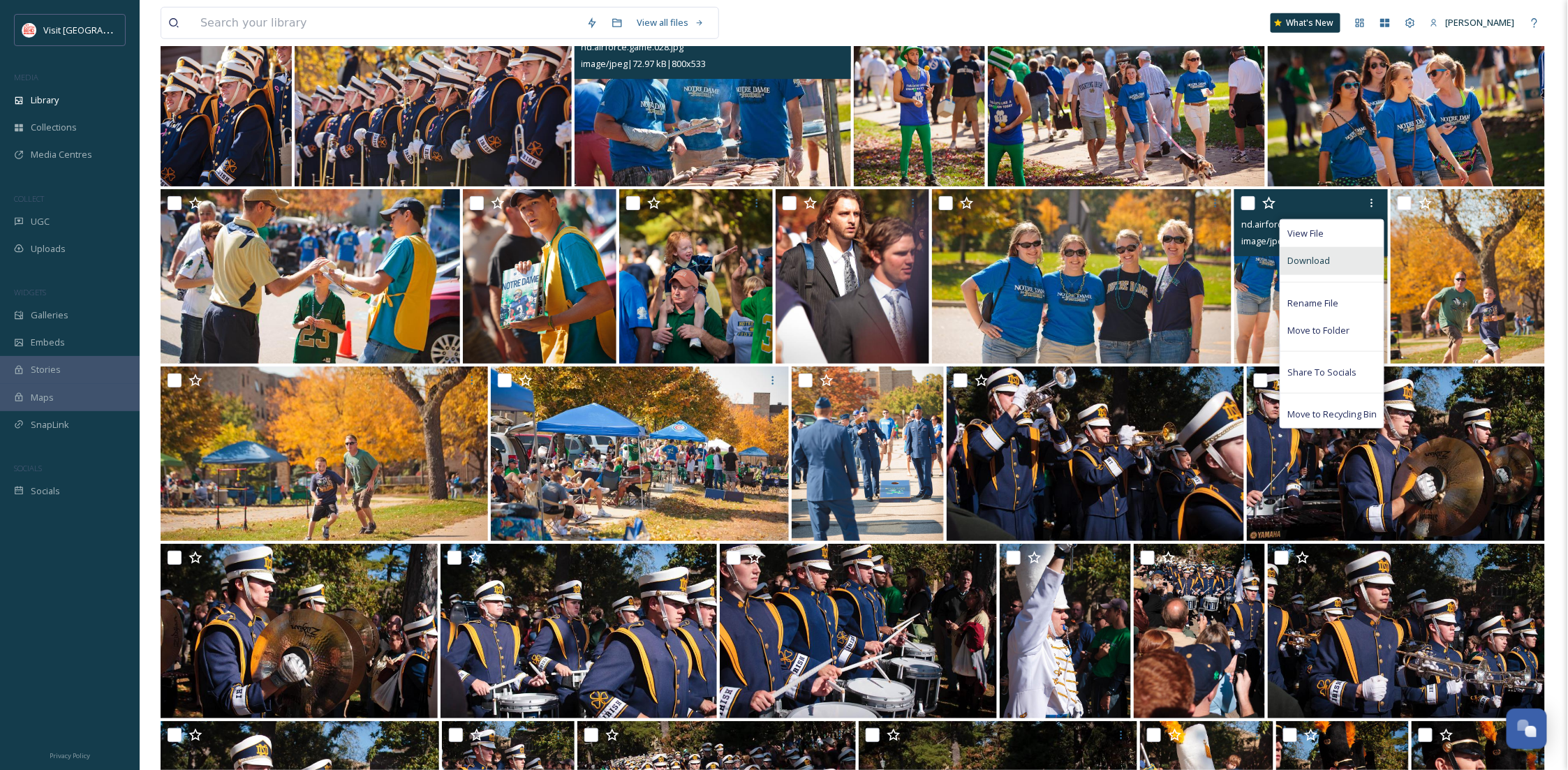
click at [1356, 251] on div "Download" at bounding box center [1332, 261] width 103 height 27
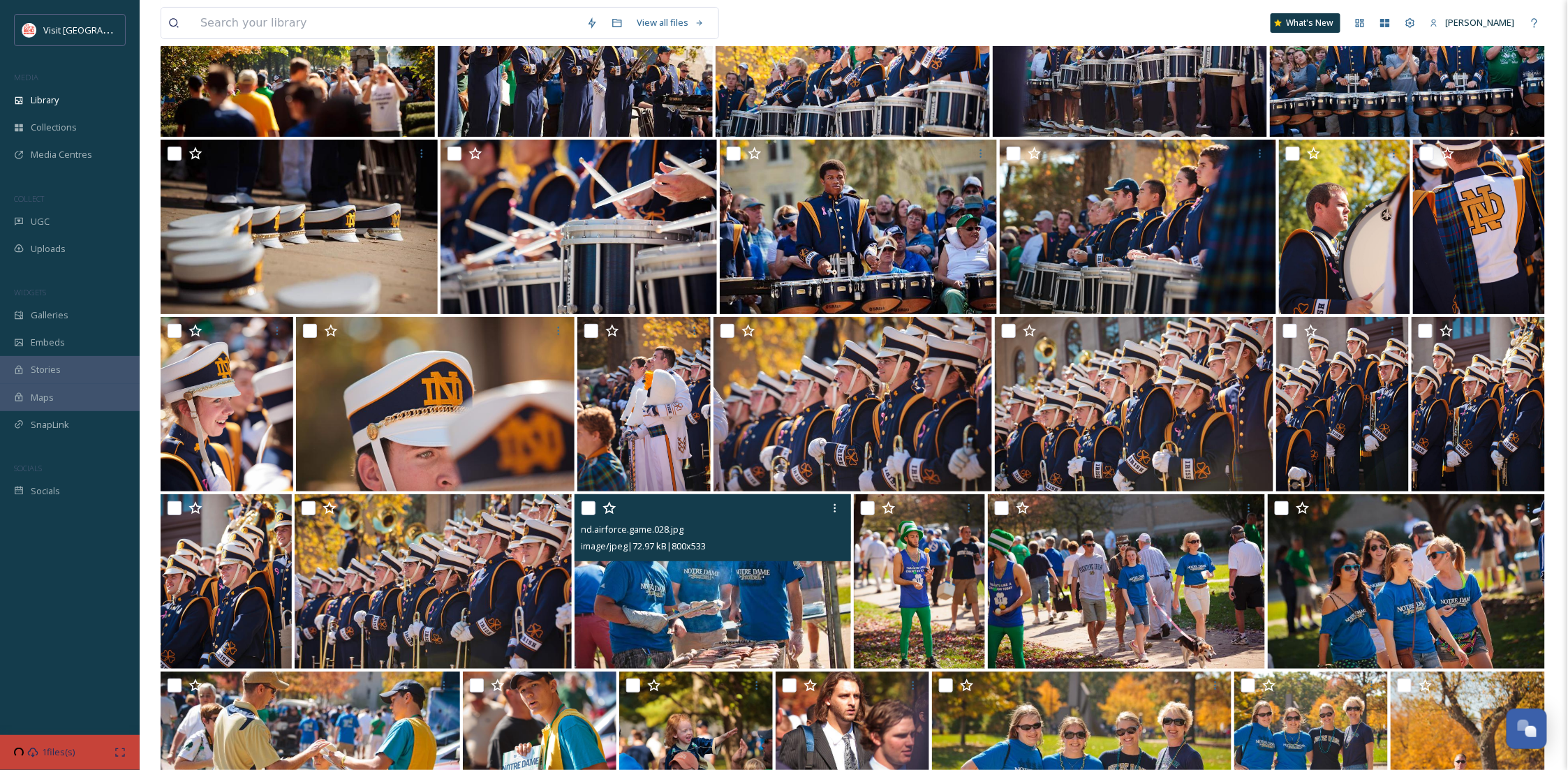
scroll to position [18257, 0]
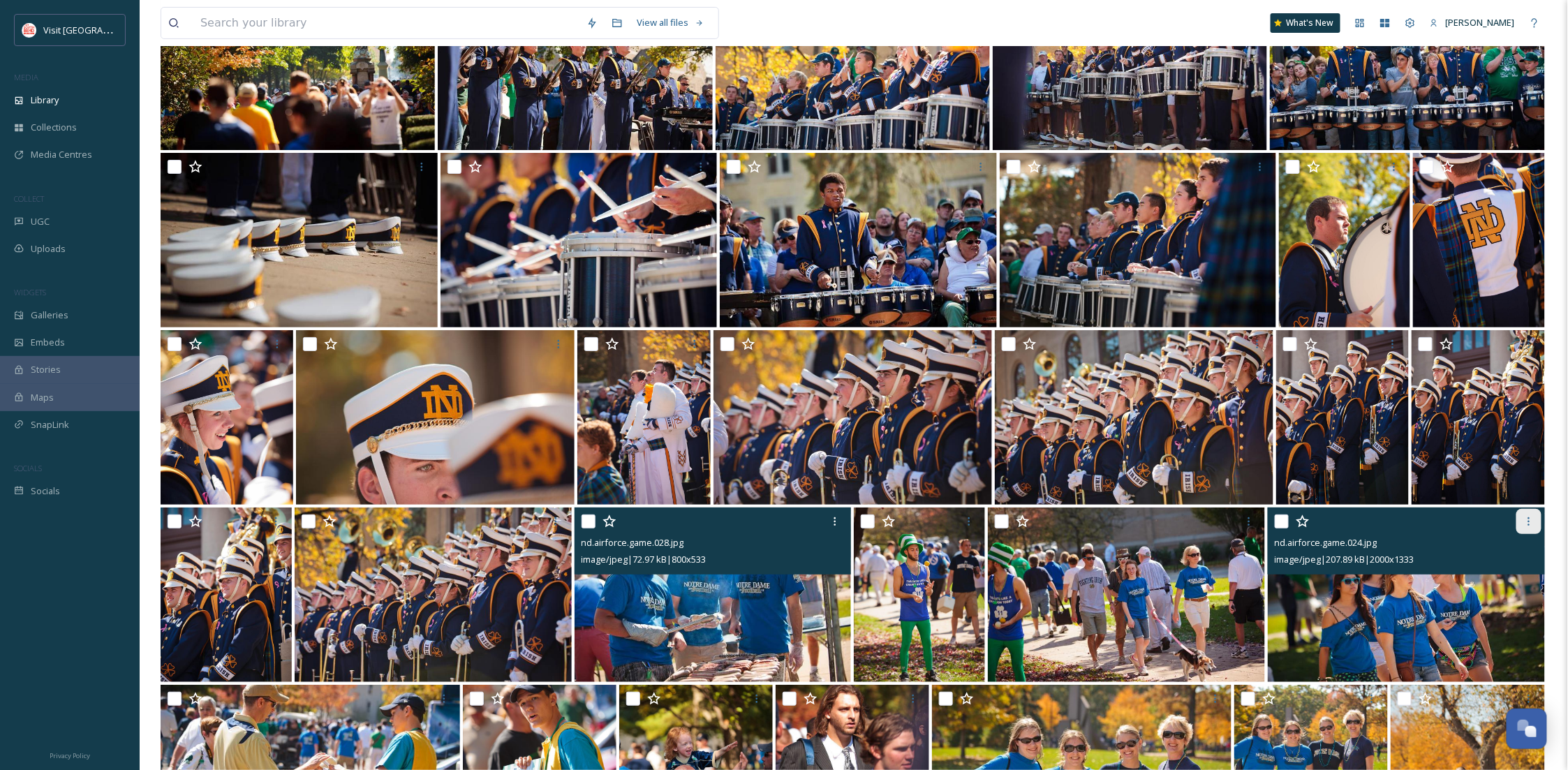
click at [1522, 509] on div at bounding box center [1529, 521] width 25 height 25
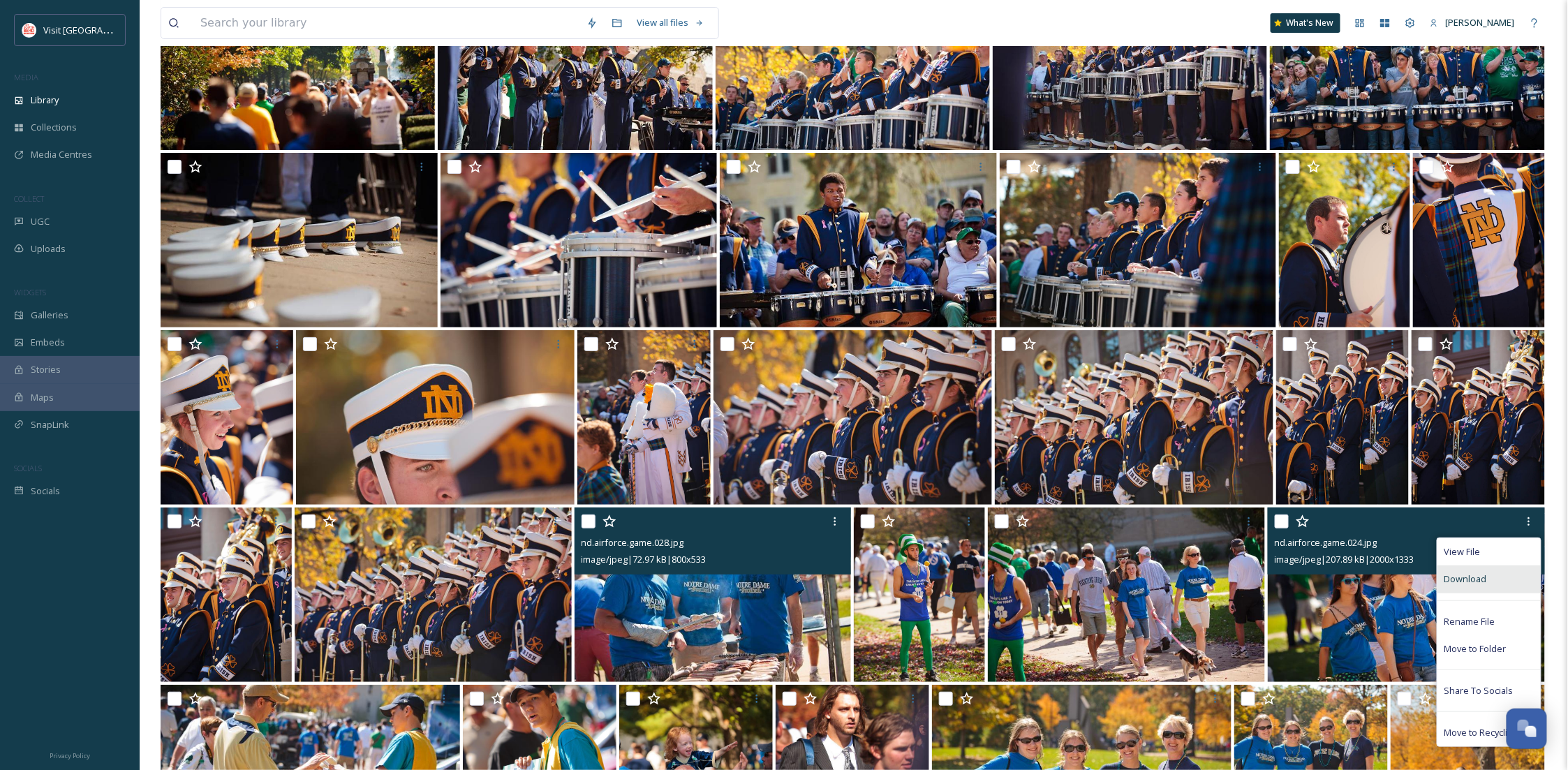
click at [1472, 573] on span "Download" at bounding box center [1466, 579] width 43 height 14
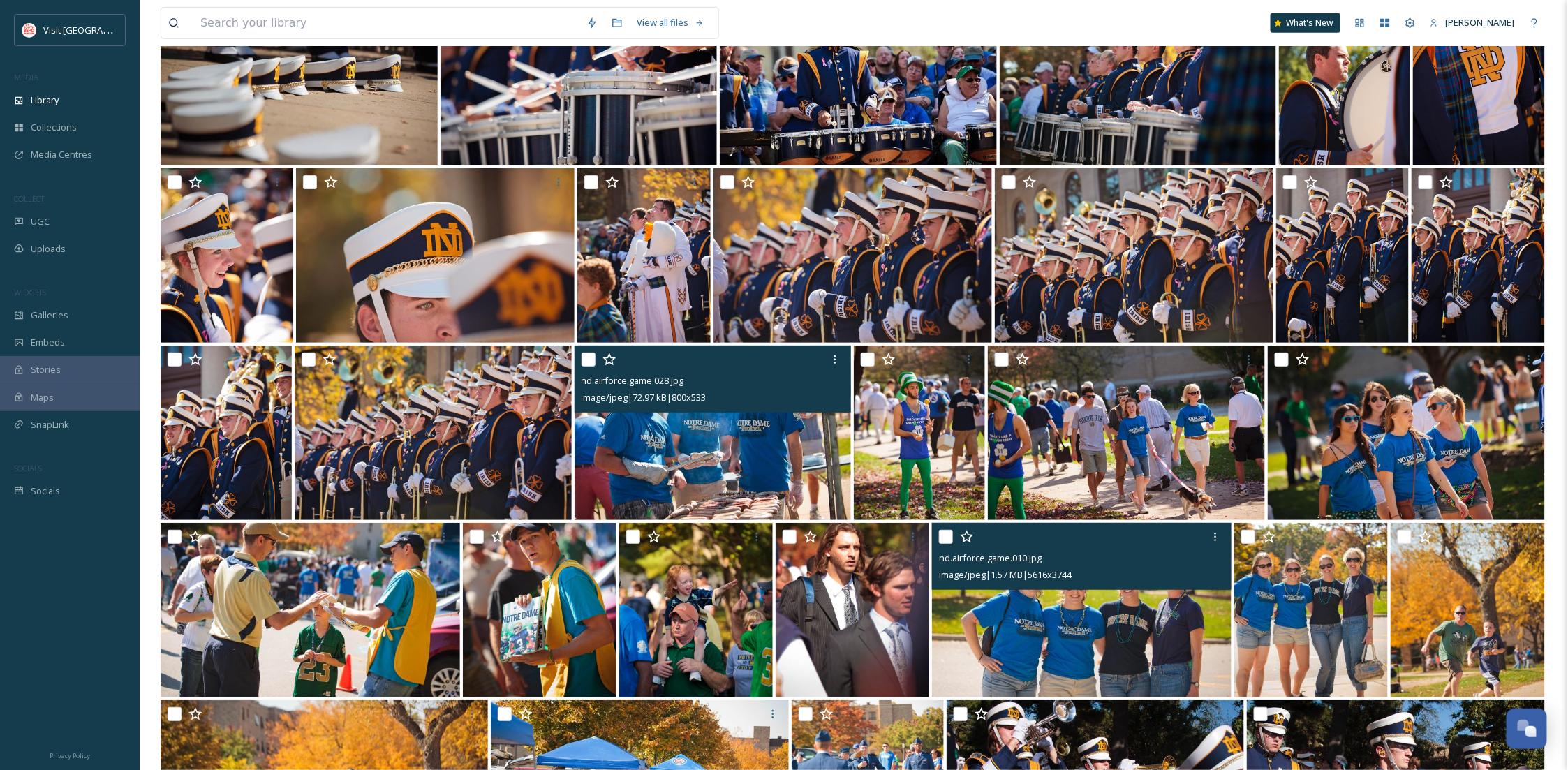
scroll to position [18380, 0]
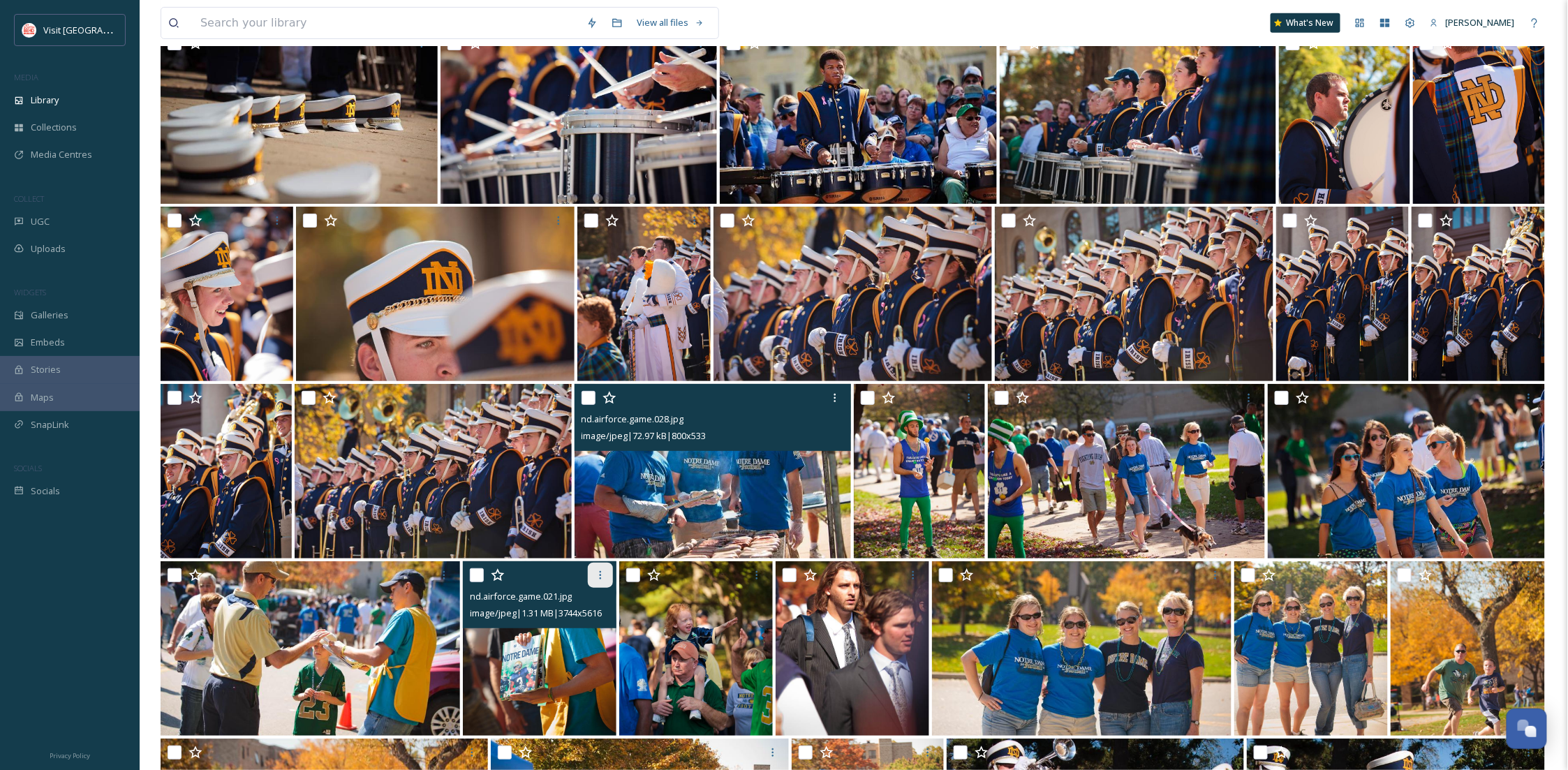
click at [595, 570] on icon at bounding box center [600, 575] width 11 height 11
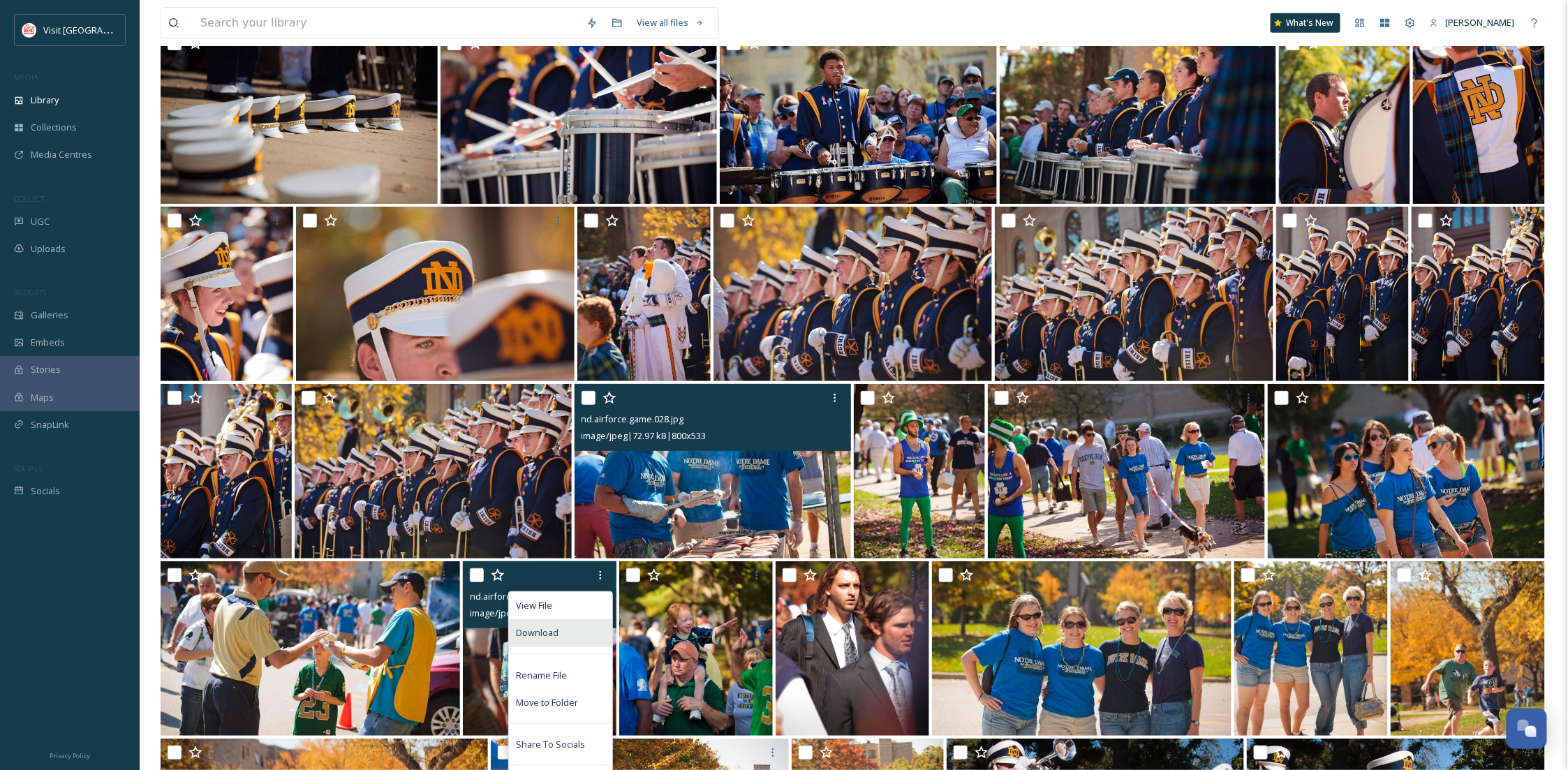
click at [583, 629] on div "Download" at bounding box center [560, 633] width 103 height 27
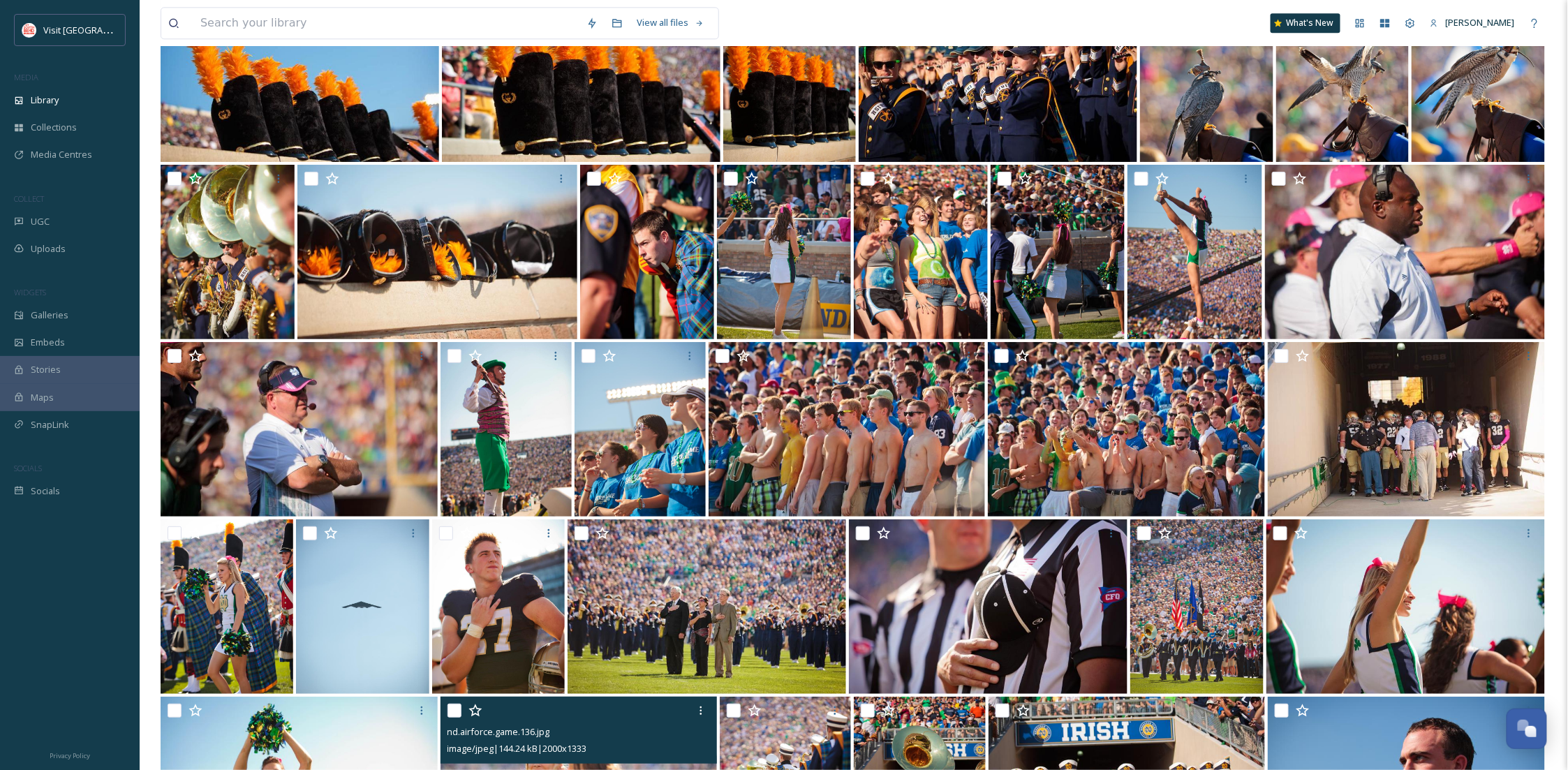
scroll to position [17140, 0]
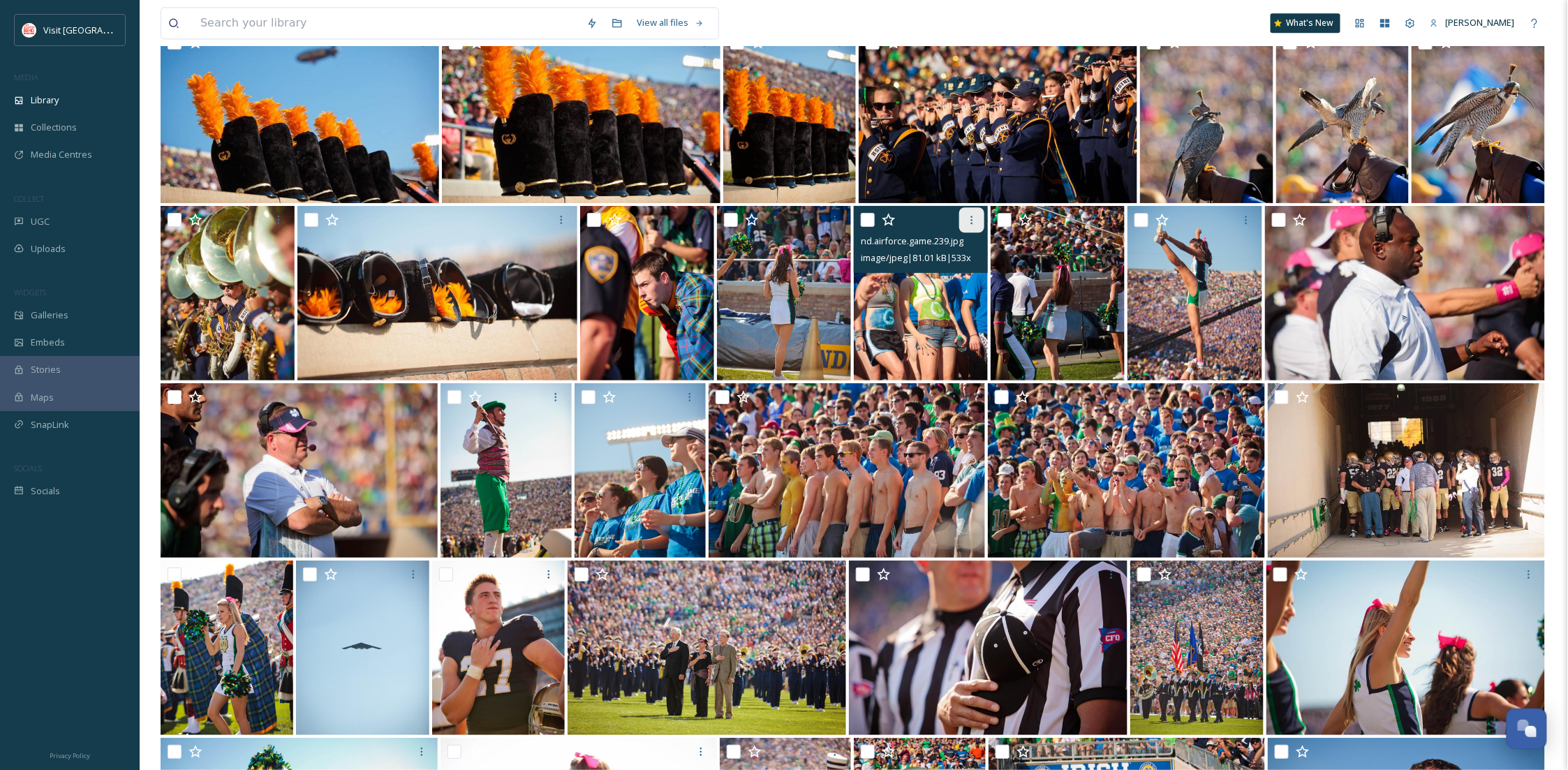
click at [962, 215] on div at bounding box center [971, 220] width 25 height 25
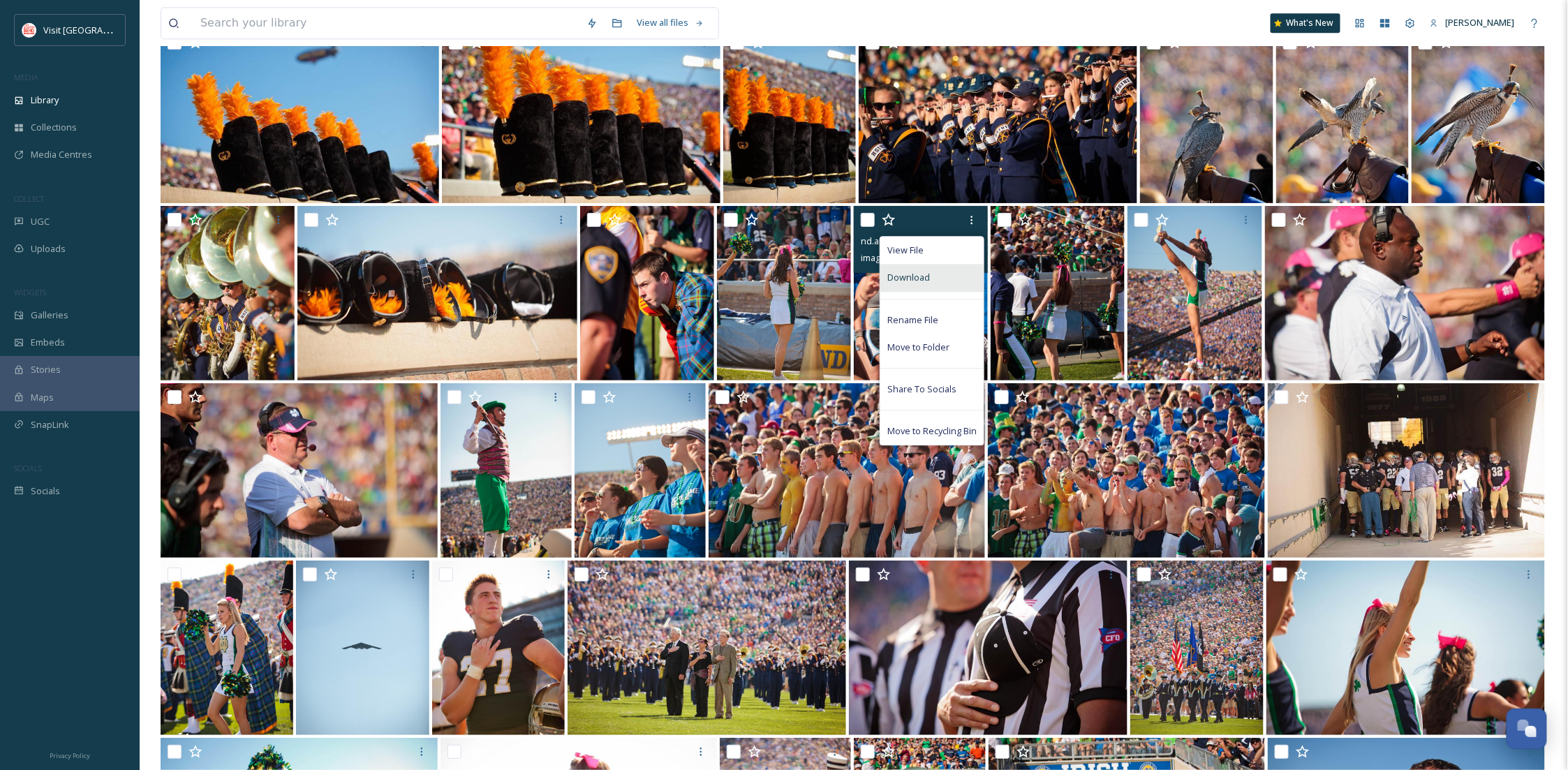
click at [931, 270] on div "Download" at bounding box center [932, 277] width 103 height 27
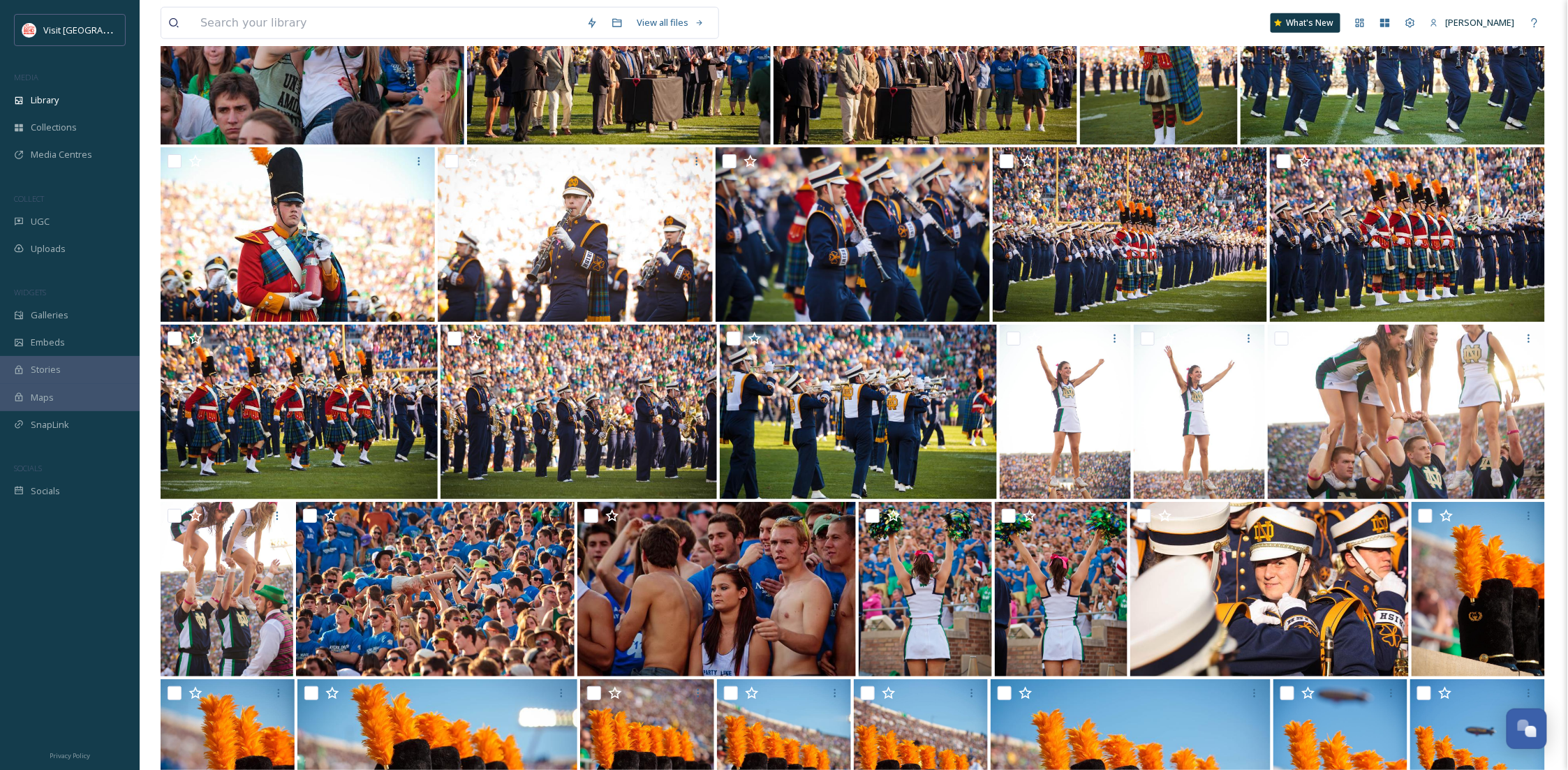
scroll to position [16271, 0]
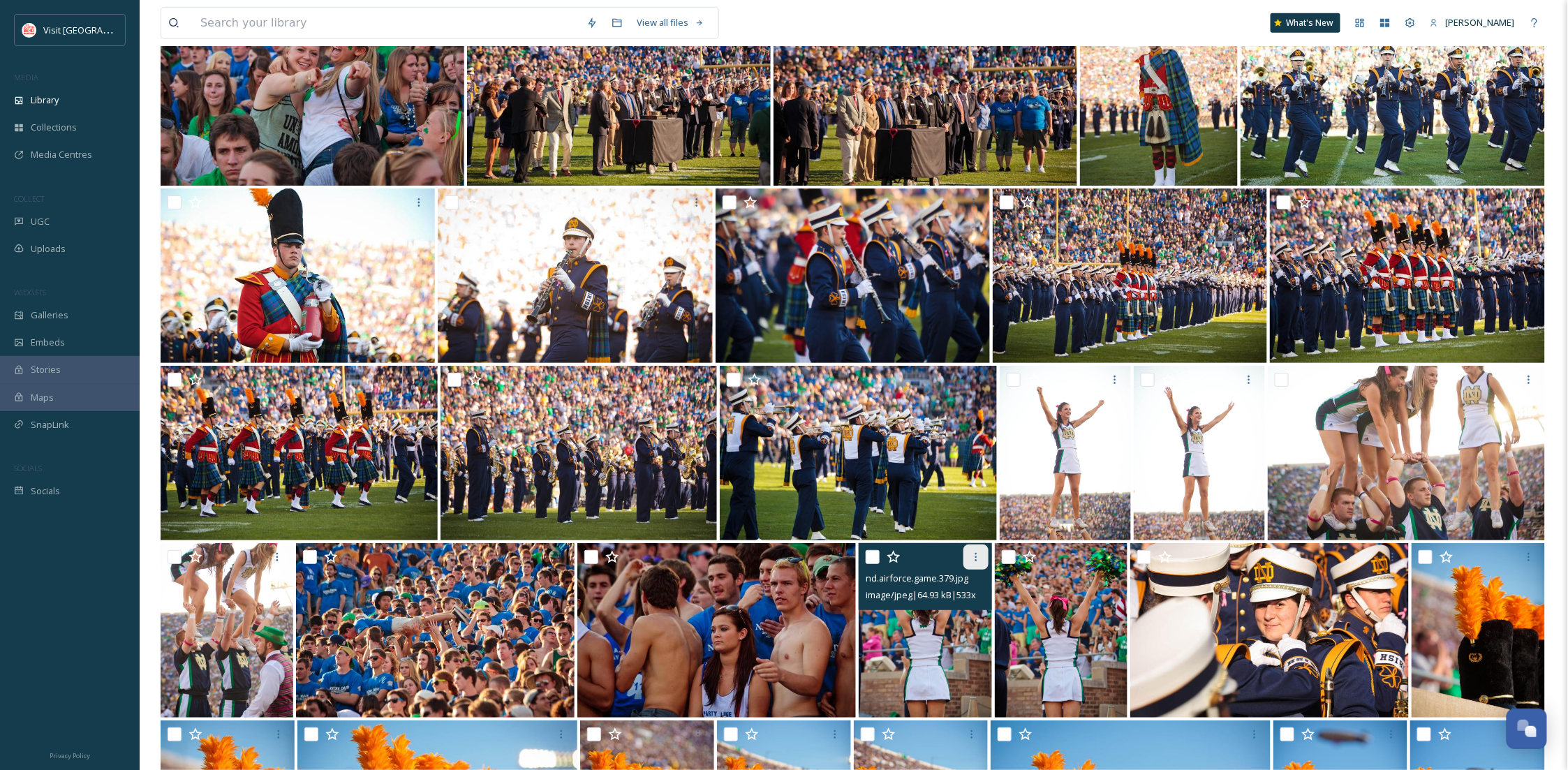
click at [971, 553] on icon at bounding box center [976, 558] width 11 height 11
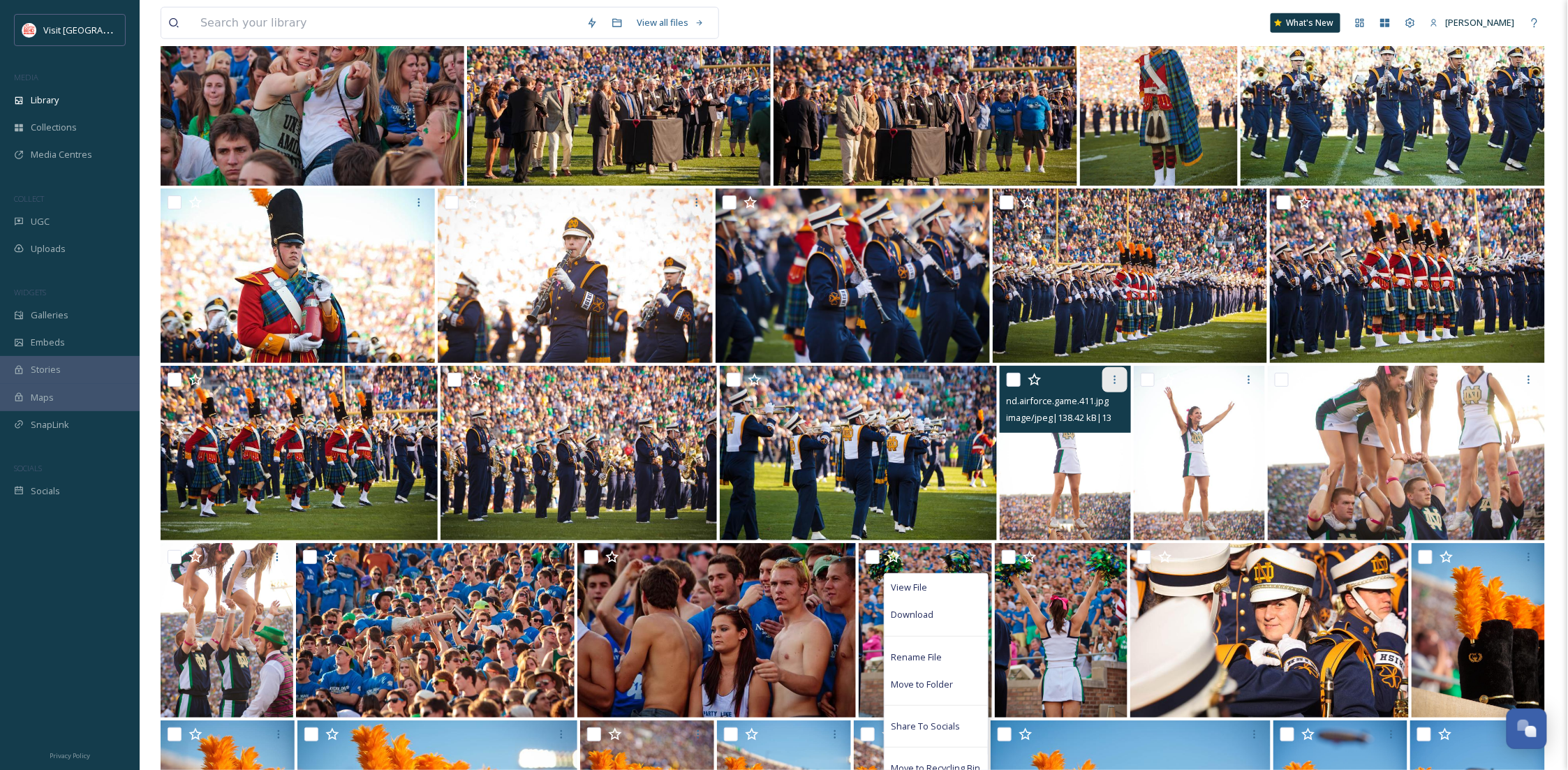
click at [1109, 370] on div at bounding box center [1114, 379] width 25 height 25
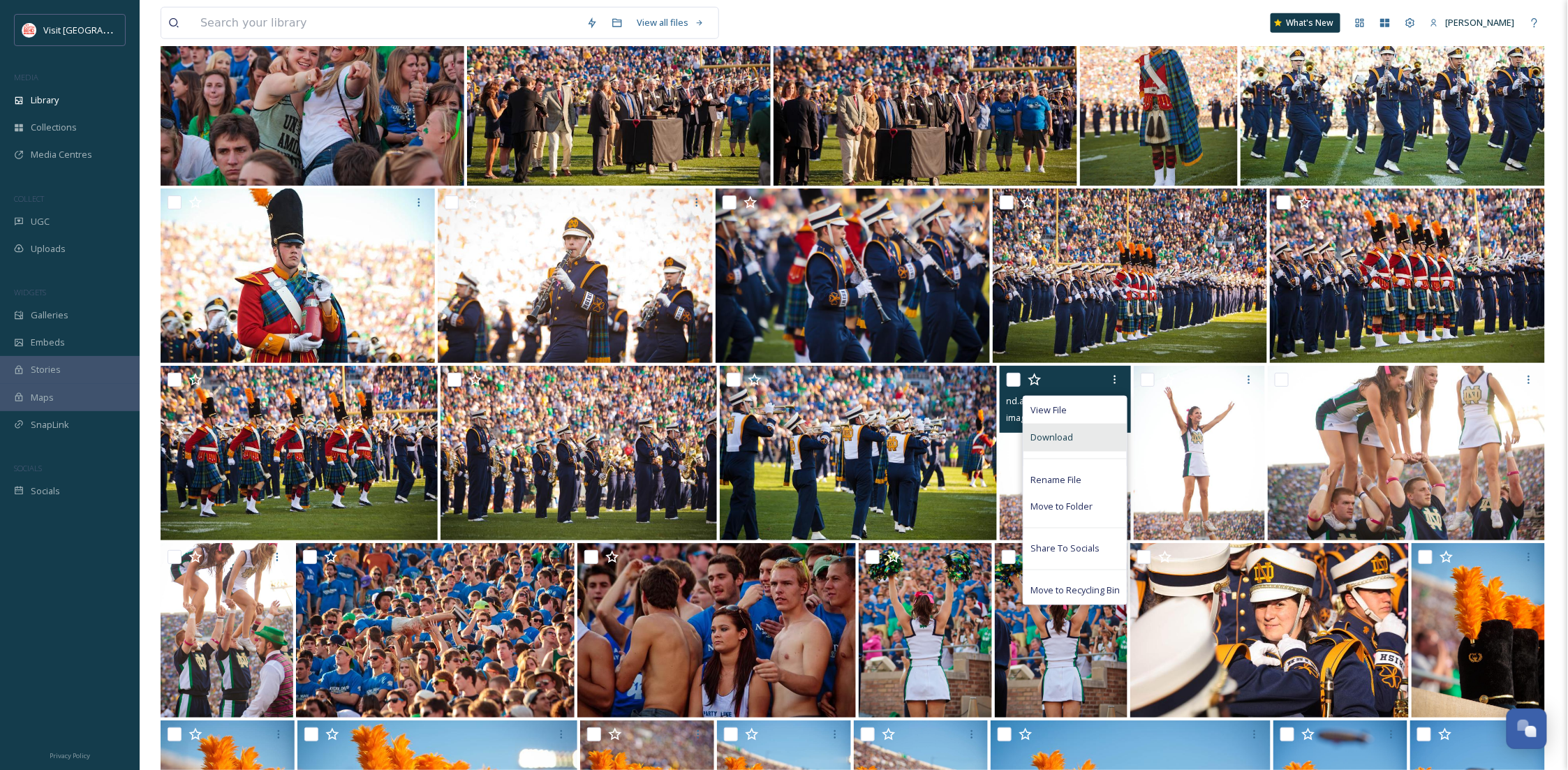
click at [1079, 443] on div "Download" at bounding box center [1075, 437] width 103 height 27
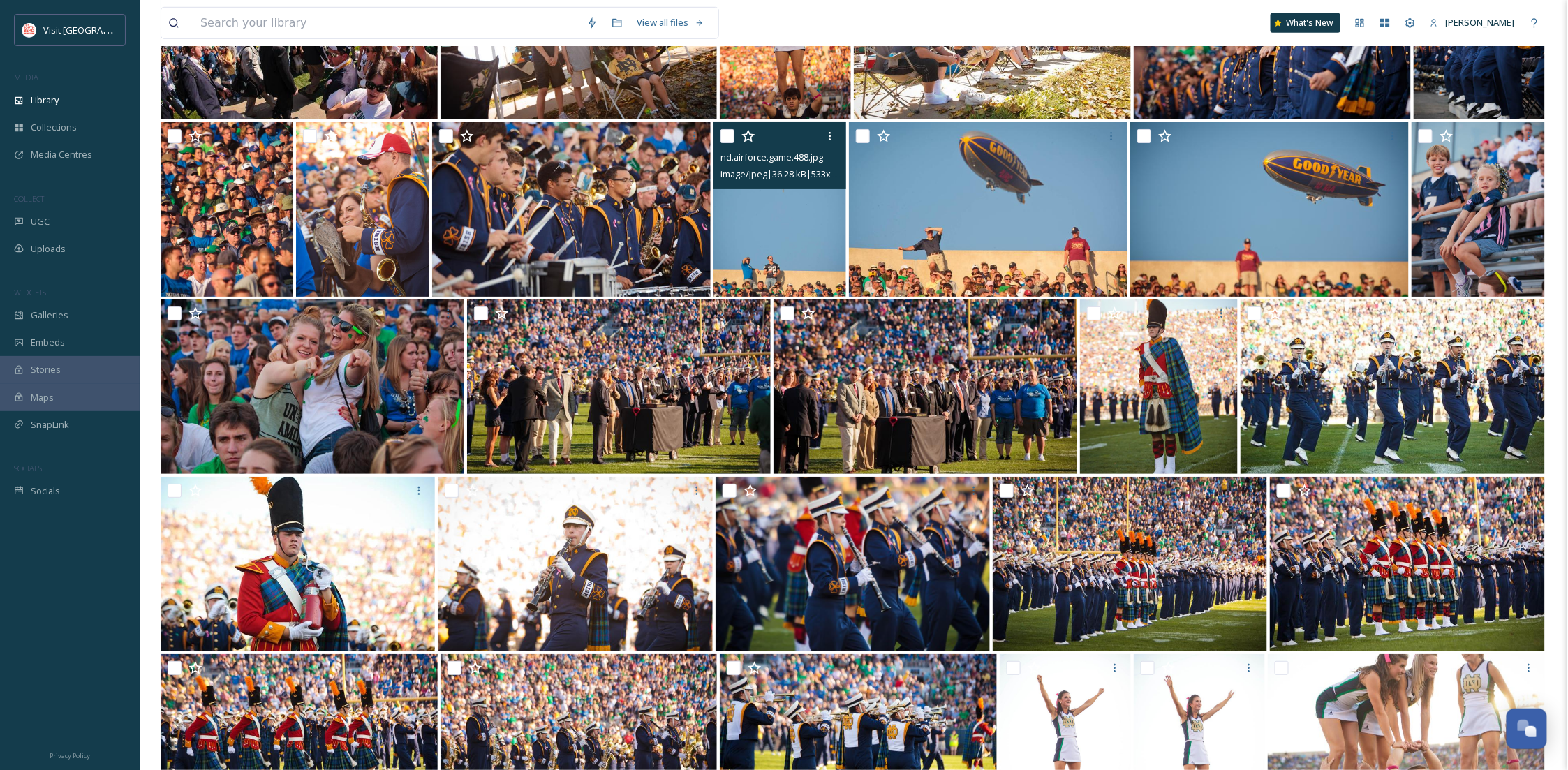
scroll to position [16023, 0]
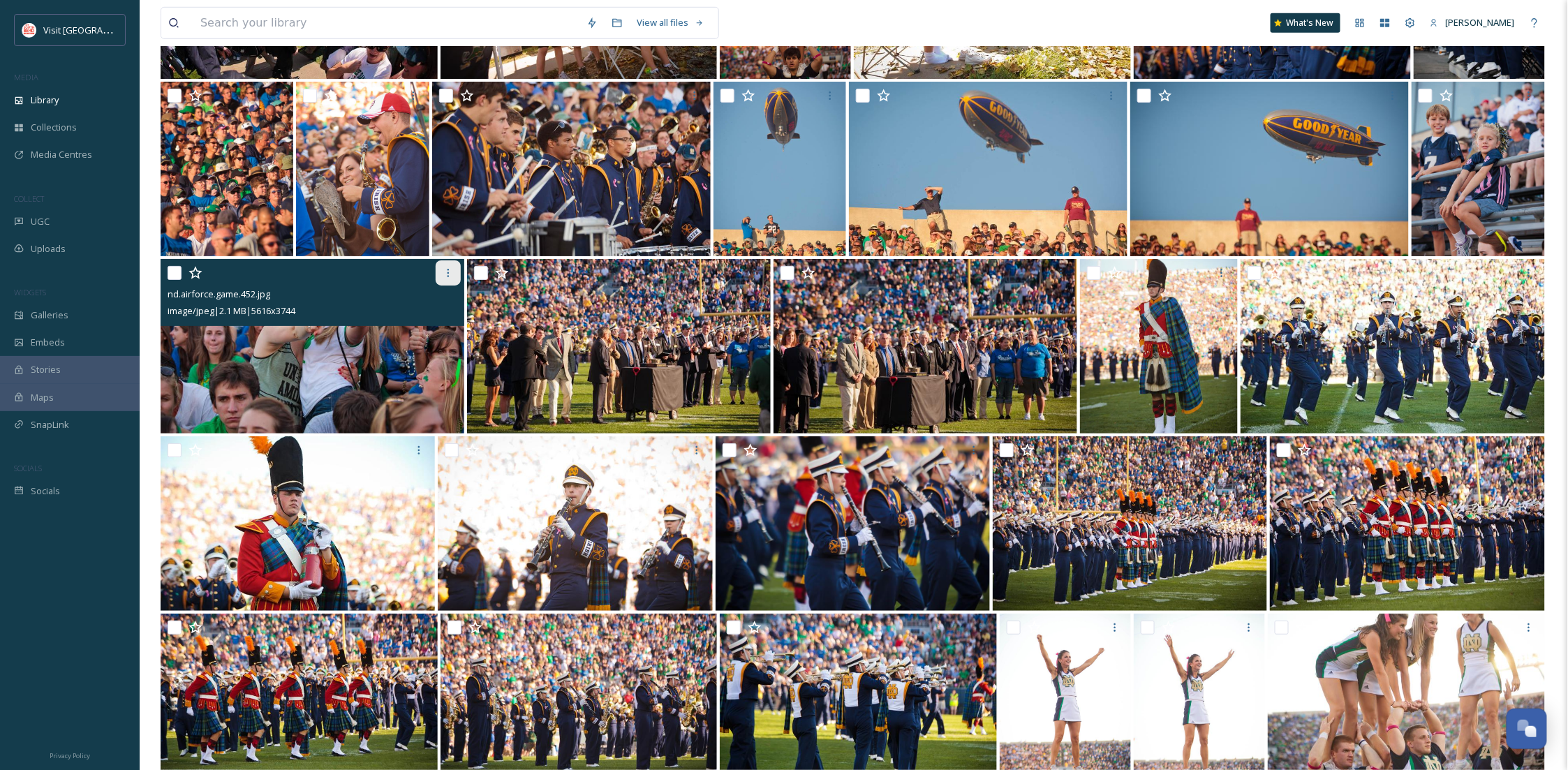
click at [451, 274] on icon at bounding box center [449, 273] width 11 height 11
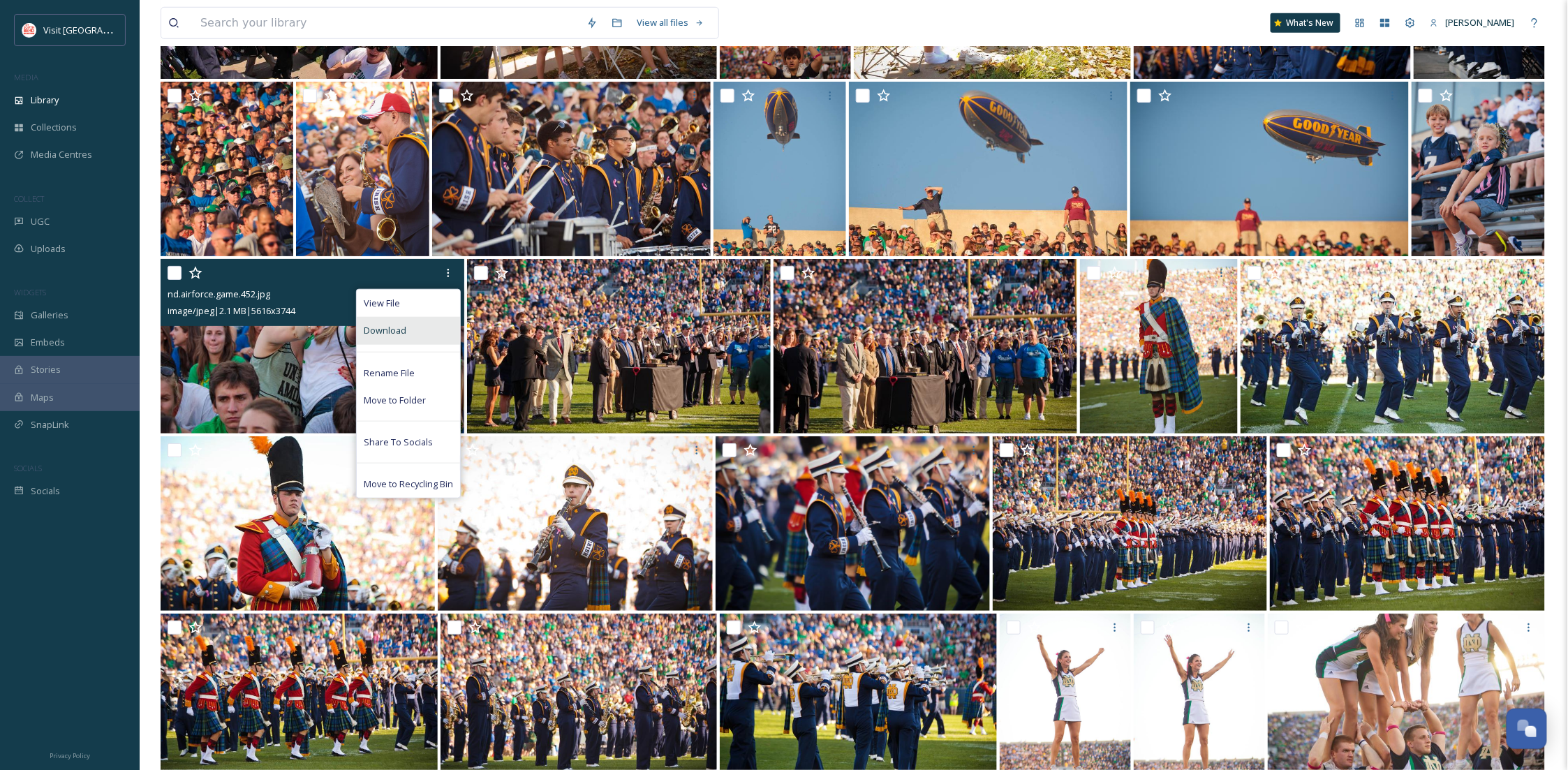
click at [426, 329] on div "Download" at bounding box center [408, 331] width 103 height 27
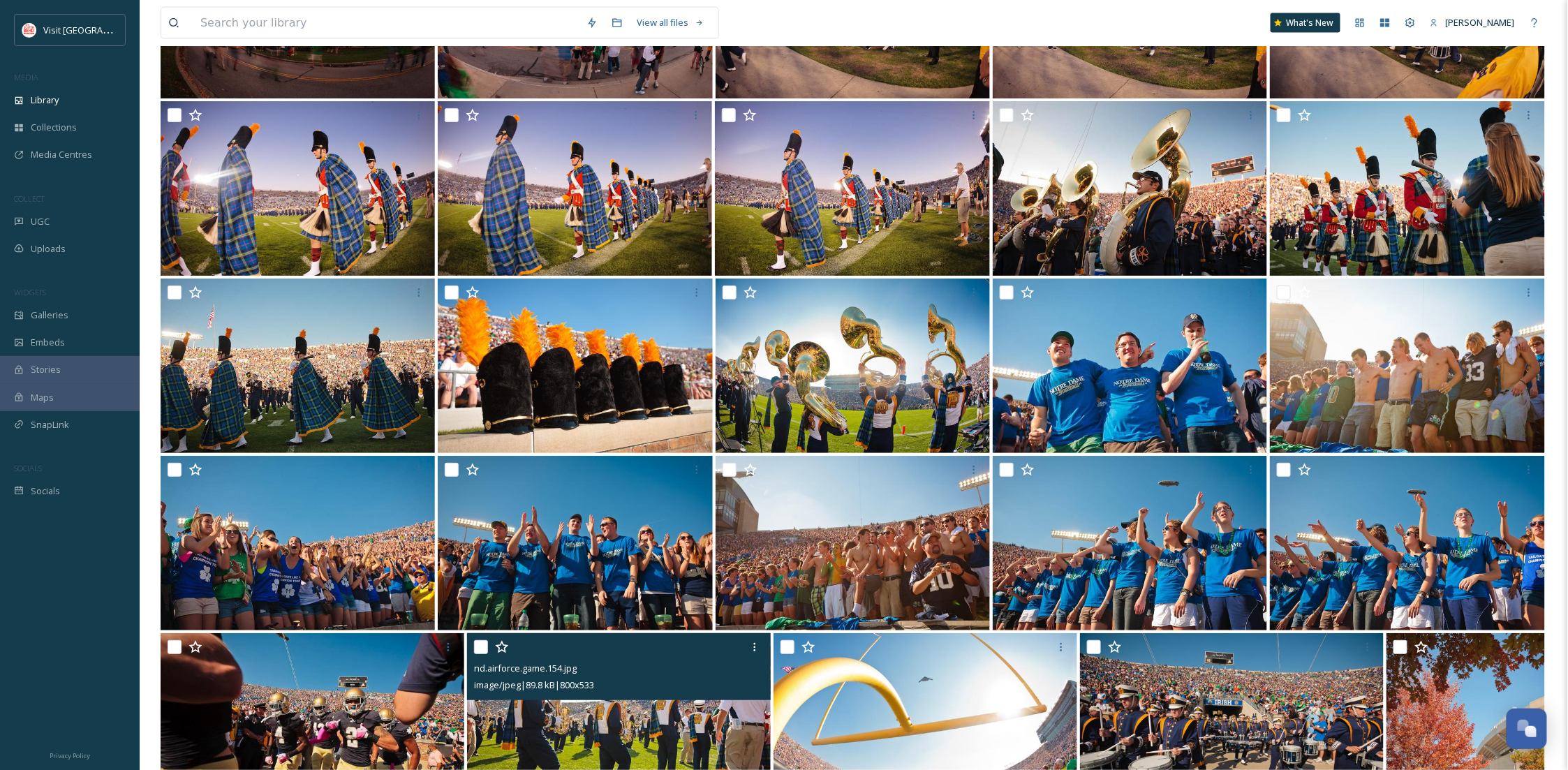
scroll to position [14037, 0]
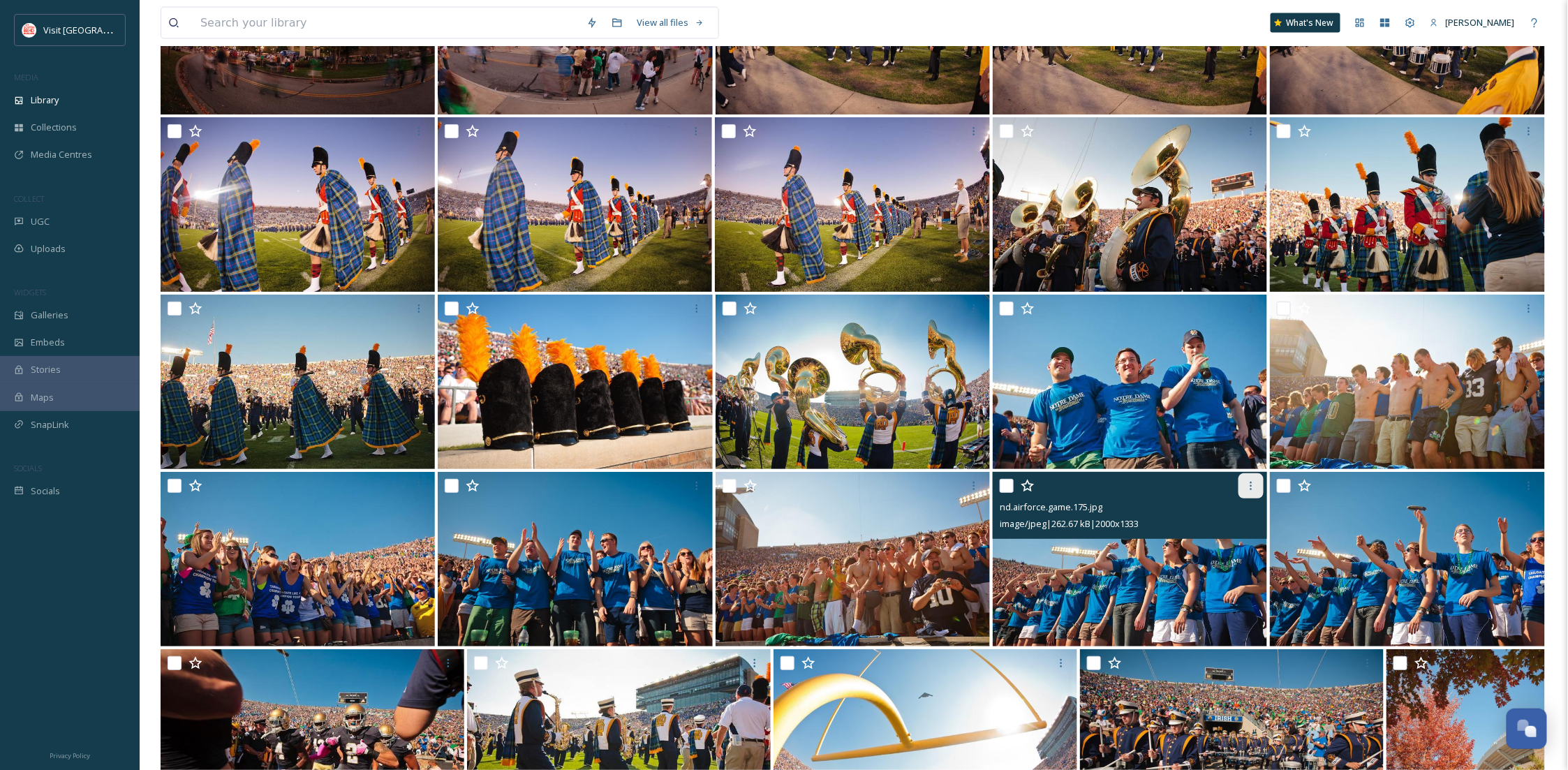
click at [1248, 475] on div at bounding box center [1251, 486] width 25 height 25
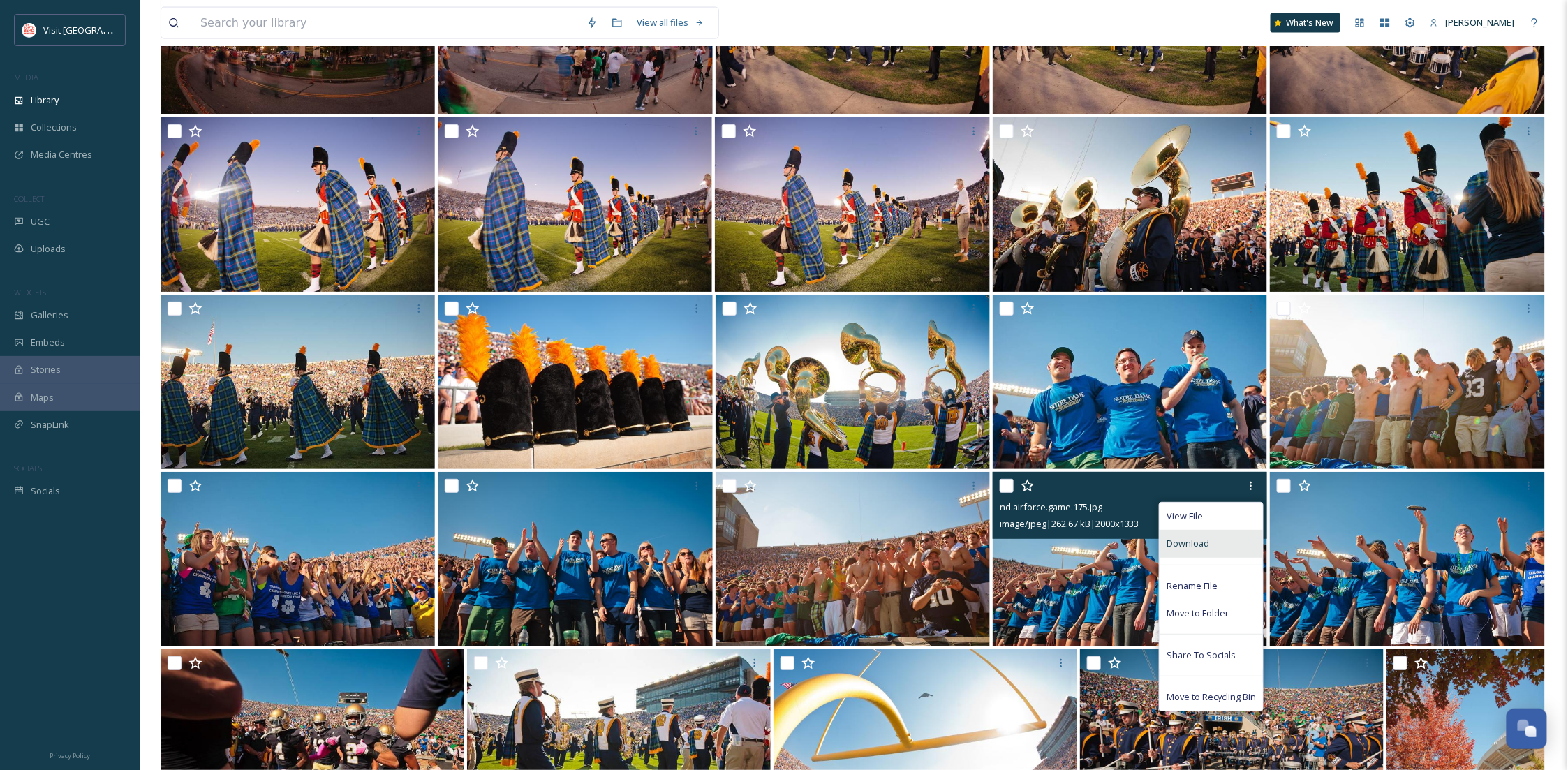
click at [1236, 538] on div "Download" at bounding box center [1211, 543] width 103 height 27
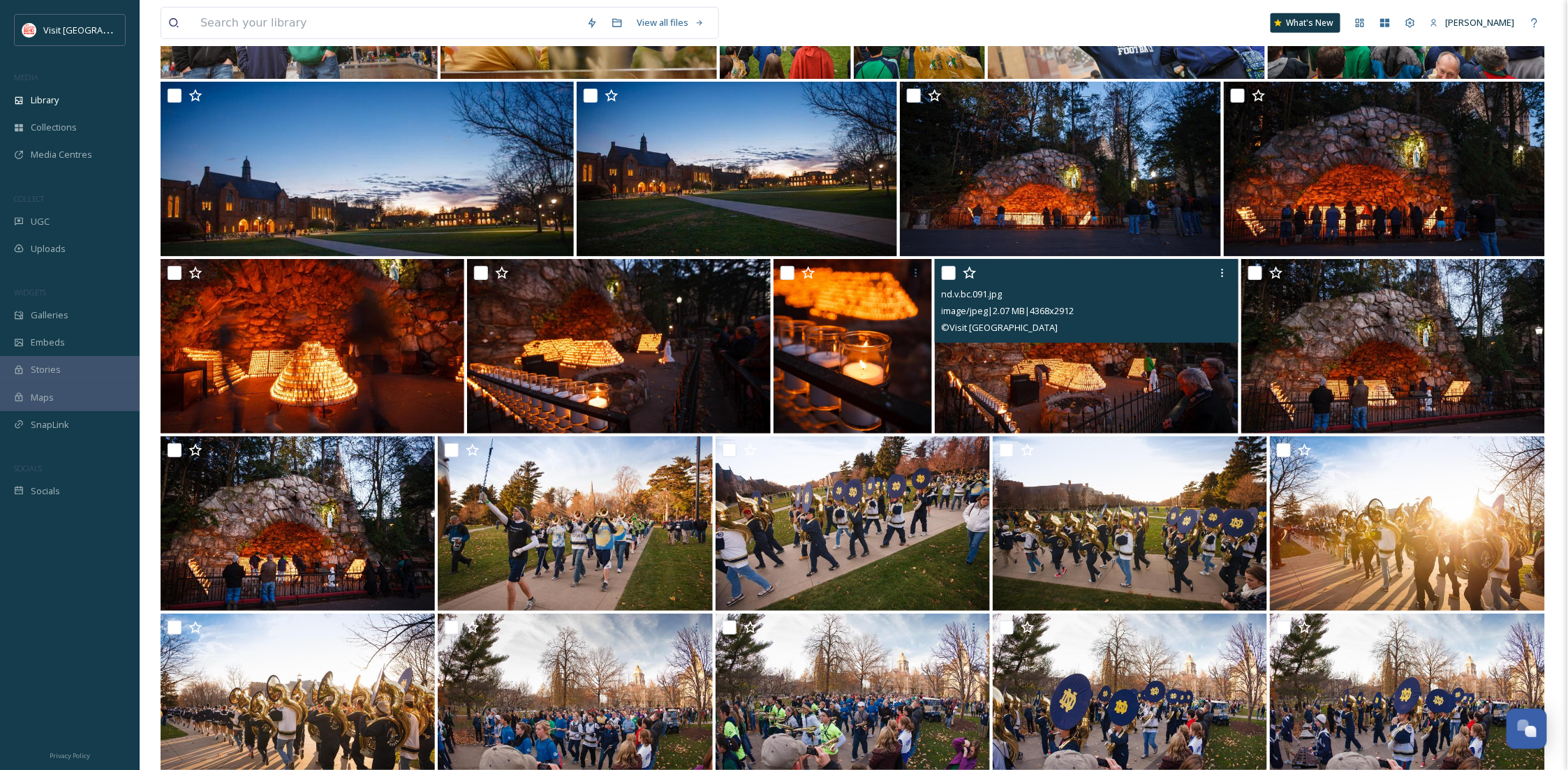
scroll to position [10686, 0]
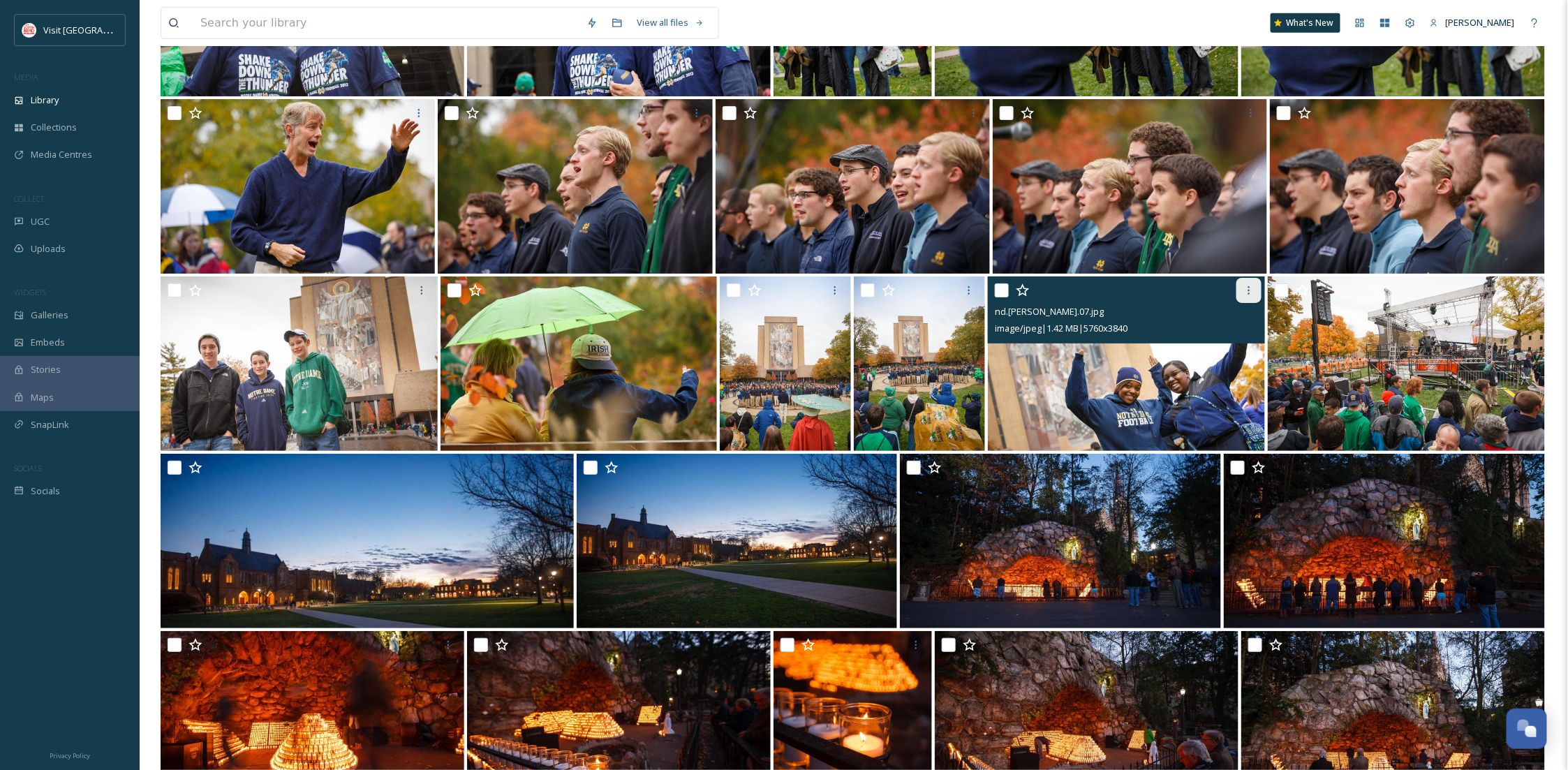
click at [1239, 292] on div at bounding box center [1249, 290] width 25 height 25
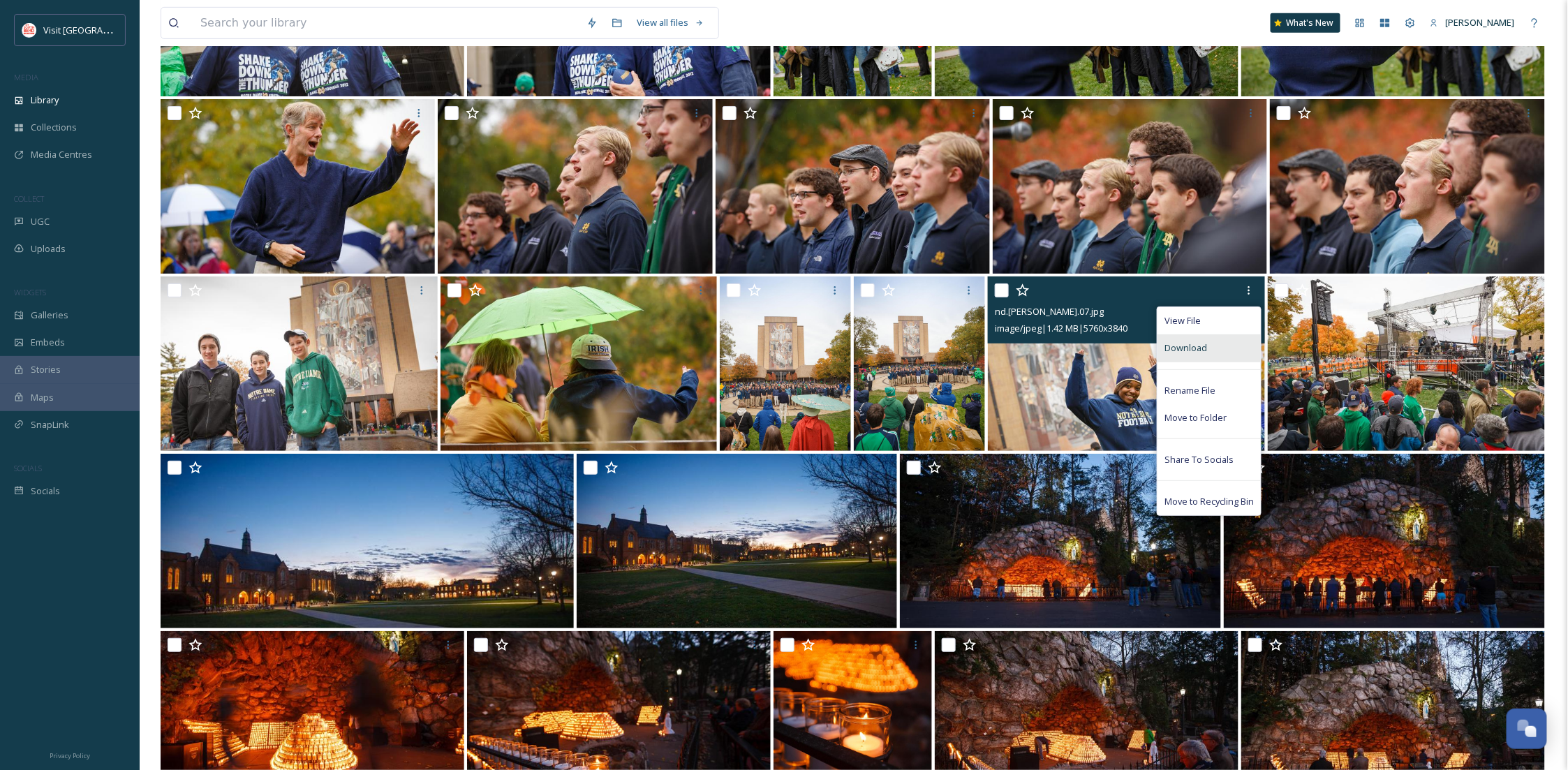
click at [1214, 342] on div "Download" at bounding box center [1209, 348] width 103 height 27
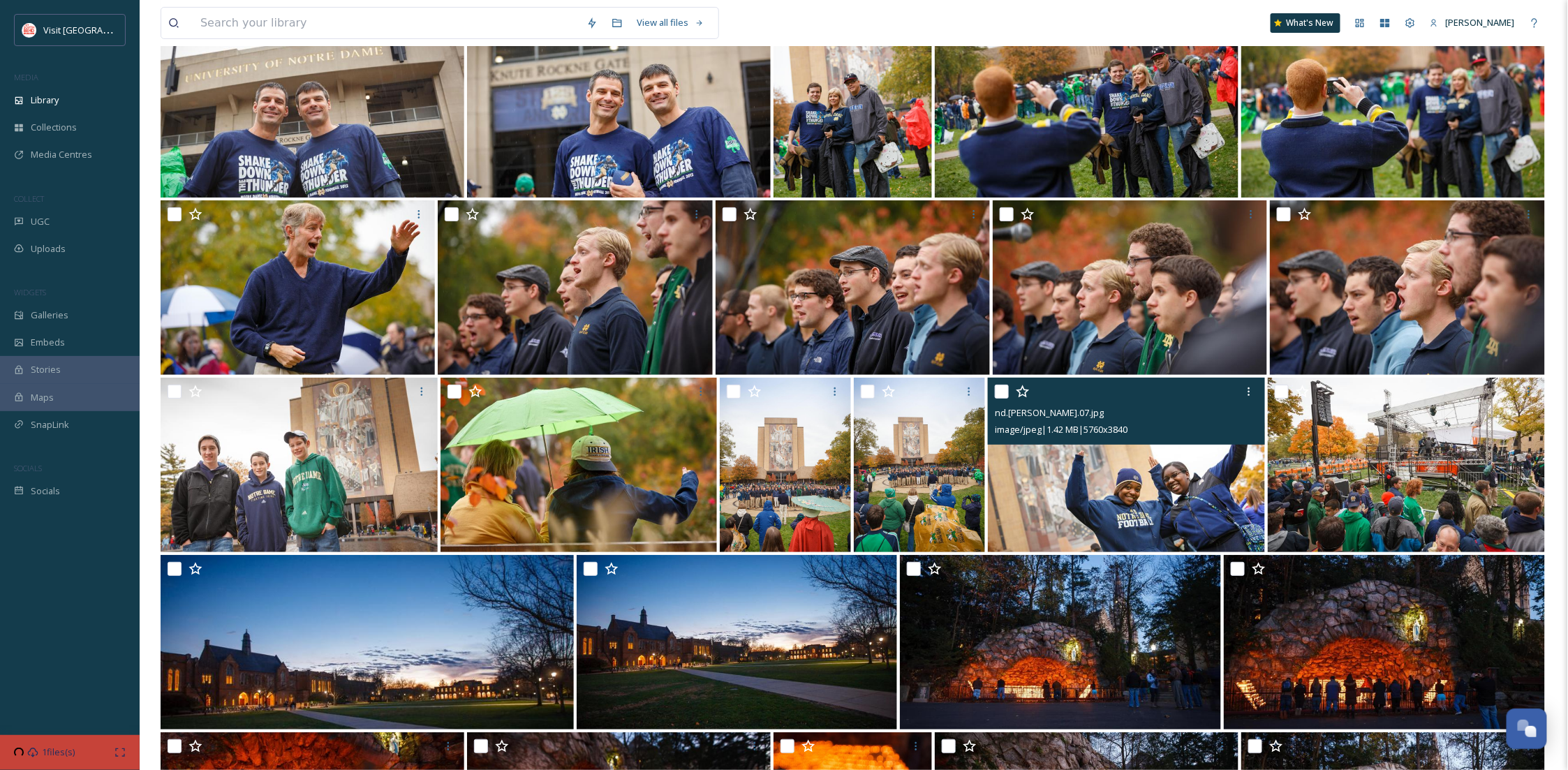
scroll to position [10562, 0]
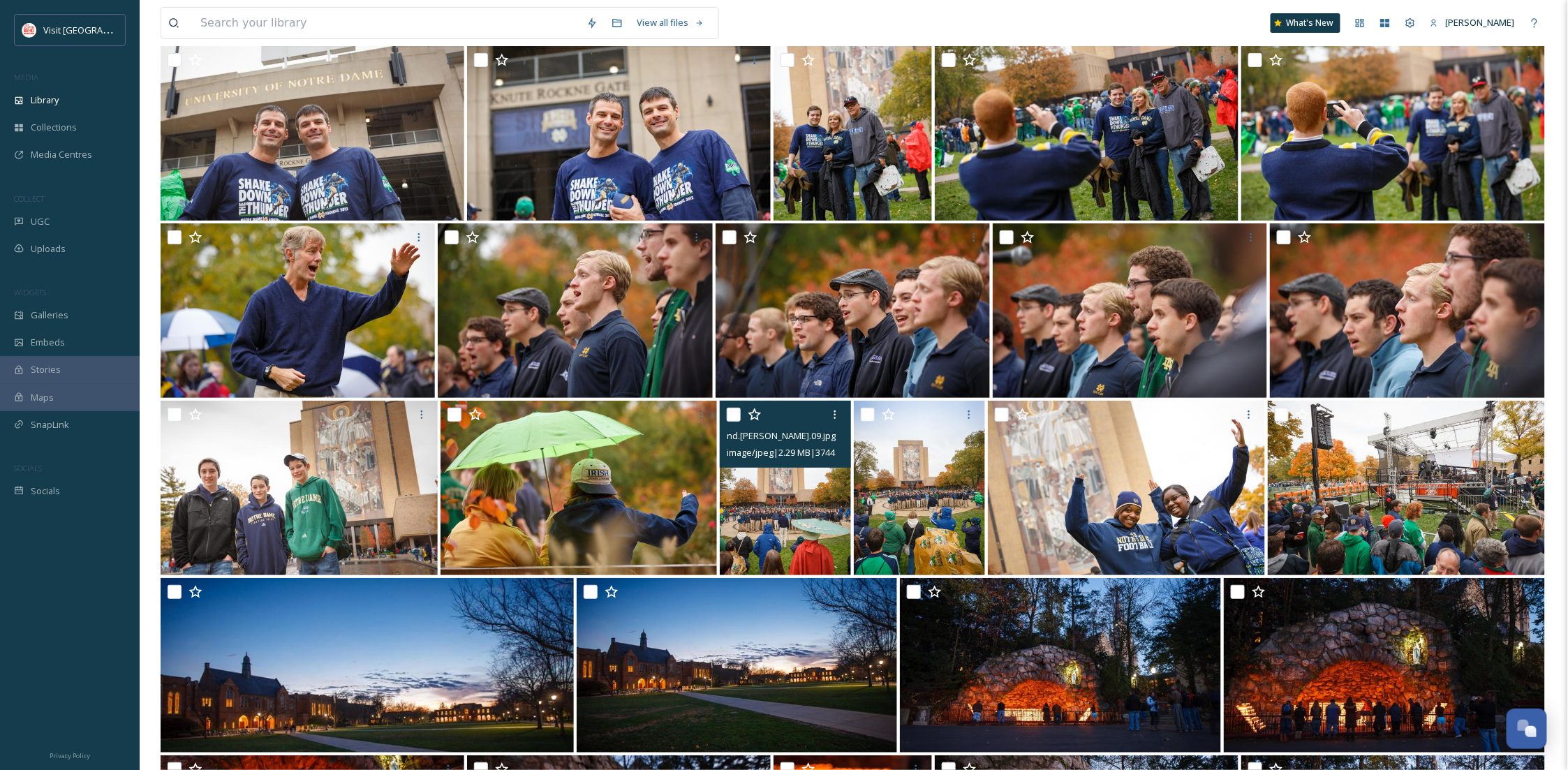
click at [814, 471] on img at bounding box center [786, 488] width 131 height 175
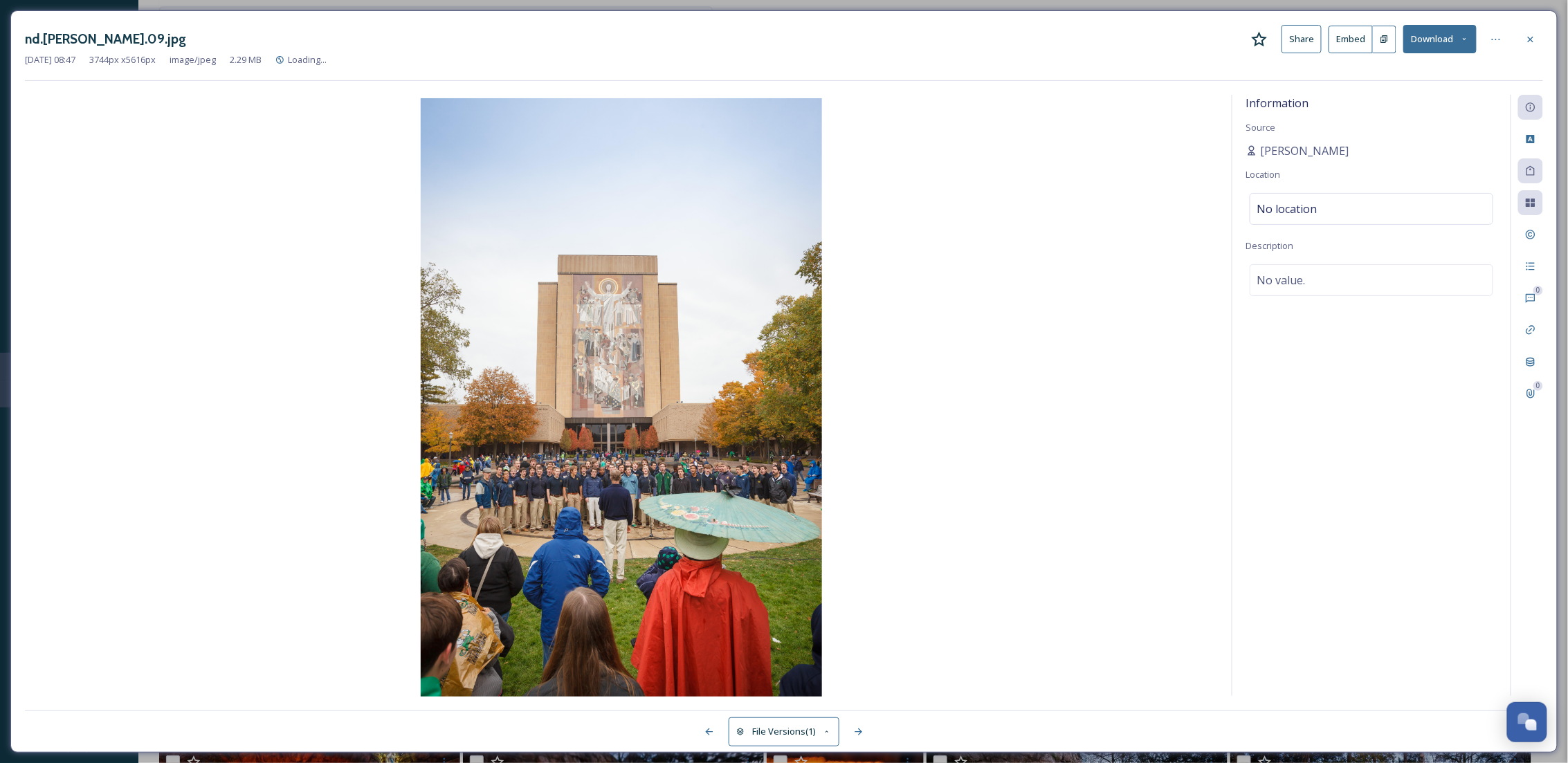
drag, startPoint x: 1530, startPoint y: 39, endPoint x: 1504, endPoint y: 52, distance: 29.1
click at [1530, 39] on icon at bounding box center [1531, 39] width 6 height 6
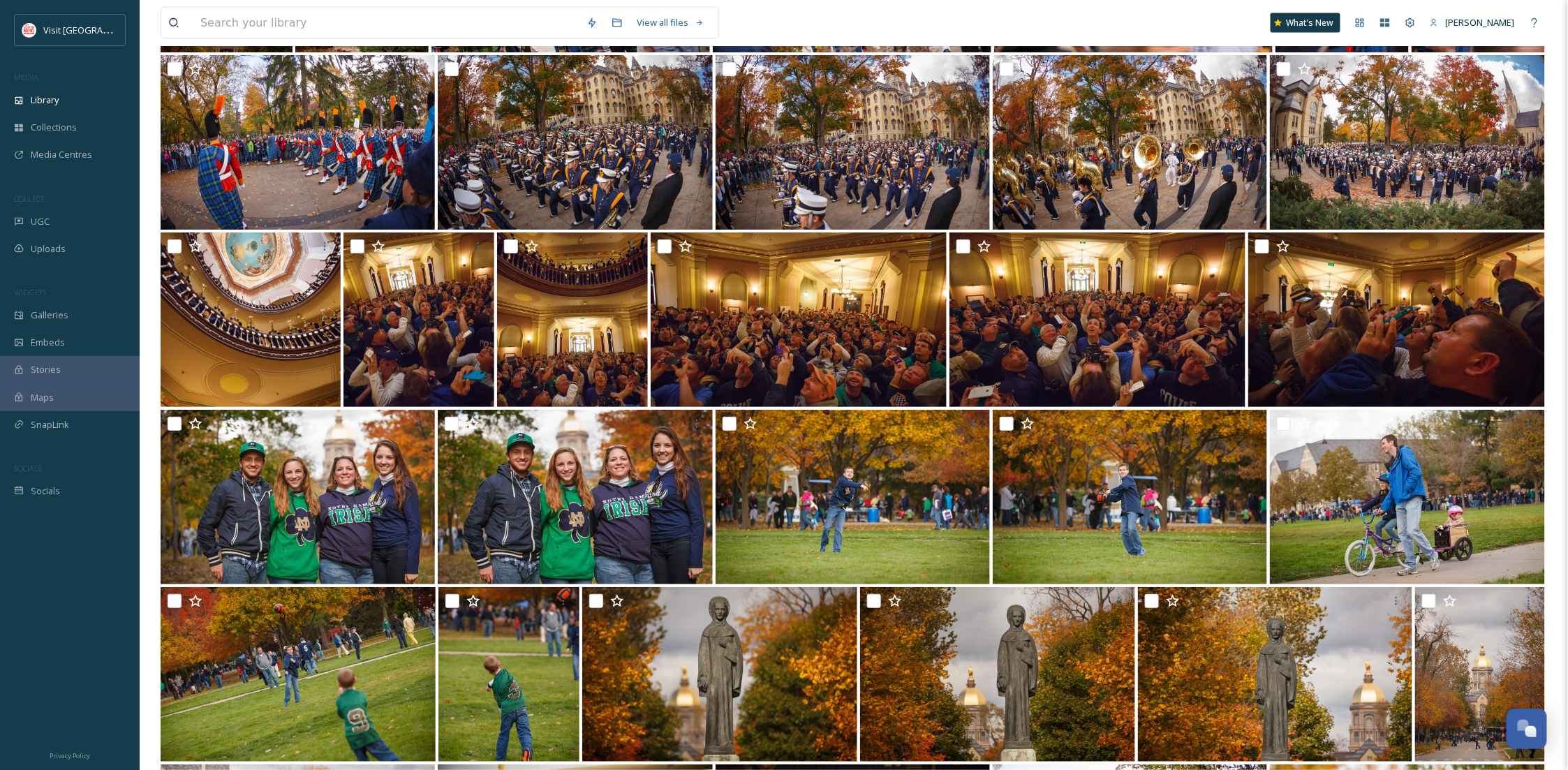
scroll to position [8948, 0]
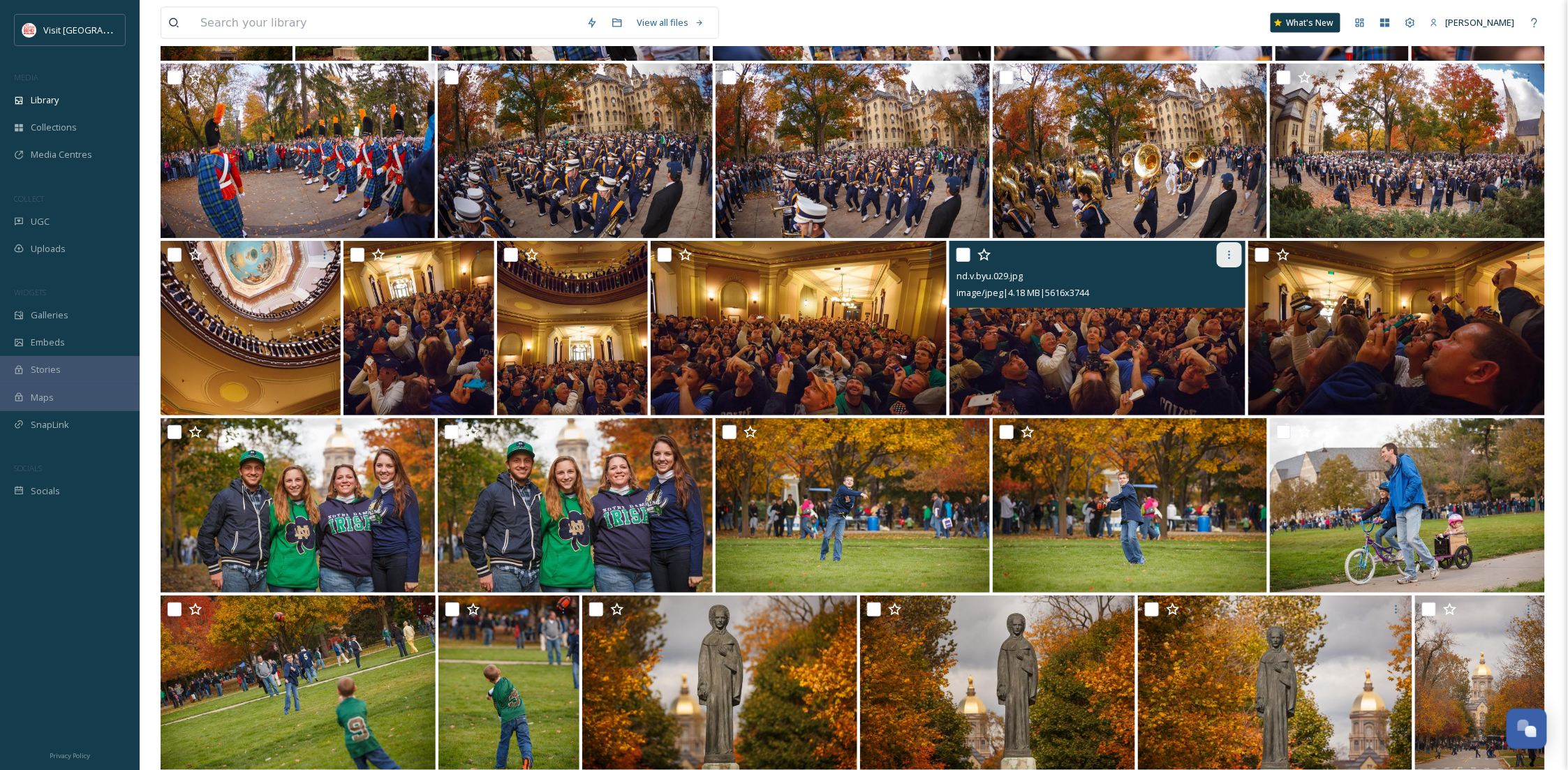
click at [1224, 242] on div at bounding box center [1229, 255] width 25 height 25
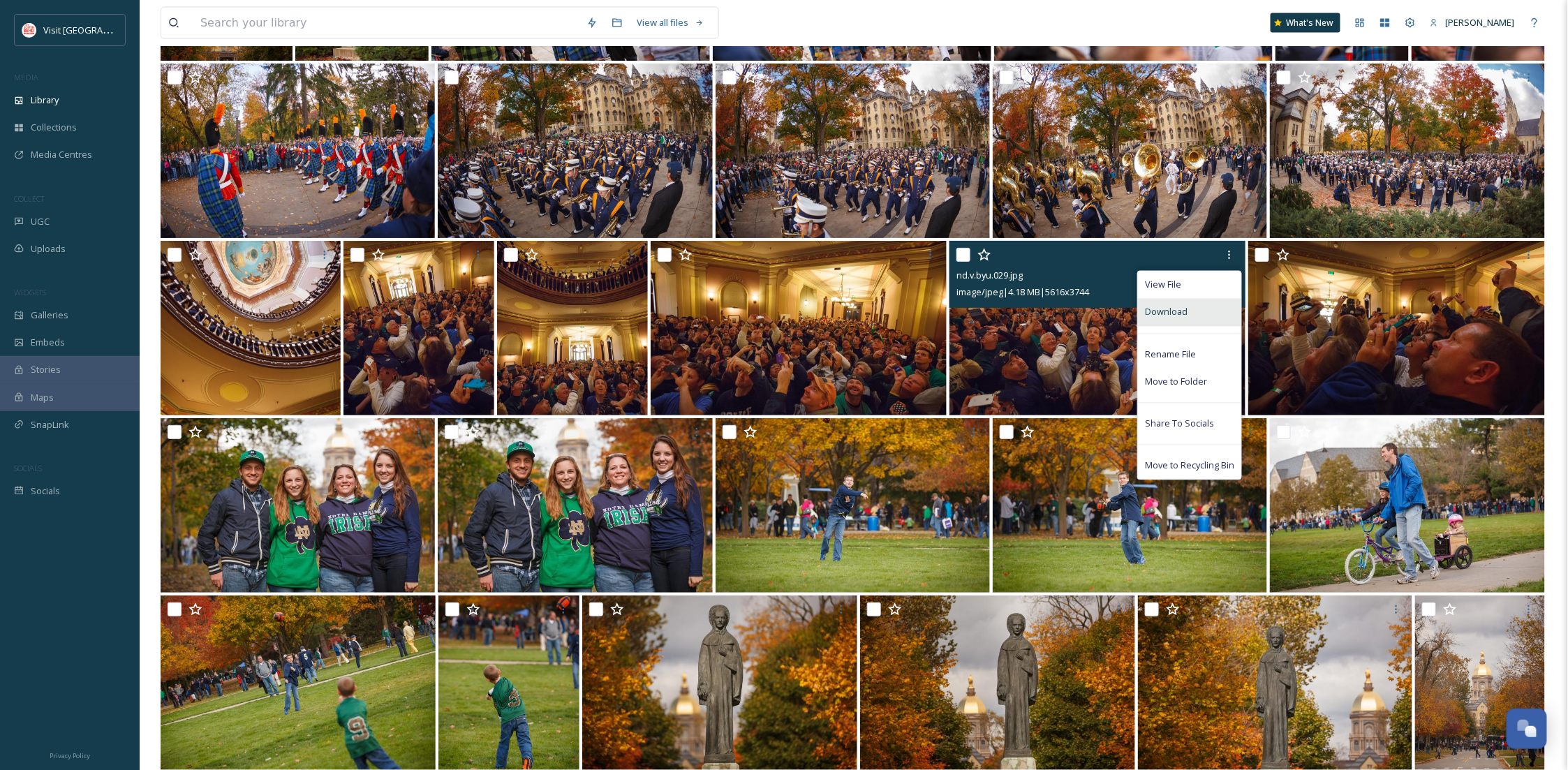
click at [1199, 302] on div "Download" at bounding box center [1189, 312] width 103 height 27
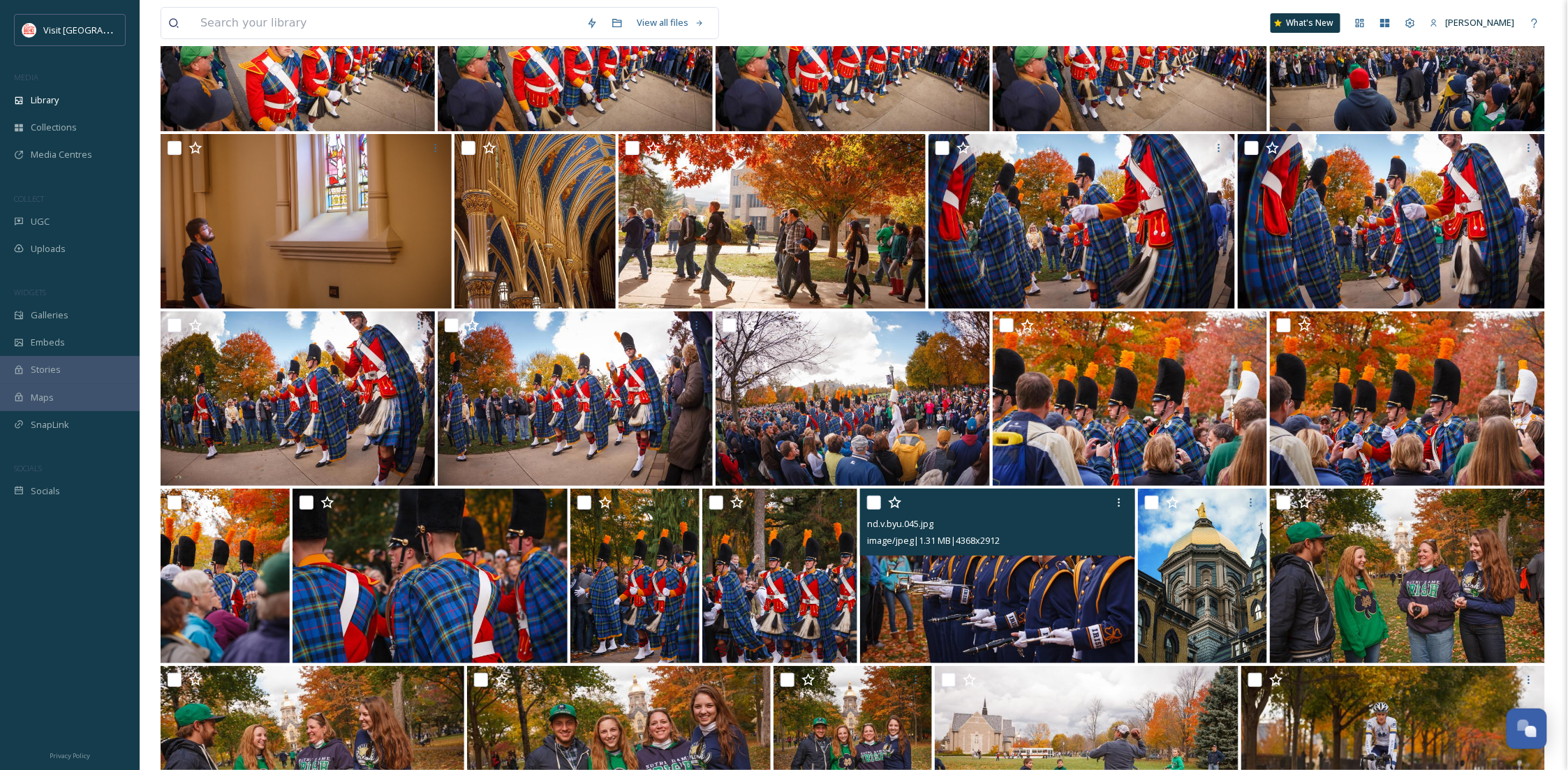
scroll to position [7831, 0]
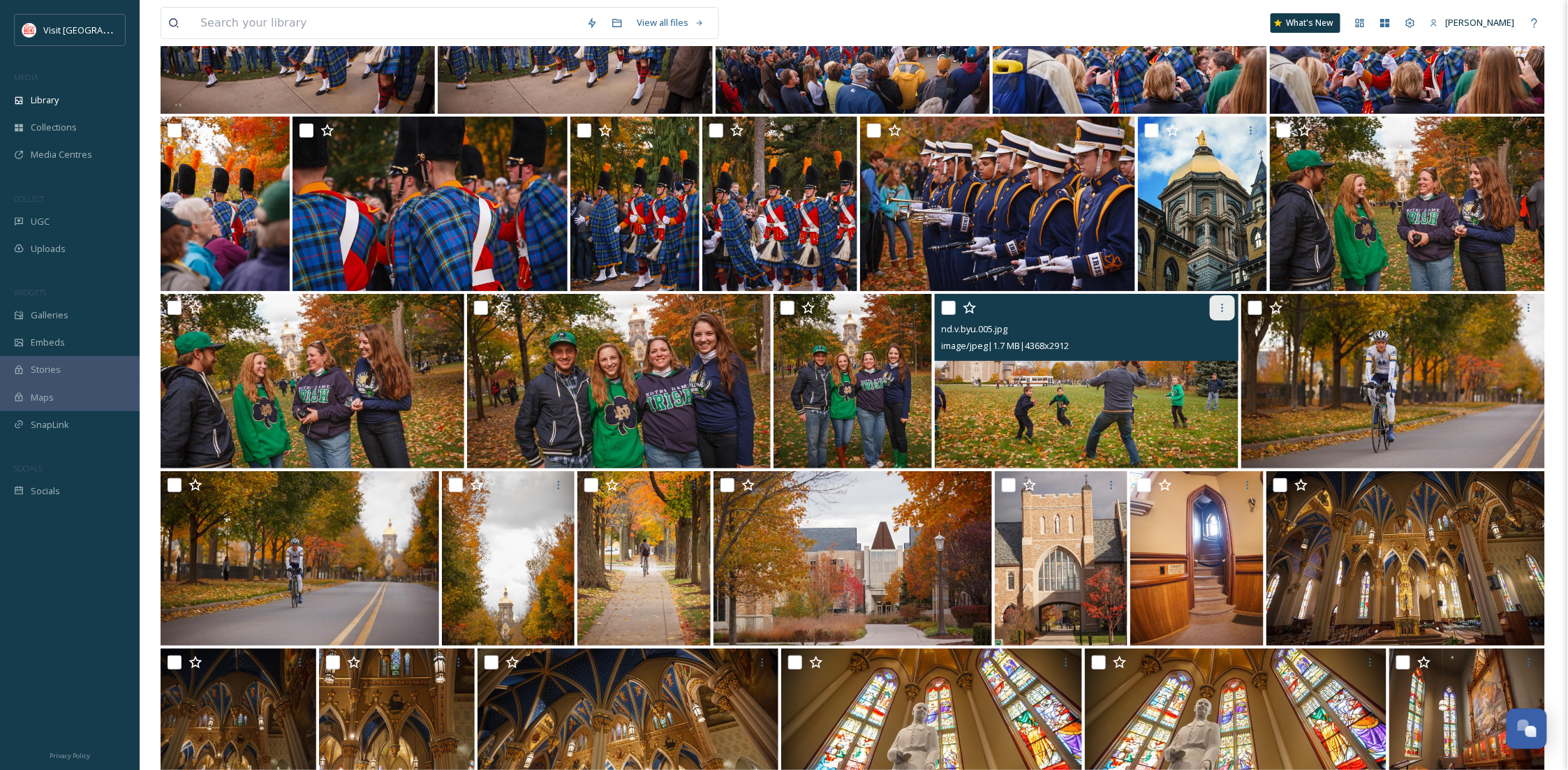
click at [1217, 302] on icon at bounding box center [1223, 308] width 11 height 11
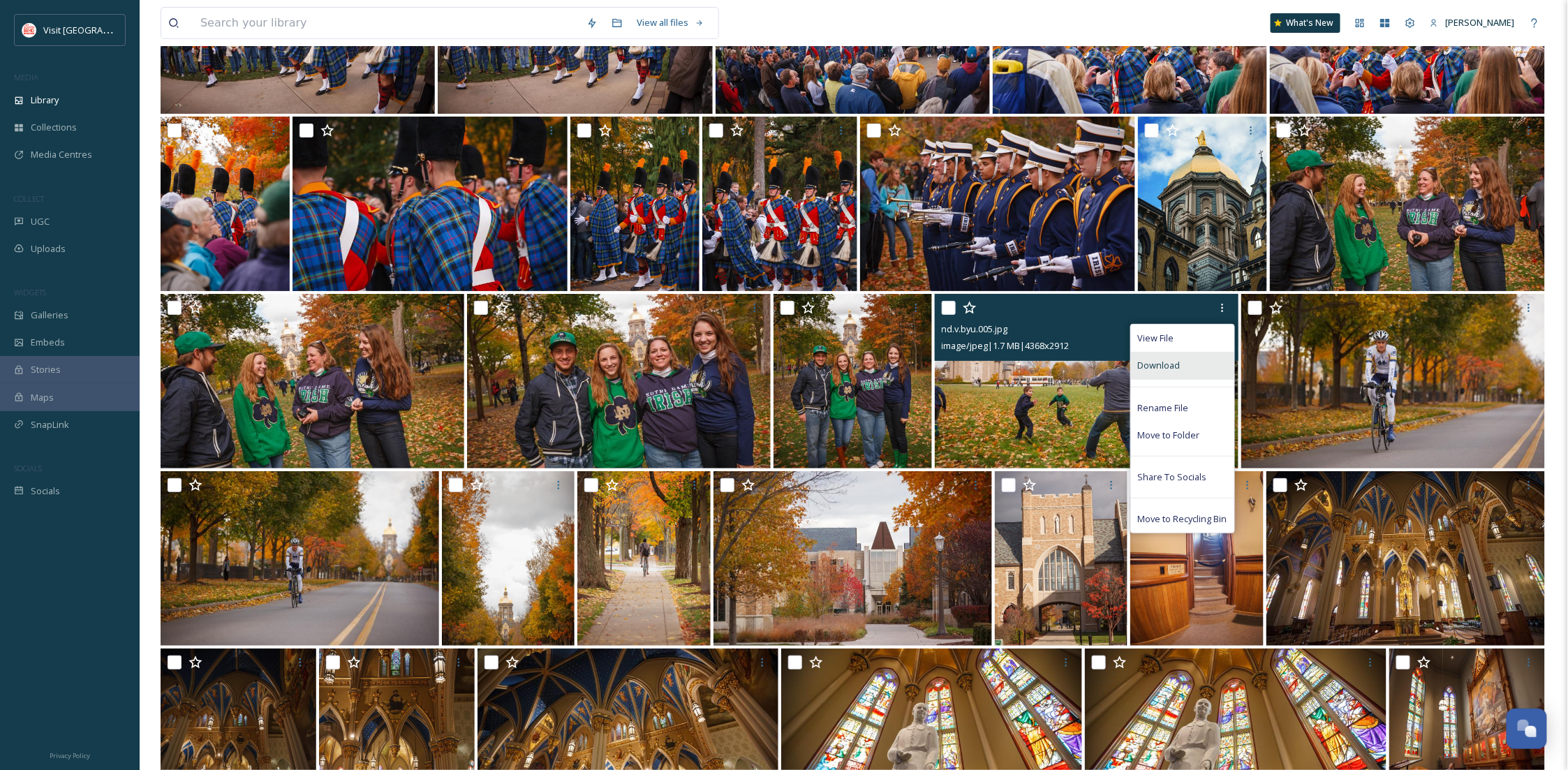
click at [1148, 365] on span "Download" at bounding box center [1159, 365] width 43 height 14
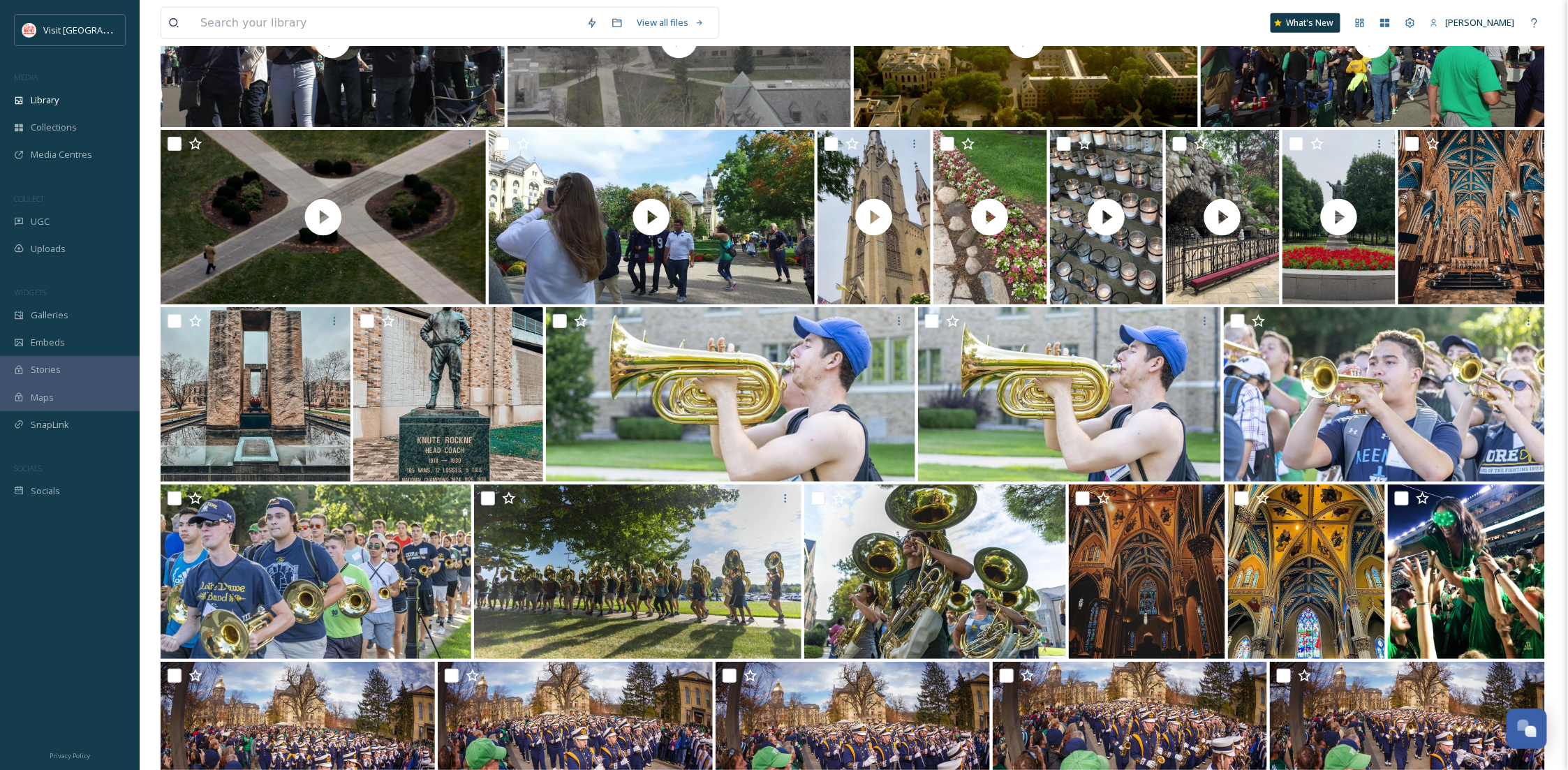
scroll to position [5846, 0]
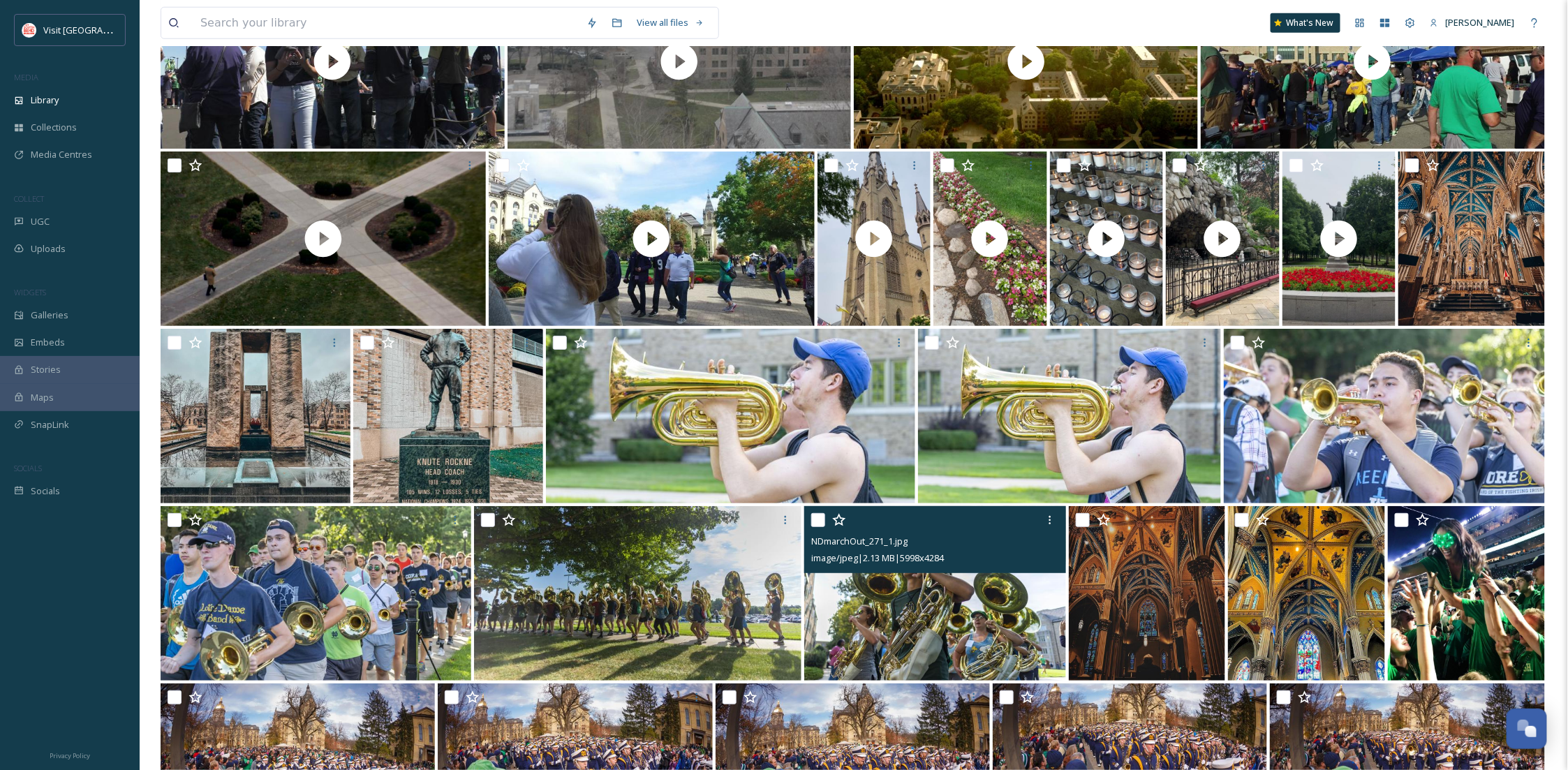
click at [830, 607] on img at bounding box center [935, 593] width 262 height 175
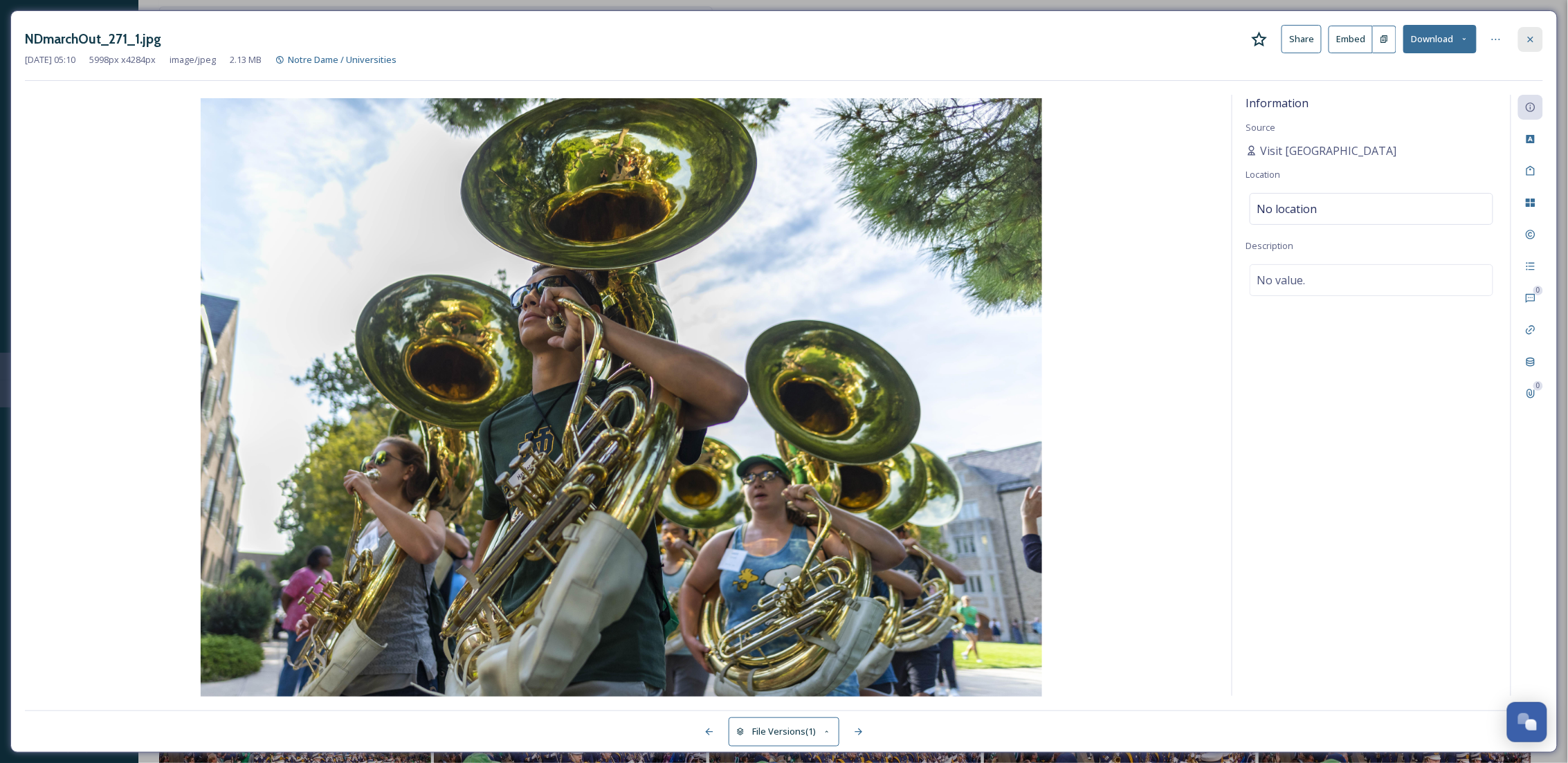
click at [1527, 45] on div at bounding box center [1530, 39] width 25 height 25
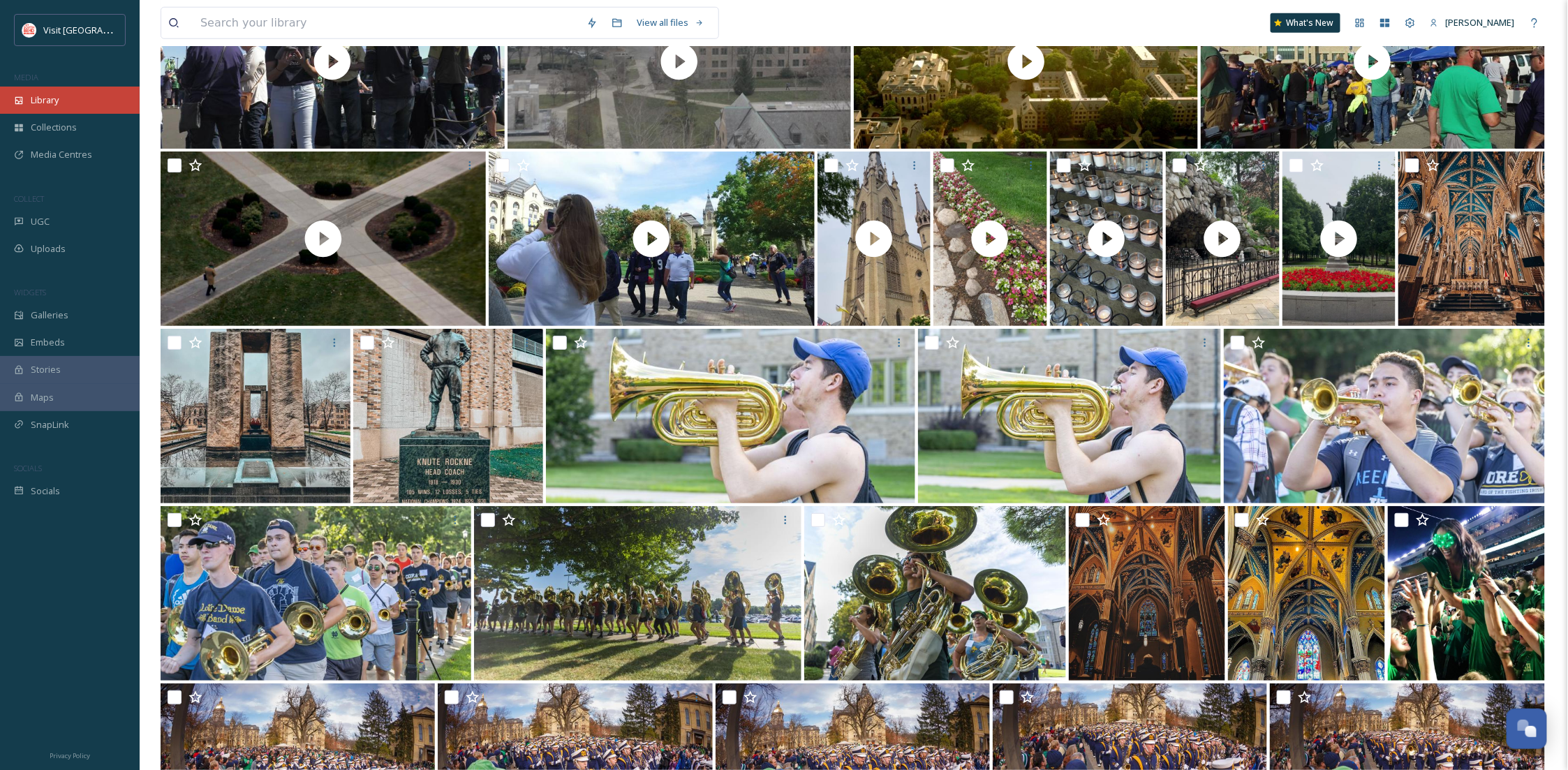
click at [112, 101] on div "Library" at bounding box center [70, 100] width 140 height 27
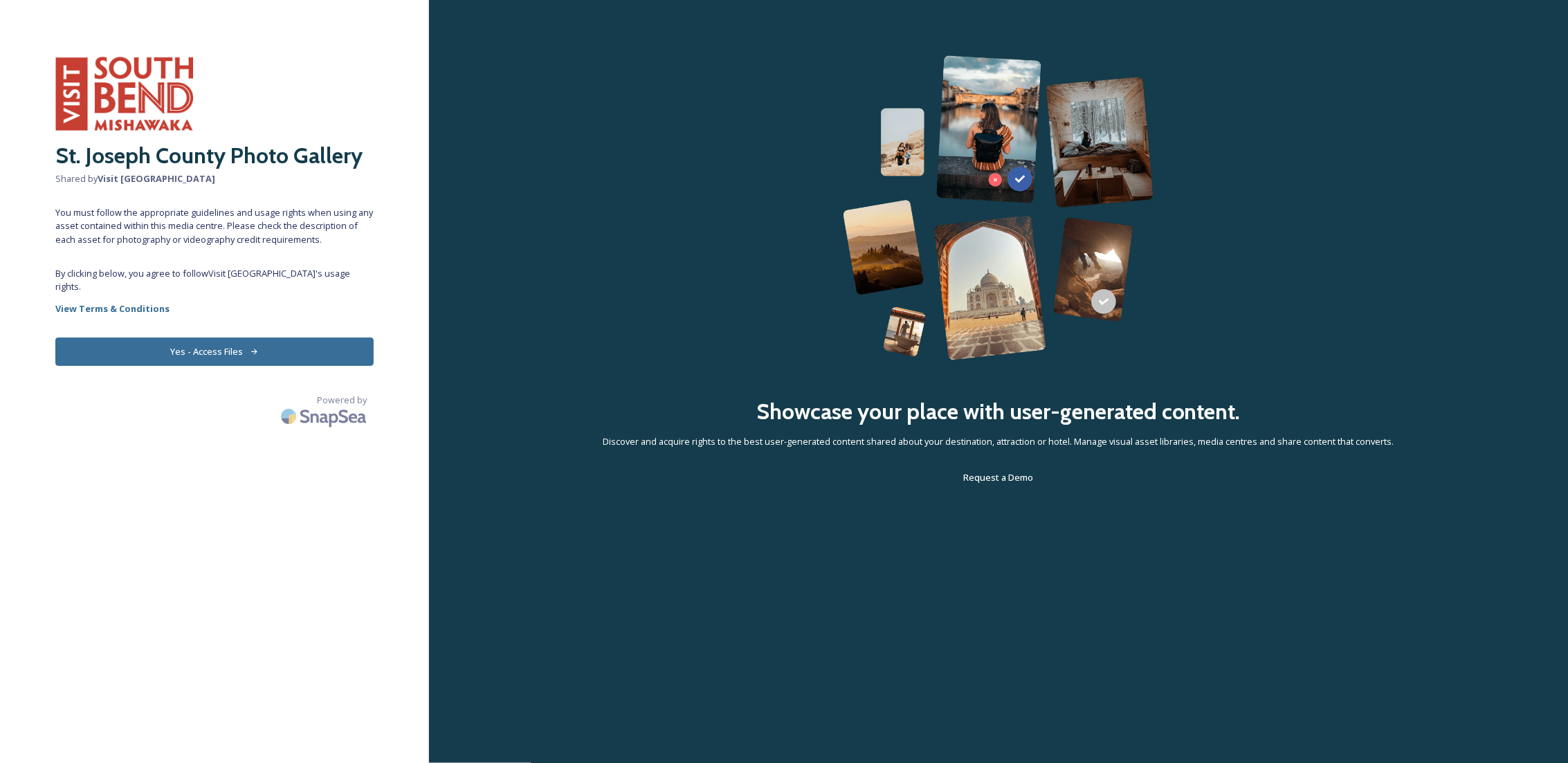
click at [319, 348] on button "Yes - Access Files" at bounding box center [214, 352] width 318 height 28
